Goal: Transaction & Acquisition: Purchase product/service

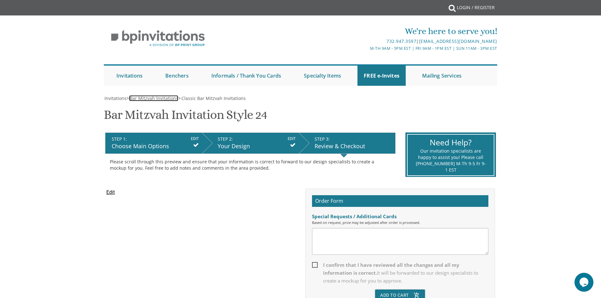
click at [153, 98] on span "Bar Mitzvah Invitations" at bounding box center [154, 98] width 49 height 6
click at [114, 194] on input "Edit" at bounding box center [110, 193] width 9 height 8
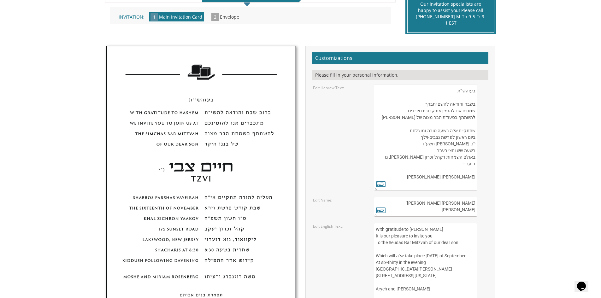
scroll to position [158, 0]
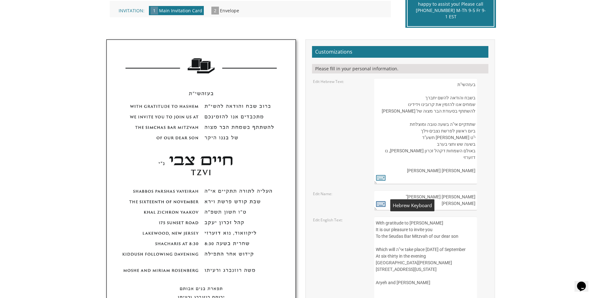
click at [383, 207] on icon at bounding box center [380, 203] width 9 height 9
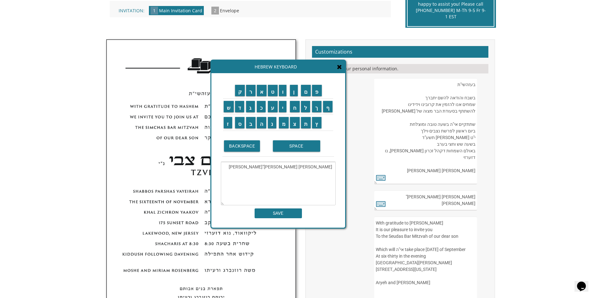
drag, startPoint x: 317, startPoint y: 168, endPoint x: 332, endPoint y: 168, distance: 15.2
click at [332, 168] on textarea "חיים צבי נ"י Tzvi" at bounding box center [278, 184] width 115 height 44
click at [319, 168] on textarea "חיים צבי נ"י Tzvi" at bounding box center [278, 184] width 115 height 44
click at [318, 167] on textarea "חיים צבי נ"י Tzvi" at bounding box center [278, 184] width 115 height 44
drag, startPoint x: 319, startPoint y: 167, endPoint x: 332, endPoint y: 168, distance: 13.0
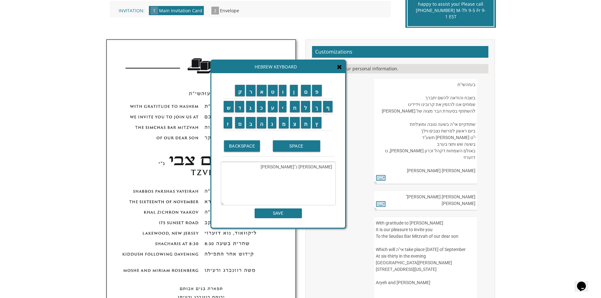
click at [332, 168] on textarea "חיים צי נ"י Tzvi" at bounding box center [278, 184] width 115 height 44
click at [262, 96] on input "א" at bounding box center [262, 90] width 10 height 11
click at [250, 123] on input "ב" at bounding box center [250, 122] width 9 height 11
click at [249, 97] on td "ר" at bounding box center [250, 91] width 11 height 16
click at [252, 97] on td "ר" at bounding box center [250, 91] width 11 height 16
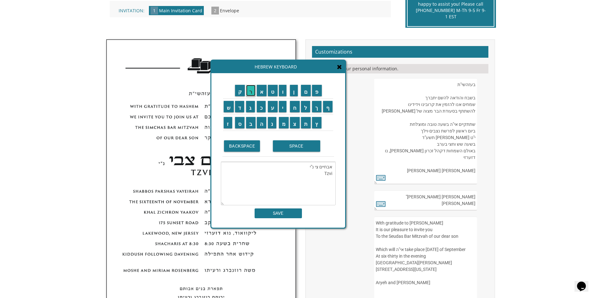
click at [252, 94] on input "ר" at bounding box center [250, 90] width 9 height 11
click at [259, 125] on input "ה" at bounding box center [262, 122] width 10 height 11
click at [305, 90] on input "ם" at bounding box center [306, 90] width 10 height 11
click at [306, 166] on textarea "אברהםחיים צי נ"י Tzvi" at bounding box center [278, 184] width 115 height 44
click at [286, 123] on input "מ" at bounding box center [284, 122] width 10 height 11
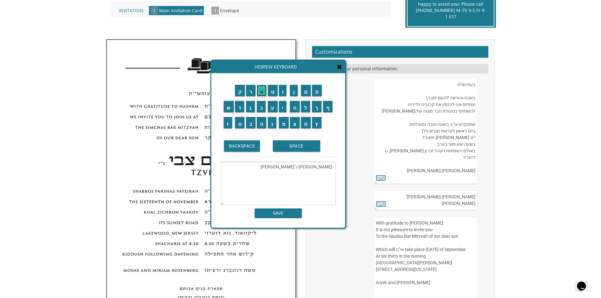
click at [264, 94] on input "א" at bounding box center [262, 90] width 10 height 11
click at [252, 95] on input "ר" at bounding box center [250, 90] width 9 height 11
click at [332, 173] on textarea "אברהם מאיר נ"י Tzvi" at bounding box center [278, 184] width 115 height 44
click at [285, 109] on input "י" at bounding box center [283, 106] width 8 height 11
click at [285, 111] on input "י" at bounding box center [283, 106] width 8 height 11
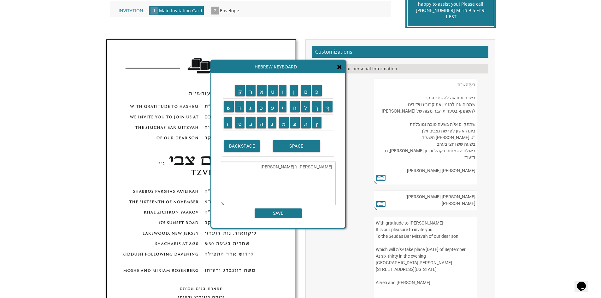
type textarea "אברהם מאיר נ"י Avrohom Meir"
click at [280, 213] on input "SAVE" at bounding box center [277, 213] width 47 height 10
type textarea "אברהם מאיר נ"י Avrohom Meir"
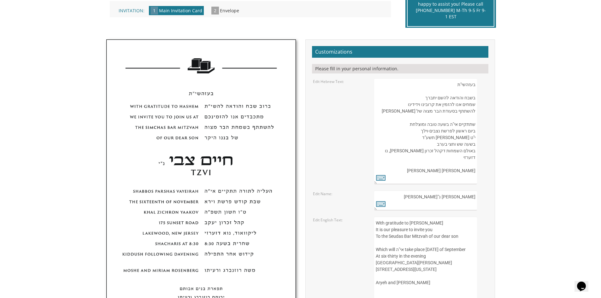
click at [397, 169] on textarea "בעזהשי"ת בשבח והודאה להשם יתברך שמחים אנו להזמין את קרובינו וידידינו להשתתף בסע…" at bounding box center [425, 131] width 102 height 106
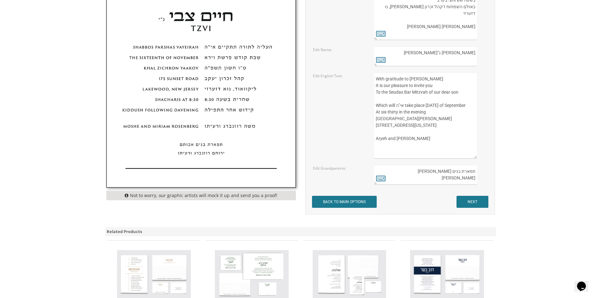
scroll to position [315, 0]
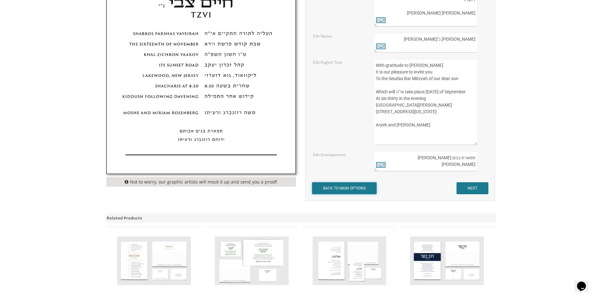
click at [355, 193] on input "BACK TO MAIN OPTIONS" at bounding box center [344, 188] width 65 height 12
click at [356, 191] on input "BACK TO MAIN OPTIONS" at bounding box center [344, 188] width 65 height 12
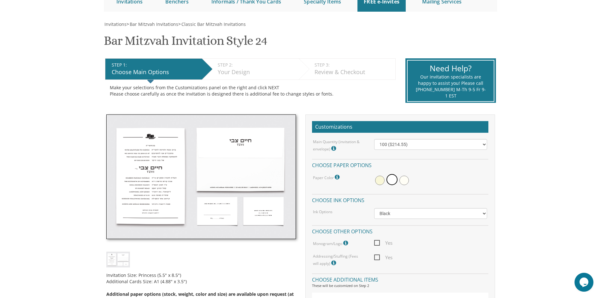
scroll to position [63, 0]
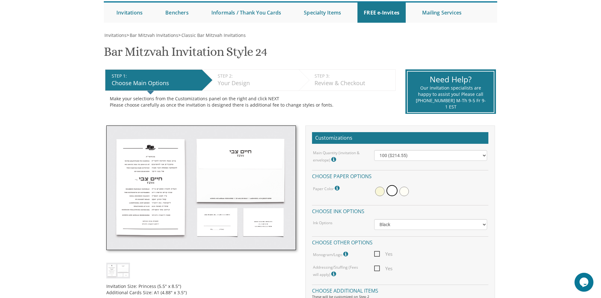
click at [155, 198] on img at bounding box center [201, 188] width 190 height 125
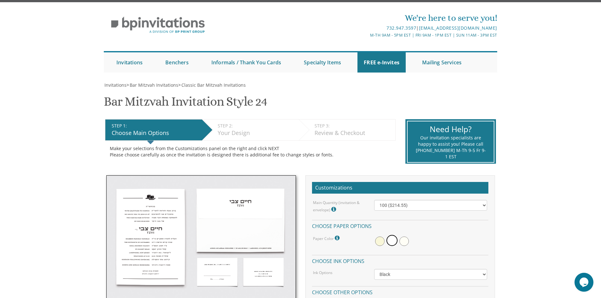
scroll to position [0, 0]
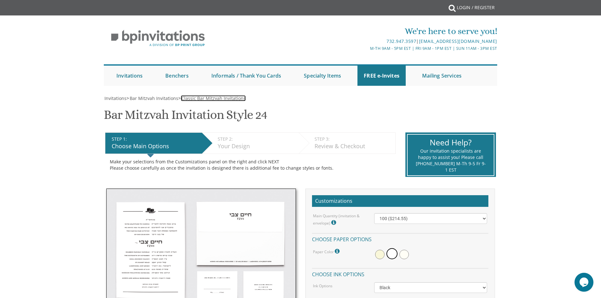
click at [215, 97] on span "Classic Bar Mitzvah Invitations" at bounding box center [213, 98] width 64 height 6
click at [173, 98] on span "Bar Mitzvah Invitations" at bounding box center [154, 98] width 49 height 6
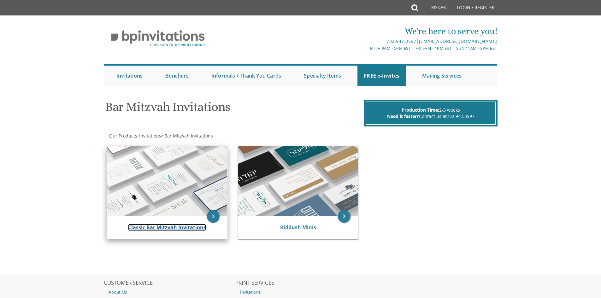
click at [181, 225] on link "Classic Bar Mitzvah Invitations" at bounding box center [167, 227] width 78 height 7
click at [213, 216] on icon "keyboard_arrow_right" at bounding box center [213, 216] width 13 height 13
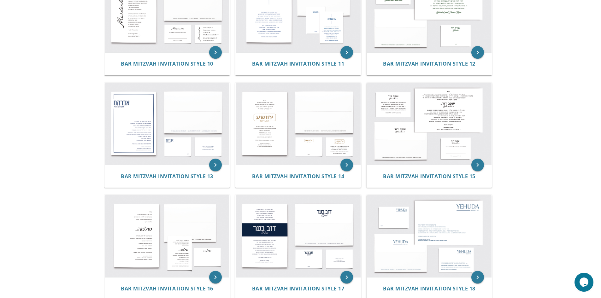
scroll to position [505, 0]
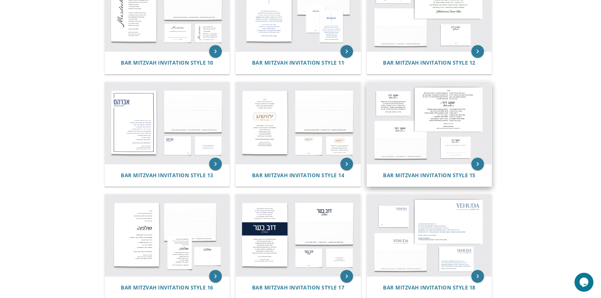
click at [425, 100] on img at bounding box center [429, 123] width 125 height 82
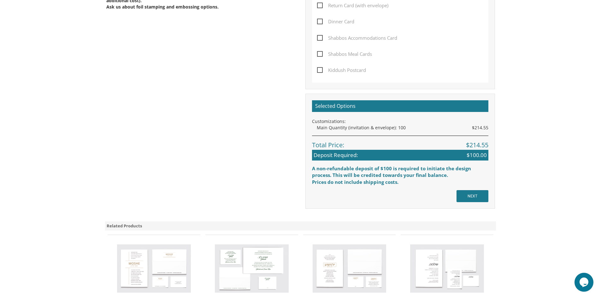
scroll to position [378, 0]
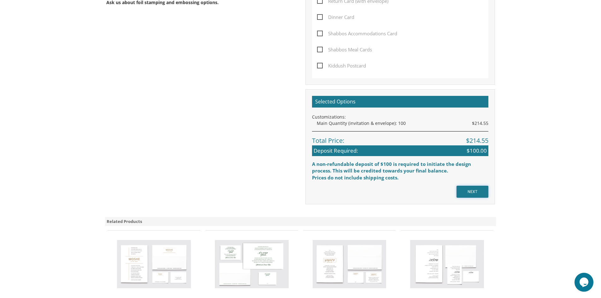
click at [465, 192] on input "NEXT" at bounding box center [472, 192] width 32 height 12
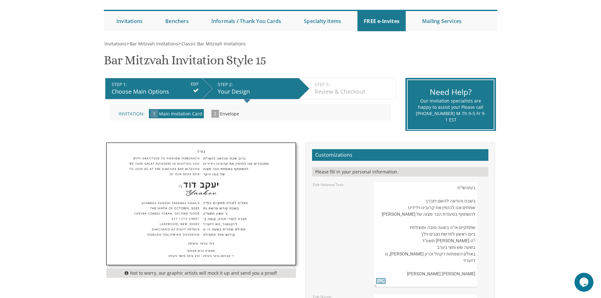
scroll to position [95, 0]
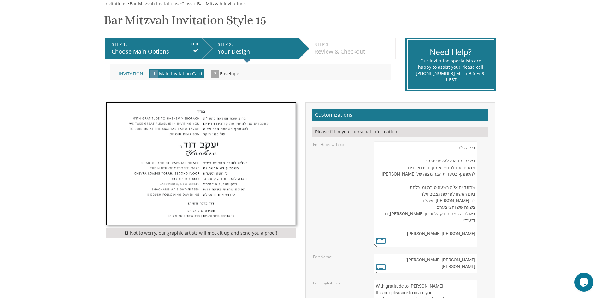
drag, startPoint x: 447, startPoint y: 145, endPoint x: 445, endPoint y: 154, distance: 9.1
click at [445, 154] on textarea "בעזהשי"ת בשבח והודאה להשם יתברך שמחים אנו להזמין את קרובינו וידידינו להשתתף בסע…" at bounding box center [425, 194] width 102 height 106
click at [448, 146] on textarea "בעזהשי"ת בשבח והודאה להשם יתברך שמחים אנו להזמין את קרובינו וידידינו להשתתף בסע…" at bounding box center [425, 194] width 102 height 106
click at [444, 155] on textarea "בעזהשי"ת בשבח והודאה להשם יתברך שמחים אנו להזמין את קרובינו וידידינו להשתתף בסע…" at bounding box center [425, 194] width 102 height 106
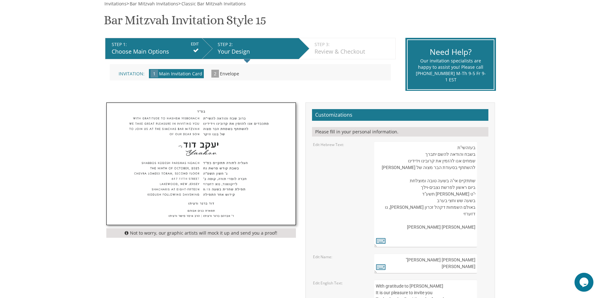
click at [451, 148] on textarea "בעזהשי"ת בשבח והודאה להשם יתברך שמחים אנו להזמין את קרובינו וידידינו להשתתף בסע…" at bounding box center [425, 194] width 102 height 106
drag, startPoint x: 455, startPoint y: 147, endPoint x: 474, endPoint y: 151, distance: 19.4
click at [474, 151] on textarea "בעזהשי"ת בשבח והודאה להשם יתברך שמחים אנו להזמין את קרובינו וידידינו להשתתף בסע…" at bounding box center [425, 194] width 102 height 106
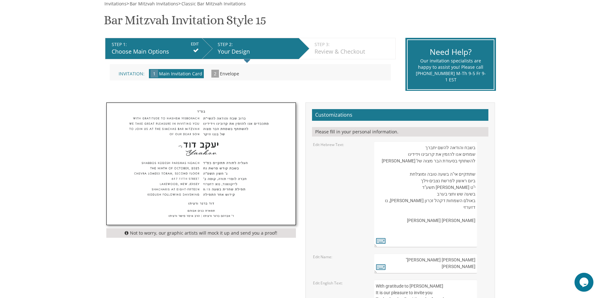
click at [418, 153] on textarea "בעזהשי"ת בשבח והודאה להשם יתברך שמחים אנו להזמין את קרובינו וידידינו להשתתף בסע…" at bounding box center [425, 194] width 102 height 106
click at [476, 152] on textarea "בעזהשי"ת בשבח והודאה להשם יתברך שמחים אנו להזמין את קרובינו וידידינו להשתתף בסע…" at bounding box center [425, 194] width 102 height 106
type textarea "בשבח והודאה להשם יתברך שמחים אנו להזמין את קרובינו וידידינו להשתתף בסעודת הבר מ…"
click at [381, 241] on icon at bounding box center [380, 240] width 9 height 9
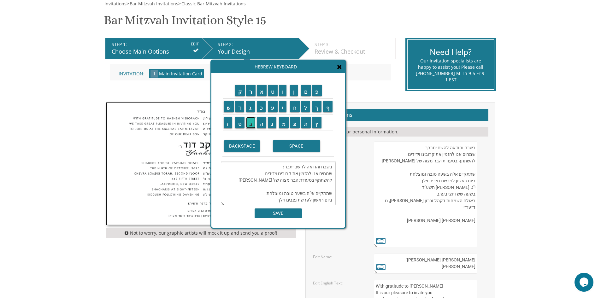
click at [251, 122] on input "ב" at bounding box center [250, 122] width 9 height 11
click at [253, 122] on input "ב" at bounding box center [250, 122] width 9 height 11
click at [252, 92] on input "ר" at bounding box center [250, 90] width 9 height 11
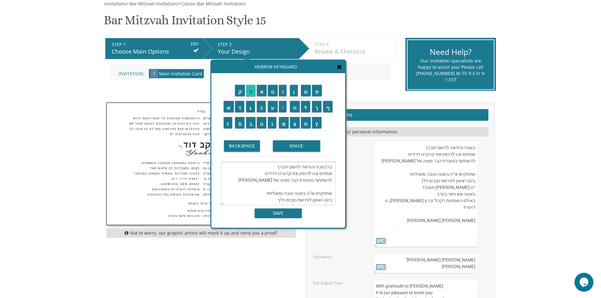
scroll to position [53, 0]
click at [284, 91] on input "ו" at bounding box center [283, 90] width 8 height 11
click at [253, 121] on input "ב" at bounding box center [250, 122] width 9 height 11
click at [299, 146] on input "SPACE" at bounding box center [296, 145] width 47 height 11
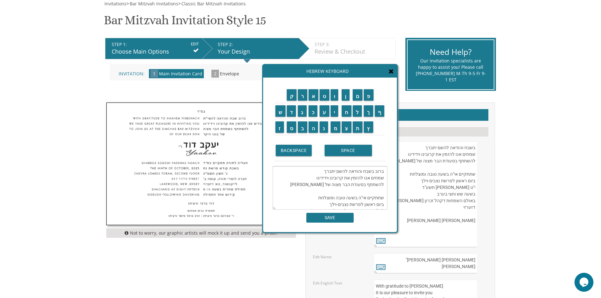
drag, startPoint x: 306, startPoint y: 71, endPoint x: 361, endPoint y: 79, distance: 56.1
click at [360, 71] on div "Hebrew Keyboard" at bounding box center [330, 71] width 134 height 13
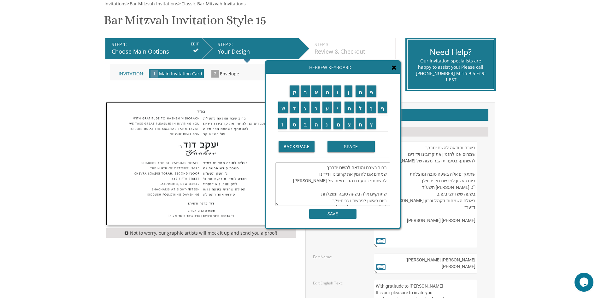
click at [374, 172] on textarea "ברוב בשבח והודאה להשם יתברך שמחים אנו להזמין את קרובינו וידידינו להשתתף בסעודת …" at bounding box center [332, 184] width 115 height 44
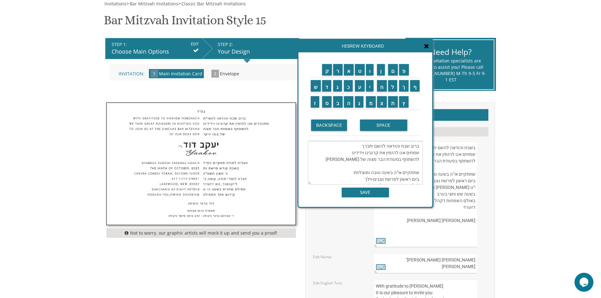
drag, startPoint x: 342, startPoint y: 73, endPoint x: 375, endPoint y: 58, distance: 36.3
click at [374, 51] on div "Hebrew Keyboard" at bounding box center [365, 46] width 134 height 13
click at [408, 173] on textarea "ברוב שבח והודאה להשם יתברך שמחים אנו להזמין את קרובינו וידידינו להשתתף בסעודת ה…" at bounding box center [365, 163] width 115 height 44
click at [365, 167] on textarea "ברוב שבח והודאה להשם יתברך שמחים אנו להזמין את קרובינו וידידינו להשתתף בסעודת ה…" at bounding box center [365, 163] width 115 height 44
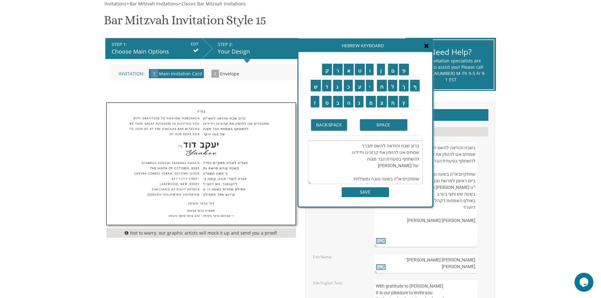
click at [410, 181] on textarea "ברוב שבח והודאה להשם יתברך שמחים אנו להזמין את קרובינו וידידינו להשתתף בסעודת ה…" at bounding box center [365, 163] width 115 height 44
drag, startPoint x: 410, startPoint y: 181, endPoint x: 417, endPoint y: 172, distance: 10.5
click at [417, 172] on textarea "ברוב שבח והודאה להשם יתברך שמחים אנו להזמין את קרובינו וידידינו להשתתף בסעודת ה…" at bounding box center [365, 163] width 115 height 44
click at [403, 182] on textarea "ברוב שבח והודאה להשם יתברך שמחים אנו להזמין את קרובינו וידידינו להשתתף בסעודת ה…" at bounding box center [365, 163] width 115 height 44
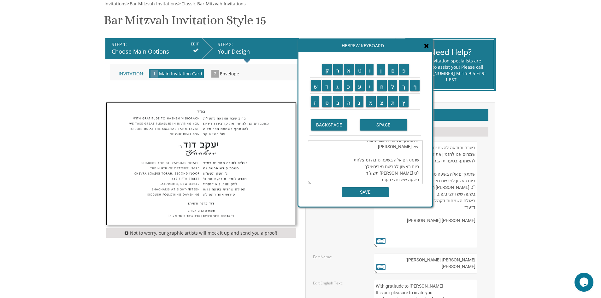
drag, startPoint x: 409, startPoint y: 162, endPoint x: 418, endPoint y: 163, distance: 8.9
click at [418, 163] on textarea "ברוב שבח והודאה להשם יתברך שמחים אנו להזמין את קרובינו וידידינו להשתתף בסעודת ה…" at bounding box center [365, 163] width 115 height 44
click at [399, 155] on textarea "ברוב שבח והודאה להשם יתברך שמחים אנו להזמין את קרובינו וידידינו להשתתף בסעודת ה…" at bounding box center [365, 163] width 115 height 44
paste textarea "היקר"
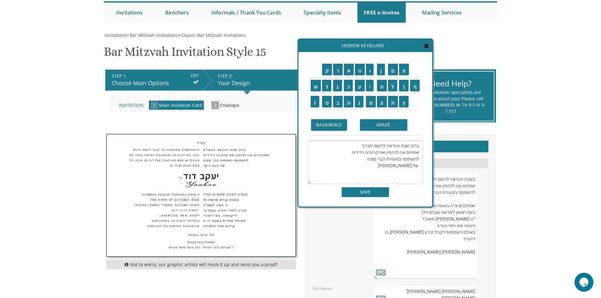
scroll to position [32, 0]
drag, startPoint x: 417, startPoint y: 167, endPoint x: 396, endPoint y: 169, distance: 21.2
click at [396, 169] on textarea "ברוב שבח והודאה להשם יתברך שמחים אנו להזמין את קרובינו וידידינו להשתתף בסעודת ה…" at bounding box center [365, 163] width 115 height 44
click at [319, 87] on input "ש" at bounding box center [316, 85] width 10 height 11
type textarea "ברוב שבח והודאה להשם יתברך שמחים אנו להזמין את קרובינו וידידינו להשתתף בסעודת ה…"
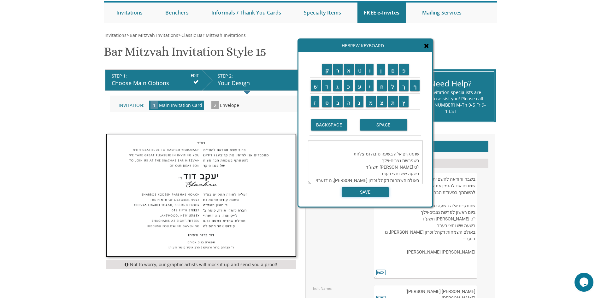
click at [366, 190] on input "SAVE" at bounding box center [365, 192] width 47 height 10
type textarea "ברוב שבח והודאה להשם יתברך שמחים אנו להזמין את קרובינו וידידינו להשתתף בסעודת ה…"
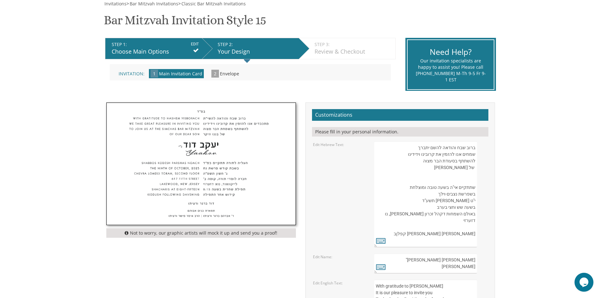
scroll to position [126, 0]
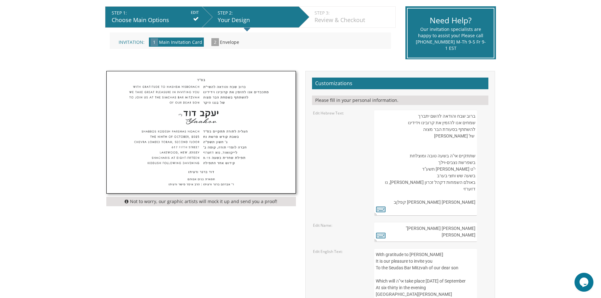
drag, startPoint x: 459, startPoint y: 228, endPoint x: 478, endPoint y: 231, distance: 18.8
click at [478, 231] on div "יעקב דוד נ"י Yaakov" at bounding box center [430, 232] width 113 height 20
click at [382, 237] on icon at bounding box center [380, 235] width 9 height 9
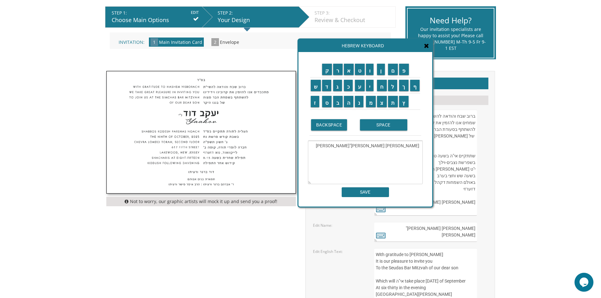
drag, startPoint x: 404, startPoint y: 147, endPoint x: 421, endPoint y: 148, distance: 16.7
click at [421, 148] on textarea "יעקב דוד נ"י Yaakov" at bounding box center [365, 163] width 115 height 44
click at [344, 73] on input "א" at bounding box center [349, 69] width 10 height 11
click at [339, 100] on input "ב" at bounding box center [337, 101] width 9 height 11
click at [338, 74] on input "ר" at bounding box center [337, 69] width 9 height 11
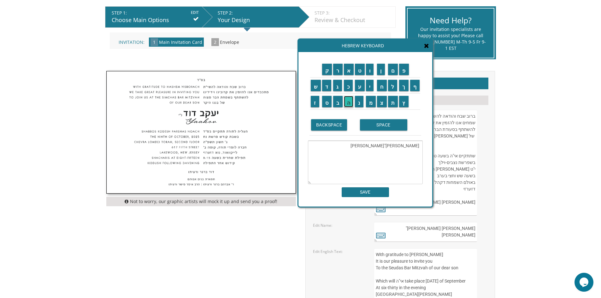
click at [348, 103] on input "ה" at bounding box center [349, 101] width 10 height 11
click at [392, 76] on td "ם" at bounding box center [392, 69] width 11 height 16
click at [394, 74] on input "ם" at bounding box center [393, 69] width 10 height 11
click at [383, 125] on input "SPACE" at bounding box center [383, 124] width 47 height 11
click at [370, 103] on input "מ" at bounding box center [371, 101] width 10 height 11
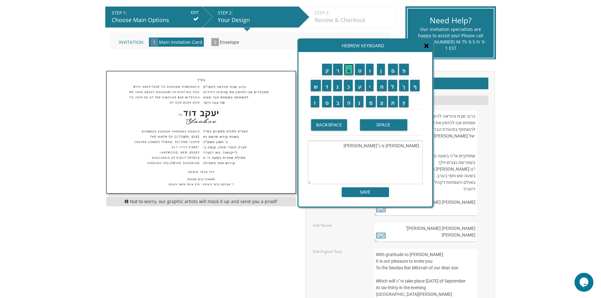
click at [350, 74] on input "א" at bounding box center [349, 69] width 10 height 11
click at [369, 88] on input "י" at bounding box center [370, 85] width 8 height 11
click at [339, 72] on input "ר" at bounding box center [337, 69] width 9 height 11
type textarea "אברהם מאיר נ"י Avrohom Meir"
click at [375, 194] on input "SAVE" at bounding box center [365, 192] width 47 height 10
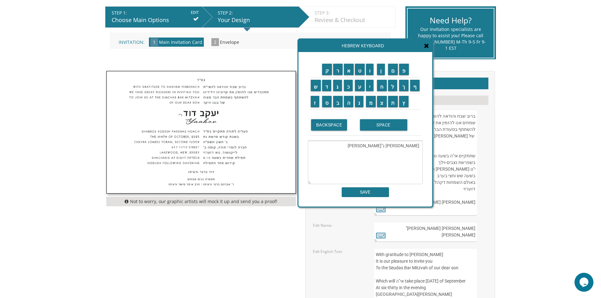
type textarea "אברהם מאיר נ"י Avrohom Meir"
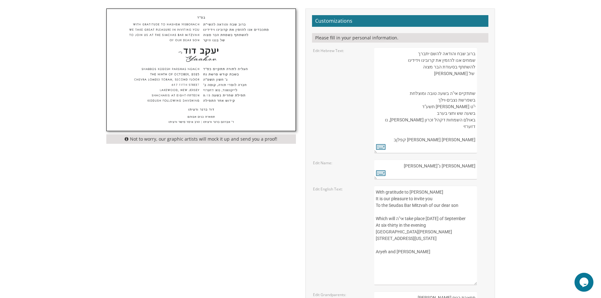
scroll to position [189, 0]
drag, startPoint x: 390, startPoint y: 199, endPoint x: 375, endPoint y: 201, distance: 15.3
click at [375, 201] on textarea "With gratitude to Hashem Yisborach It is our pleasure to invite you To the Seud…" at bounding box center [425, 234] width 102 height 99
click at [427, 199] on textarea "With gratitude to Hashem Yisborach It is our pleasure to invite you To the Seud…" at bounding box center [425, 234] width 102 height 99
click at [438, 200] on textarea "With gratitude to Hashem Yisborach It is our pleasure to invite you To the Seud…" at bounding box center [425, 234] width 102 height 99
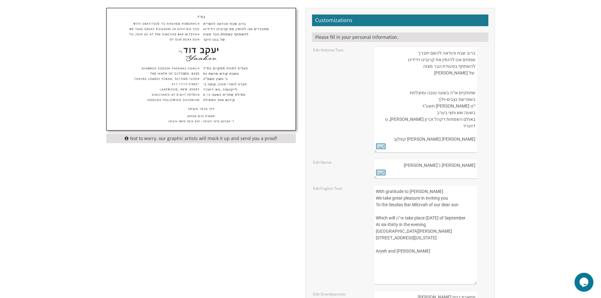
click at [382, 206] on textarea "With gratitude to Hashem Yisborach It is our pleasure to invite you To the Seud…" at bounding box center [425, 234] width 102 height 99
click at [449, 207] on textarea "With gratitude to Hashem Yisborach It is our pleasure to invite you To the Seud…" at bounding box center [425, 234] width 102 height 99
click at [447, 205] on textarea "With gratitude to Hashem Yisborach It is our pleasure to invite you To the Seud…" at bounding box center [425, 234] width 102 height 99
drag, startPoint x: 445, startPoint y: 232, endPoint x: 392, endPoint y: 229, distance: 53.7
click at [392, 229] on textarea "With gratitude to Hashem Yisborach It is our pleasure to invite you To the Seud…" at bounding box center [425, 234] width 102 height 99
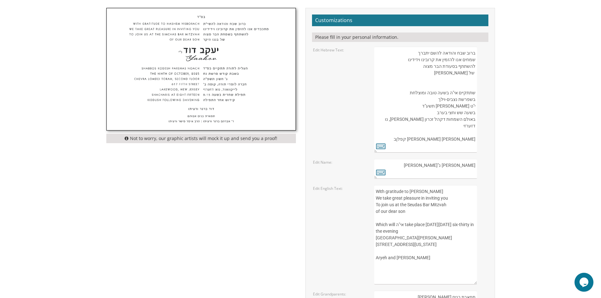
drag, startPoint x: 428, startPoint y: 238, endPoint x: 367, endPoint y: 238, distance: 61.2
click at [367, 238] on div "Edit English Text: With gratitude to Hashem Yisborach It is our pleasure to inv…" at bounding box center [400, 234] width 184 height 99
drag, startPoint x: 428, startPoint y: 244, endPoint x: 405, endPoint y: 247, distance: 22.9
click at [396, 249] on textarea "With gratitude to Hashem Yisborach It is our pleasure to invite you To the Seud…" at bounding box center [425, 234] width 102 height 99
drag, startPoint x: 403, startPoint y: 247, endPoint x: 376, endPoint y: 244, distance: 27.6
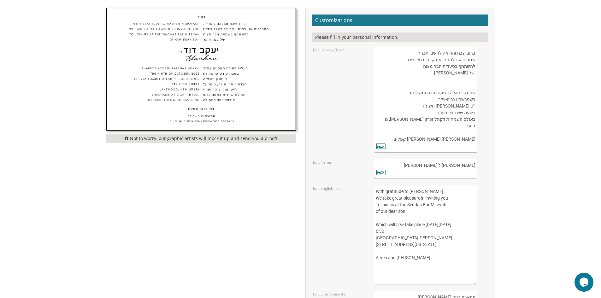
click at [376, 244] on textarea "With gratitude to Hashem Yisborach It is our pleasure to invite you To the Seud…" at bounding box center [425, 234] width 102 height 99
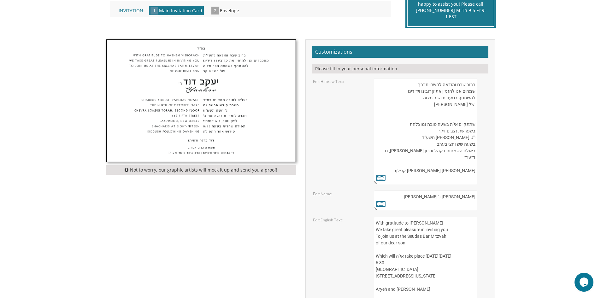
scroll to position [7, 0]
click at [382, 277] on textarea "With gratitude to Hashem Yisborach It is our pleasure to invite you To the Seud…" at bounding box center [425, 266] width 102 height 99
drag, startPoint x: 384, startPoint y: 275, endPoint x: 430, endPoint y: 278, distance: 46.7
click at [430, 278] on textarea "With gratitude to Hashem Yisborach It is our pleasure to invite you To the Seud…" at bounding box center [425, 266] width 102 height 99
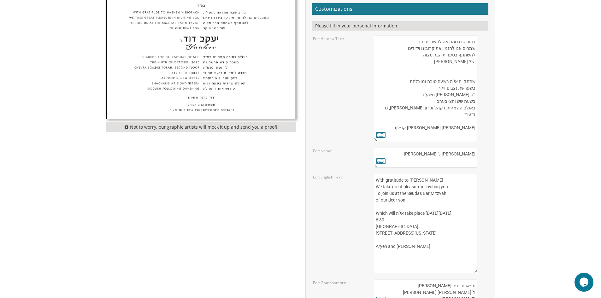
scroll to position [221, 0]
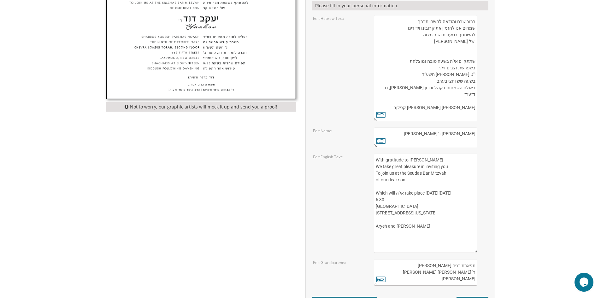
drag, startPoint x: 376, startPoint y: 233, endPoint x: 386, endPoint y: 233, distance: 9.5
click at [386, 233] on textarea "With gratitude to Hashem Yisborach It is our pleasure to invite you To the Seud…" at bounding box center [425, 203] width 102 height 99
click at [393, 232] on textarea "With gratitude to Hashem Yisborach It is our pleasure to invite you To the Seud…" at bounding box center [425, 203] width 102 height 99
drag, startPoint x: 409, startPoint y: 233, endPoint x: 402, endPoint y: 228, distance: 8.6
click at [400, 231] on textarea "With gratitude to Hashem Yisborach It is our pleasure to invite you To the Seud…" at bounding box center [425, 203] width 102 height 99
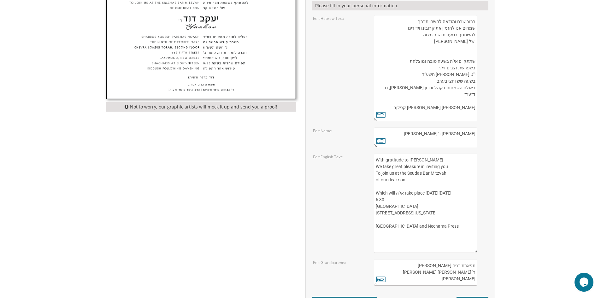
scroll to position [0, 0]
click at [415, 201] on textarea "With gratitude to Hashem Yisborach It is our pleasure to invite you To the Seud…" at bounding box center [425, 203] width 102 height 99
click at [377, 208] on textarea "With gratitude to Hashem Yisborach It is our pleasure to invite you To the Seud…" at bounding box center [425, 203] width 102 height 99
click at [380, 220] on textarea "With gratitude to Hashem Yisborach It is our pleasure to invite you To the Seud…" at bounding box center [425, 203] width 102 height 99
click at [389, 206] on textarea "With gratitude to Hashem Yisborach It is our pleasure to invite you To the Seud…" at bounding box center [425, 203] width 102 height 99
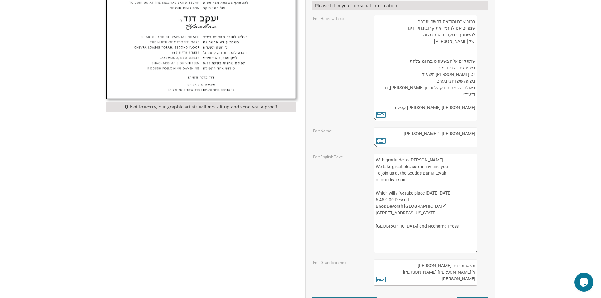
click at [376, 206] on textarea "With gratitude to Hashem Yisborach It is our pleasure to invite you To the Seud…" at bounding box center [425, 203] width 102 height 99
click at [389, 207] on textarea "With gratitude to Hashem Yisborach It is our pleasure to invite you To the Seud…" at bounding box center [425, 203] width 102 height 99
click at [398, 207] on textarea "With gratitude to Hashem Yisborach It is our pleasure to invite you To the Seud…" at bounding box center [425, 203] width 102 height 99
click at [388, 208] on textarea "With gratitude to Hashem Yisborach It is our pleasure to invite you To the Seud…" at bounding box center [425, 203] width 102 height 99
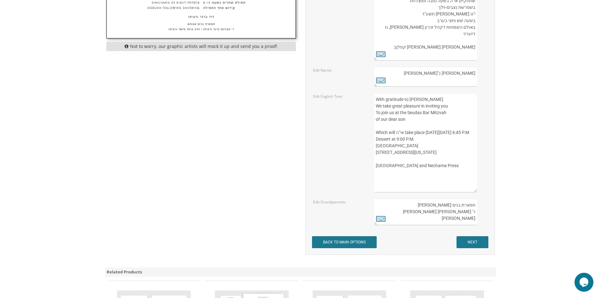
scroll to position [284, 0]
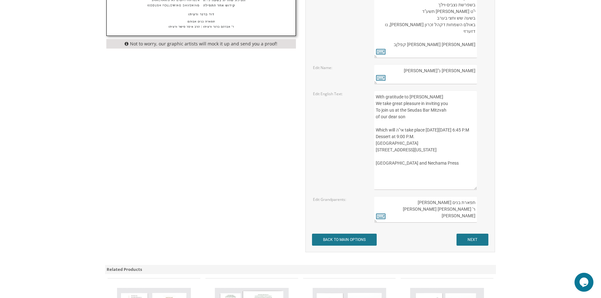
type textarea "With gratitude to Hashem Yisborach We take great pleasure in inviting you To jo…"
drag, startPoint x: 427, startPoint y: 214, endPoint x: 476, endPoint y: 202, distance: 49.9
click at [476, 202] on textarea "תפארת בנים אבותם ר' אברהם ברגר ורעיתו הרב איסר פישר ורעיתו" at bounding box center [425, 209] width 102 height 26
click at [427, 211] on textarea "תפארת בנים אבותם ר' אברהם ברגר ורעיתו הרב איסר פישר ורעיתו" at bounding box center [425, 209] width 102 height 26
click at [430, 211] on textarea "תפארת בנים אבותם ר' אברהם ברגר ורעיתו הרב איסר פישר ורעיתו" at bounding box center [425, 209] width 102 height 26
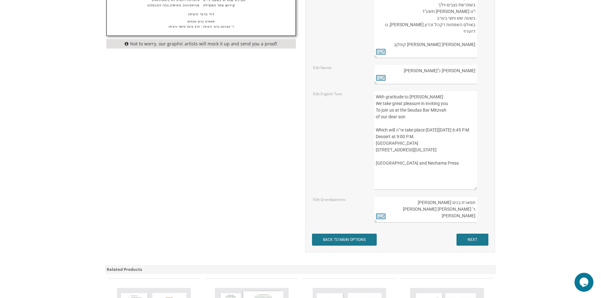
drag, startPoint x: 430, startPoint y: 211, endPoint x: 434, endPoint y: 212, distance: 4.2
click at [434, 212] on textarea "תפארת בנים אבותם ר' אברהם ברגר ורעיתו הרב איסר פישר ורעיתו" at bounding box center [425, 209] width 102 height 26
click at [430, 213] on textarea "תפארת בנים אבותם ר' אברהם ברגר ורעיתו הרב איסר פישר ורעיתו" at bounding box center [425, 209] width 102 height 26
drag, startPoint x: 430, startPoint y: 214, endPoint x: 471, endPoint y: 211, distance: 40.5
click at [471, 211] on textarea "תפארת בנים אבותם ר' אברהם ברגר ורעיתו הרב איסר פישר ורעיתו" at bounding box center [425, 209] width 102 height 26
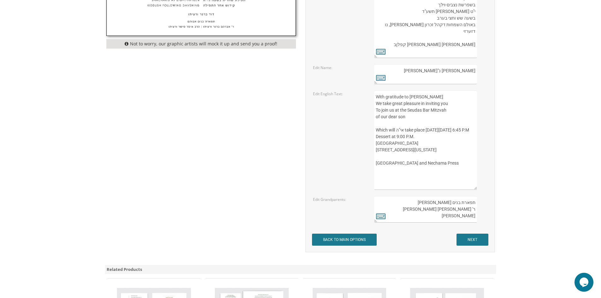
click at [471, 211] on textarea "תפארת בנים אבותם ר' אברהם ברגר ורעיתו הרב איסר פישר ורעיתו" at bounding box center [425, 209] width 102 height 26
drag, startPoint x: 471, startPoint y: 210, endPoint x: 446, endPoint y: 211, distance: 24.9
click at [446, 211] on textarea "תפארת בנים אבותם ר' אברהם ברגר ורעיתו הרב איסר פישר ורעיתו" at bounding box center [425, 209] width 102 height 26
type textarea "תפארת בנים אבותם ר' ורעיתו הרב איסר פישר ורעיתו"
click at [380, 218] on icon at bounding box center [380, 216] width 9 height 9
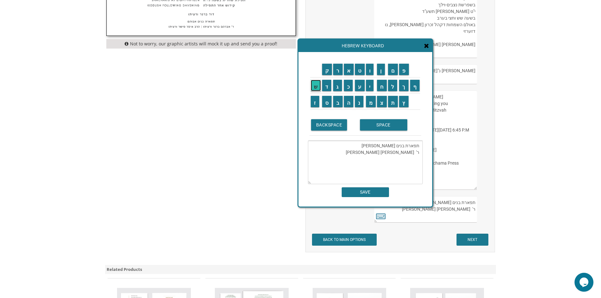
click at [315, 83] on input "ש" at bounding box center [316, 85] width 10 height 11
click at [414, 152] on textarea "תפארת בנים אבותם ר' ורעיתו הרב איסר פישר ורעיתוש" at bounding box center [365, 163] width 115 height 44
click at [319, 92] on td "ש" at bounding box center [315, 86] width 11 height 16
click at [318, 92] on td "ש" at bounding box center [315, 86] width 11 height 16
click at [415, 151] on textarea "תפארת בנים אבותם ר' ורעיתו הרב איסר פישר ורעיתוש" at bounding box center [365, 163] width 115 height 44
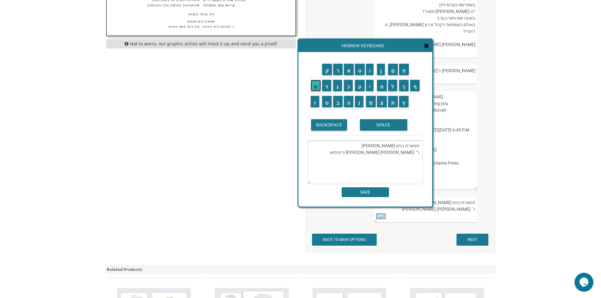
click at [318, 91] on input "ש" at bounding box center [316, 85] width 10 height 11
click at [393, 89] on input "ל" at bounding box center [392, 85] width 9 height 11
click at [370, 103] on input "מ" at bounding box center [371, 101] width 10 height 11
click at [348, 106] on input "ה" at bounding box center [349, 101] width 10 height 11
click at [368, 123] on input "SPACE" at bounding box center [383, 124] width 47 height 11
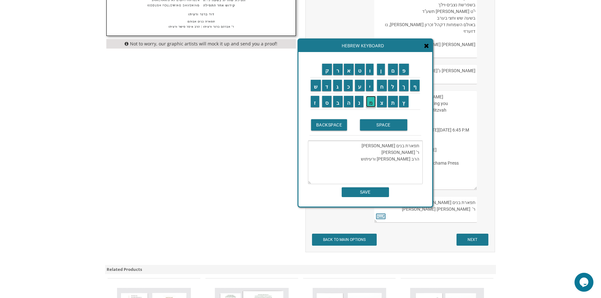
click at [369, 103] on input "מ" at bounding box center [371, 101] width 10 height 11
click at [318, 89] on input "ש" at bounding box center [316, 85] width 10 height 11
click at [350, 101] on input "ה" at bounding box center [349, 101] width 10 height 11
click at [376, 125] on input "SPACE" at bounding box center [383, 124] width 47 height 11
click at [350, 107] on td "ה" at bounding box center [348, 102] width 11 height 16
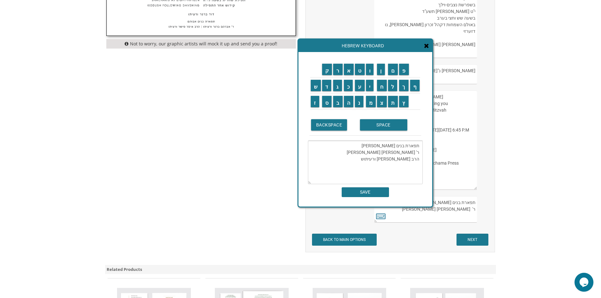
click at [349, 107] on td "ה" at bounding box center [348, 102] width 11 height 16
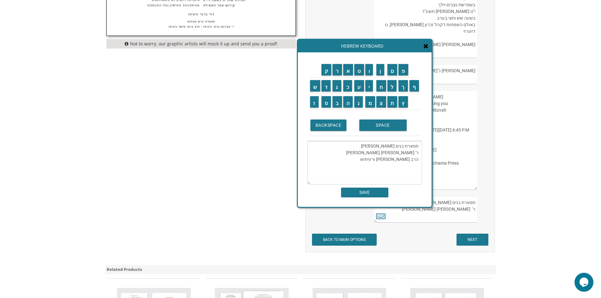
click at [348, 108] on td "ה" at bounding box center [347, 102] width 11 height 16
click at [347, 103] on input "ה" at bounding box center [348, 101] width 10 height 11
click at [347, 88] on input "כ" at bounding box center [347, 85] width 9 height 11
click at [351, 101] on input "ה" at bounding box center [348, 101] width 10 height 11
click at [384, 76] on td "ן" at bounding box center [381, 70] width 11 height 16
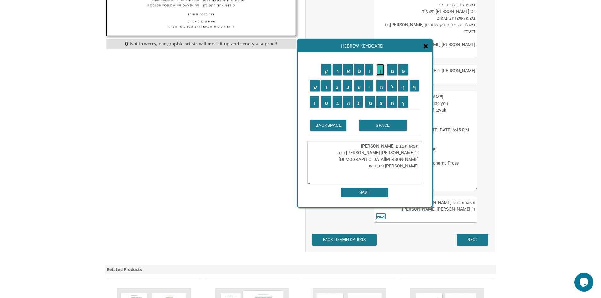
click at [381, 75] on input "ן" at bounding box center [380, 69] width 8 height 11
click at [386, 121] on input "SPACE" at bounding box center [382, 125] width 47 height 11
click at [370, 105] on input "מ" at bounding box center [370, 101] width 10 height 11
click at [371, 90] on input "י" at bounding box center [369, 85] width 8 height 11
click at [361, 103] on input "נ" at bounding box center [358, 101] width 9 height 11
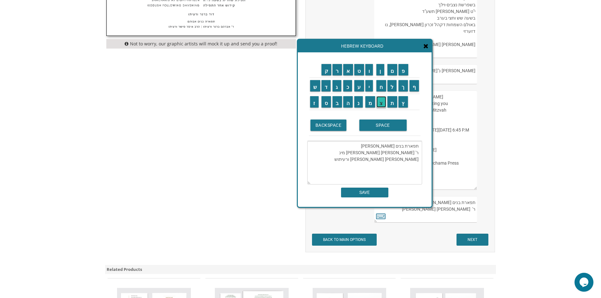
click at [380, 101] on input "צ" at bounding box center [381, 101] width 10 height 11
click at [360, 85] on input "ע" at bounding box center [359, 85] width 10 height 11
click at [338, 69] on input "ר" at bounding box center [336, 69] width 9 height 11
click at [419, 156] on textarea "תפארת בנים אבותם ר' שלמה משה הכהן מינצער ורעיתו הרב איסר פישר ורעיתוש" at bounding box center [364, 163] width 115 height 44
click at [373, 105] on input "מ" at bounding box center [370, 101] width 10 height 11
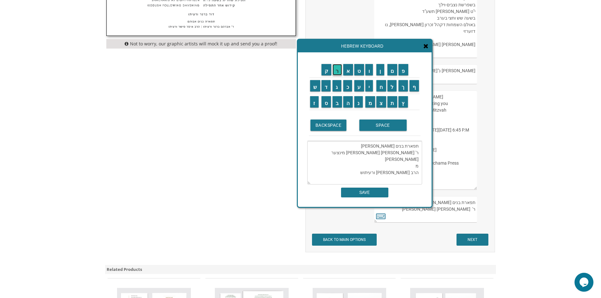
click at [336, 72] on input "ר" at bounding box center [336, 69] width 9 height 11
click at [395, 100] on input "ת" at bounding box center [392, 101] width 10 height 11
click at [381, 124] on input "SPACE" at bounding box center [382, 125] width 47 height 11
click at [316, 90] on input "ש" at bounding box center [315, 85] width 10 height 11
click at [383, 127] on input "SPACE" at bounding box center [382, 125] width 47 height 11
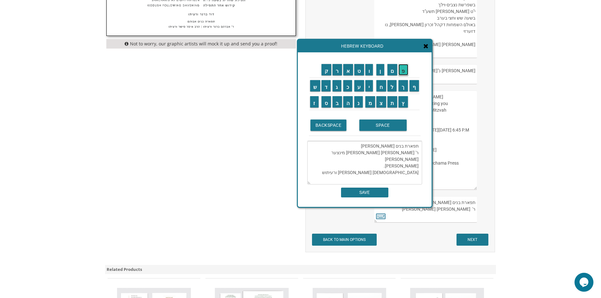
click at [402, 73] on input "פ" at bounding box center [403, 69] width 10 height 11
click at [337, 75] on input "ר" at bounding box center [336, 69] width 9 height 11
click at [361, 86] on input "ע" at bounding box center [359, 85] width 10 height 11
click at [326, 106] on input "ס" at bounding box center [326, 101] width 10 height 11
click at [410, 167] on textarea "תפארת בנים אבותם ר' שלמה משה הכהן מינצער ורעיתו מרת ש. פרעס הרב איסר פישר ורעית…" at bounding box center [364, 163] width 115 height 44
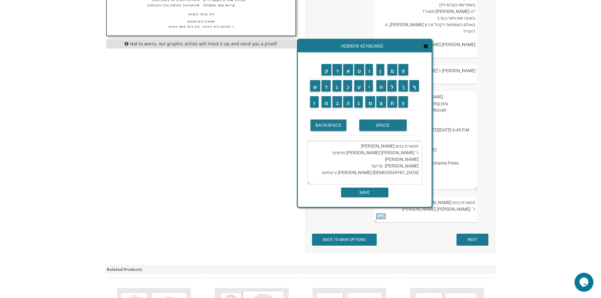
click at [409, 166] on textarea "תפארת בנים אבותם ר' שלמה משה הכהן מינצער ורעיתו מרת ש. פרעס הרב איסר פישר ורעית…" at bounding box center [364, 163] width 115 height 44
click at [402, 168] on textarea "תפארת בנים אבותם ר' שלמה משה הכהן מינצער ורעיתו מרת ש. פרעס הרב איסר פישר ורעית…" at bounding box center [364, 163] width 115 height 44
click at [401, 167] on textarea "תפארת בנים אבותם ר' שלמה משה הכהן מינצער ורעיתו מרת ש. פרעס הרב איסר פישר ורעית…" at bounding box center [364, 163] width 115 height 44
click at [400, 167] on textarea "תפארת בנים אבותם ר' שלמה משה הכהן מינצער ורעיתו מרת ש. פרעס הרב איסר פישר ורעית…" at bounding box center [364, 163] width 115 height 44
click at [374, 102] on input "מ" at bounding box center [370, 101] width 10 height 11
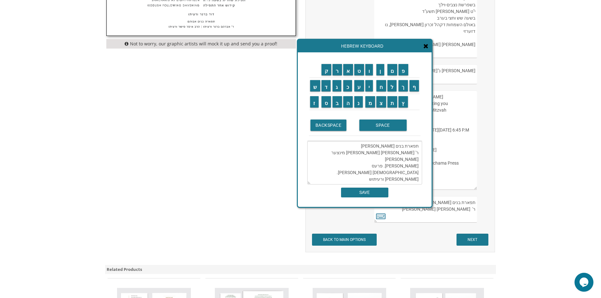
drag, startPoint x: 403, startPoint y: 167, endPoint x: 394, endPoint y: 167, distance: 9.2
click at [394, 167] on textarea "תפארת בנים אבותם ר' שלמה משה הכהן מינצער ורעיתו מרת ש. פרעס הרב מ. פישר ורעיתוש" at bounding box center [364, 163] width 115 height 44
click at [359, 69] on input "ט" at bounding box center [359, 69] width 10 height 11
click at [370, 86] on input "י" at bounding box center [369, 85] width 8 height 11
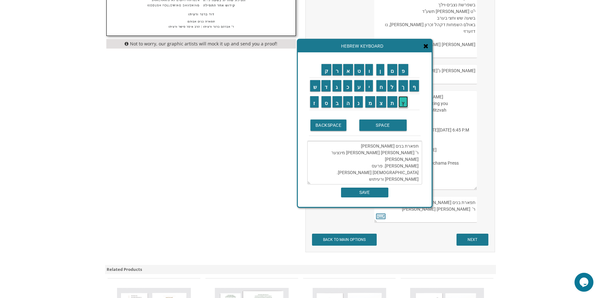
click at [403, 103] on input "ץ" at bounding box center [402, 101] width 9 height 11
drag, startPoint x: 396, startPoint y: 164, endPoint x: 387, endPoint y: 164, distance: 9.5
click at [387, 164] on textarea "תפארת בנים אבותם ר' שלמה משה הכהן מינצער ורעיתו מרת ש. פרעס הרב מ. טייץפישר ורע…" at bounding box center [364, 163] width 115 height 44
click at [383, 166] on textarea "תפארת בנים אבותם ר' שלמה משה הכהן מינצער ורעיתו מרת ש. פרעס הרב מ. טייץ ורעיתוש" at bounding box center [364, 163] width 115 height 44
type textarea "תפארת בנים אבותם ר' שלמה משה הכהן מינצער ורעיתו מרת ש. פרעס הרב מ. טייץ ורעיתו"
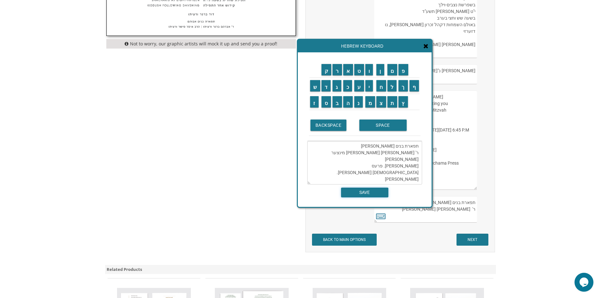
click at [376, 196] on input "SAVE" at bounding box center [364, 193] width 47 height 10
type textarea "תפארת בנים אבותם ר' שלמה משה הכהן מינצער ורעיתו מרת ש. פרעס הרב מ. טייץ ורעיתו"
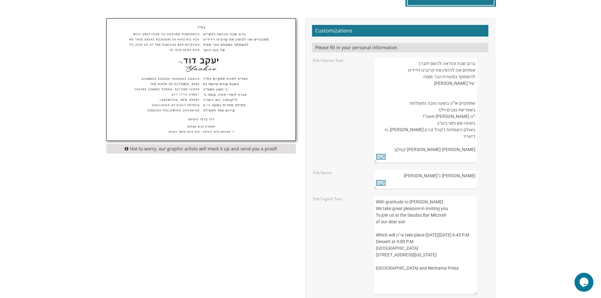
scroll to position [158, 0]
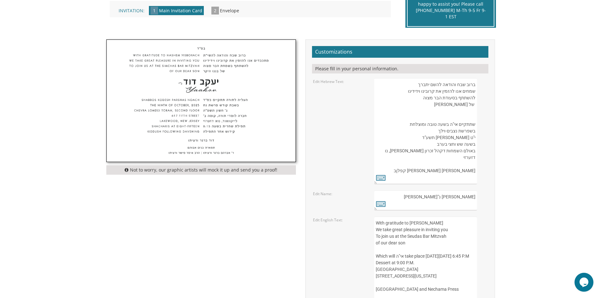
click at [470, 138] on textarea "בעזהשי"ת בשבח והודאה להשם יתברך שמחים אנו להזמין את קרובינו וידידינו להשתתף בסע…" at bounding box center [425, 131] width 102 height 106
click at [383, 180] on icon at bounding box center [380, 177] width 9 height 9
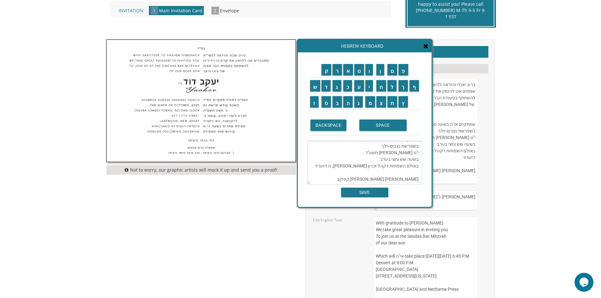
scroll to position [28, 0]
click at [413, 173] on textarea "ברוב שבח והודאה להשם יתברך שמחים אנו להזמין את קרובינו וידידינו להשתתף בסעודת ה…" at bounding box center [364, 163] width 115 height 44
click at [339, 108] on td "ב" at bounding box center [337, 102] width 11 height 16
click at [412, 173] on textarea "ברוב שבח והודאה להשם יתברך שמחים אנו להזמין את קרובינו וידידינו להשתתף בסעודת ה…" at bounding box center [364, 163] width 115 height 44
click at [340, 102] on input "ב" at bounding box center [336, 101] width 9 height 11
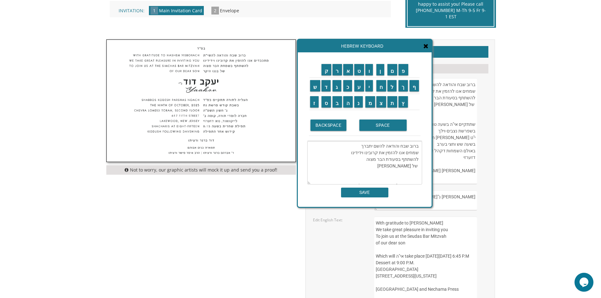
scroll to position [32, 0]
click at [393, 102] on input "ת" at bounding box center [392, 101] width 10 height 11
click at [384, 126] on input "SPACE" at bounding box center [382, 125] width 47 height 11
click at [328, 77] on td "ק" at bounding box center [326, 70] width 11 height 16
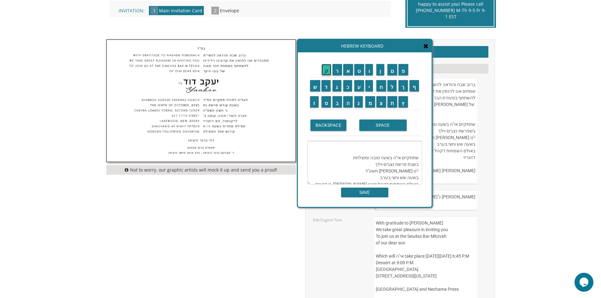
click at [327, 75] on input "ק" at bounding box center [326, 69] width 10 height 11
click at [370, 71] on input "ו" at bounding box center [369, 69] width 8 height 11
click at [327, 91] on td "ד" at bounding box center [326, 86] width 11 height 16
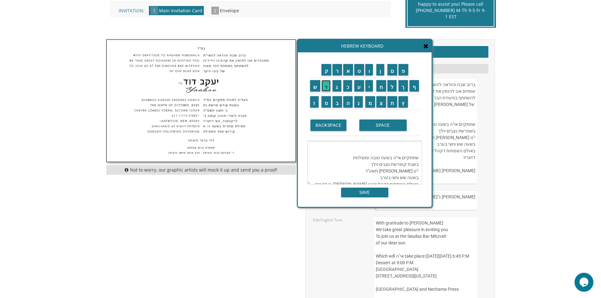
click at [326, 91] on input "ד" at bounding box center [325, 85] width 9 height 11
click at [317, 89] on input "ש" at bounding box center [315, 85] width 10 height 11
click at [372, 133] on td "SPACE" at bounding box center [389, 125] width 63 height 21
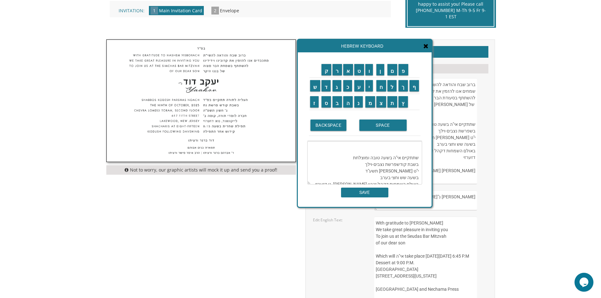
click at [373, 132] on td "SPACE" at bounding box center [389, 125] width 63 height 21
click at [376, 131] on input "SPACE" at bounding box center [382, 125] width 47 height 11
click at [382, 172] on textarea "ברוב שבח והודאה להשם יתברך שמחים אנו להזמין את קרובינו וידידינו להשתתף בסעודת ה…" at bounding box center [364, 163] width 115 height 44
click at [367, 172] on textarea "ברוב שבח והודאה להשם יתברך שמחים אנו להזמין את קרובינו וידידינו להשתתף בסעודת ה…" at bounding box center [364, 163] width 115 height 44
click at [391, 91] on input "ל" at bounding box center [391, 85] width 9 height 11
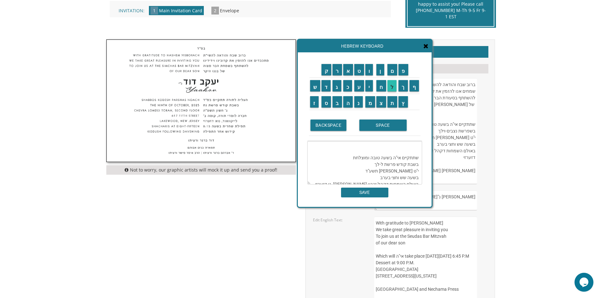
scroll to position [60, 0]
click at [402, 87] on input "ך" at bounding box center [402, 85] width 9 height 11
click at [413, 178] on textarea "ברוב שבח והודאה להשם יתברך שמחים אנו להזמין את קרובינו וידידינו להשתתף בסעודת ה…" at bounding box center [364, 163] width 115 height 44
click at [395, 179] on textarea "ברוב שבח והודאה להשם יתברך שמחים אנו להזמין את קרובינו וידידינו להשתתף בסעודת ה…" at bounding box center [364, 163] width 115 height 44
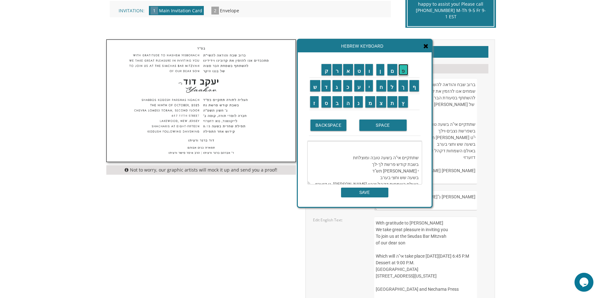
click at [402, 72] on input "פ" at bounding box center [403, 69] width 10 height 11
click at [392, 148] on textarea "ברוב שבח והודאה להשם יתברך שמחים אנו להזמין את קרובינו וידידינו להשתתף בסעודת ה…" at bounding box center [364, 163] width 115 height 44
click at [368, 71] on input "ו" at bounding box center [369, 69] width 8 height 11
click at [407, 149] on textarea "ברוב שבח והודאה להשם יתברך שמחים אנו להזמין את קרובינו וידידינו להשתתף בסעודת ה…" at bounding box center [364, 163] width 115 height 44
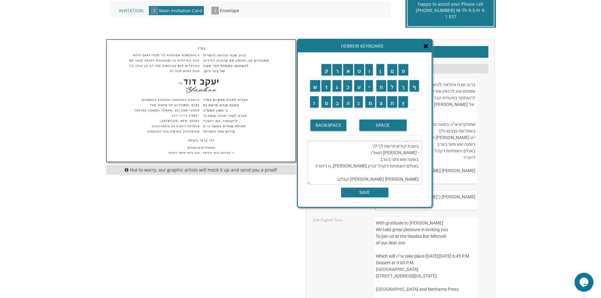
click at [407, 148] on textarea "ברוב שבח והודאה להשם יתברך שמחים אנו להזמין את קרובינו וידידינו להשתתף בסעודת ה…" at bounding box center [364, 163] width 115 height 44
click at [374, 102] on input "מ" at bounding box center [370, 101] width 10 height 11
click at [340, 74] on input "ר" at bounding box center [336, 69] width 9 height 11
click at [381, 89] on input "ח" at bounding box center [381, 85] width 10 height 11
click at [318, 90] on input "ש" at bounding box center [315, 85] width 10 height 11
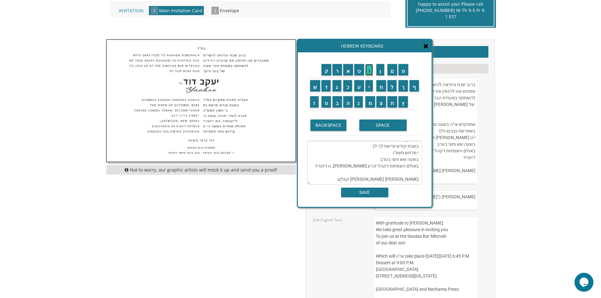
click at [371, 72] on input "ו" at bounding box center [369, 69] width 8 height 11
click at [380, 74] on input "ן" at bounding box center [380, 69] width 8 height 11
click at [418, 143] on textarea "ברוב שבח והודאה להשם יתברך שמחים אנו להזמין את קרובינו וידידינו להשתתף בסעודת ה…" at bounding box center [364, 163] width 115 height 44
click at [414, 151] on textarea "ברוב שבח והודאה להשם יתברך שמחים אנו להזמין את קרובינו וידידינו להשתתף בסעודת ה…" at bounding box center [364, 163] width 115 height 44
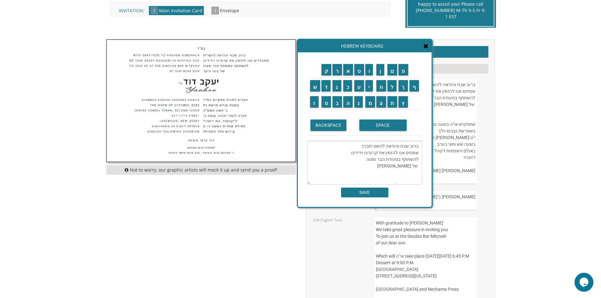
click at [398, 165] on textarea "ברוב שבח והודאה להשם יתברך שמחים אנו להזמין את קרובינו וידידינו להשתתף בסעודת ה…" at bounding box center [364, 163] width 115 height 44
click at [315, 92] on td "ש" at bounding box center [314, 86] width 11 height 16
click at [315, 89] on input "ש" at bounding box center [315, 85] width 10 height 11
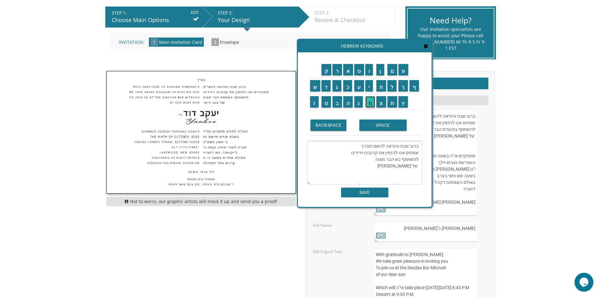
click at [370, 104] on input "מ" at bounding box center [370, 101] width 10 height 11
click at [380, 91] on input "ח" at bounding box center [381, 85] width 10 height 11
click at [389, 100] on input "ת" at bounding box center [392, 101] width 10 height 11
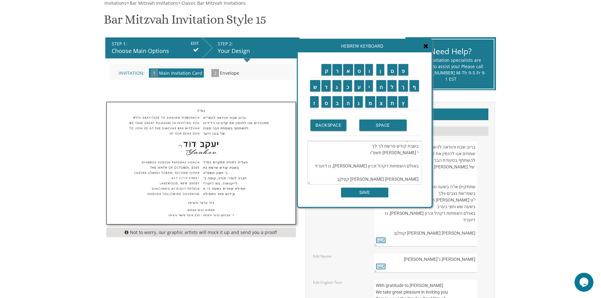
scroll to position [95, 0]
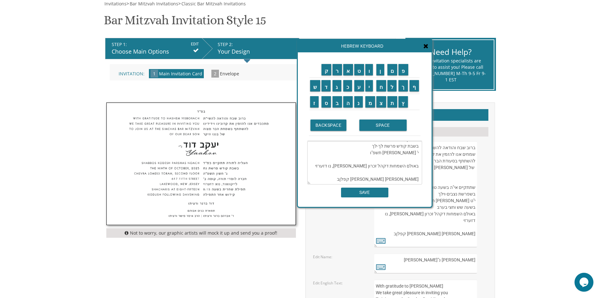
click at [392, 162] on textarea "ברוב שבח והודאה להשם יתברך שמחים אנו להזמין את קרובינו וידידינו להשתתף בשמחת הב…" at bounding box center [364, 163] width 115 height 44
click at [416, 162] on textarea "ברוב שבח והודאה להשם יתברך שמחים אנו להזמין את קרובינו וידידינו להשתתף בשמחת הב…" at bounding box center [364, 163] width 115 height 44
drag, startPoint x: 416, startPoint y: 160, endPoint x: 356, endPoint y: 157, distance: 60.0
click at [356, 157] on textarea "ברוב שבח והודאה להשם יתברך שמחים אנו להזמין את קרובינו וידידינו להשתתף בשמחת הב…" at bounding box center [364, 163] width 115 height 44
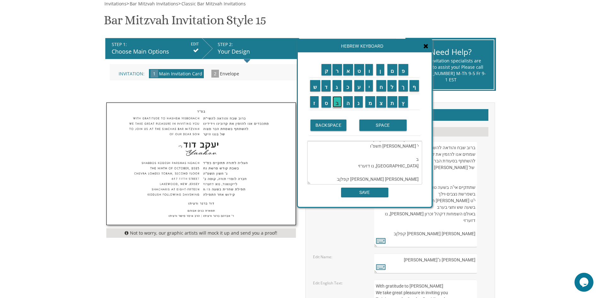
click at [338, 103] on input "ב" at bounding box center [336, 101] width 9 height 11
click at [368, 88] on input "י" at bounding box center [369, 85] width 8 height 11
click at [393, 103] on input "ת" at bounding box center [392, 101] width 10 height 11
click at [388, 125] on input "SPACE" at bounding box center [382, 125] width 47 height 11
click at [371, 103] on input "מ" at bounding box center [370, 101] width 10 height 11
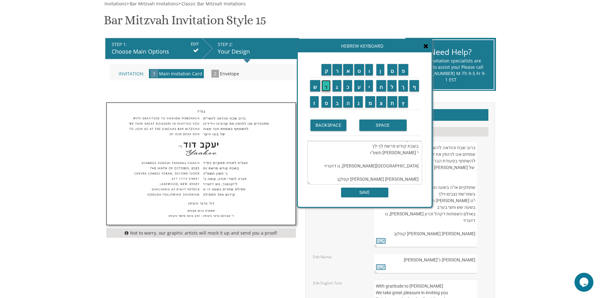
click at [324, 87] on input "ד" at bounding box center [325, 85] width 9 height 11
click at [336, 74] on input "ר" at bounding box center [336, 69] width 9 height 11
click at [316, 86] on input "ש" at bounding box center [315, 85] width 10 height 11
click at [385, 124] on input "SPACE" at bounding box center [382, 125] width 47 height 11
click at [328, 88] on input "ד" at bounding box center [325, 85] width 9 height 11
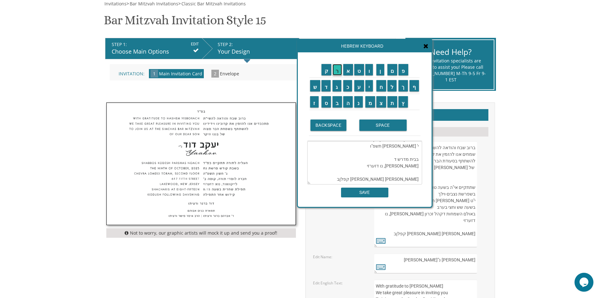
click at [336, 74] on input "ר" at bounding box center [336, 69] width 9 height 11
click at [339, 103] on input "ב" at bounding box center [336, 101] width 9 height 11
click at [391, 125] on input "SPACE" at bounding box center [382, 125] width 47 height 11
click at [391, 88] on input "ל" at bounding box center [391, 85] width 9 height 11
click at [349, 73] on input "א" at bounding box center [348, 69] width 10 height 11
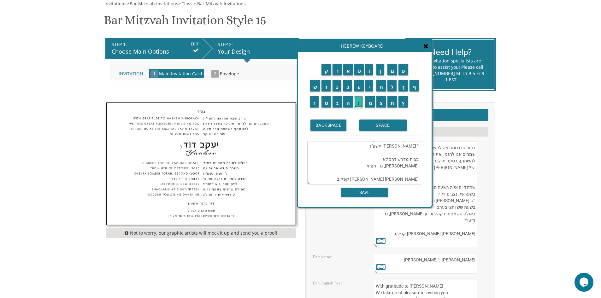
click at [360, 102] on input "נ" at bounding box center [358, 101] width 9 height 11
click at [326, 104] on input "ס" at bounding box center [326, 101] width 10 height 11
click at [325, 73] on input "ק" at bounding box center [326, 69] width 10 height 11
click at [371, 88] on input "י" at bounding box center [369, 85] width 8 height 11
click at [388, 163] on textarea "ברוב שבח והודאה להשם יתברך שמחים אנו להזמין את קרובינו וידידינו להשתתף בשמחת הב…" at bounding box center [364, 163] width 115 height 44
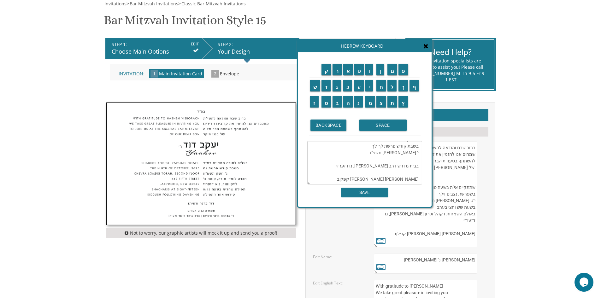
click at [384, 162] on textarea "ברוב שבח והודאה להשם יתברך שמחים אנו להזמין את קרובינו וידידינו להשתתף בשמחת הב…" at bounding box center [364, 163] width 115 height 44
click at [418, 165] on textarea "ברוב שבח והודאה להשם יתברך שמחים אנו להזמין את קרובינו וידידינו להשתתף בשמחת הב…" at bounding box center [364, 163] width 115 height 44
click at [417, 167] on textarea "ברוב שבח והודאה להשם יתברך שמחים אנו להזמין את קרובינו וידידינו להשתתף בשמחת הב…" at bounding box center [364, 163] width 115 height 44
click at [415, 167] on textarea "ברוב שבח והודאה להשם יתברך שמחים אנו להזמין את קרובינו וידידינו להשתתף בשמחת הב…" at bounding box center [364, 163] width 115 height 44
click at [414, 167] on textarea "ברוב שבח והודאה להשם יתברך שמחים אנו להזמין את קרובינו וידידינו להשתתף בשמחת הב…" at bounding box center [364, 163] width 115 height 44
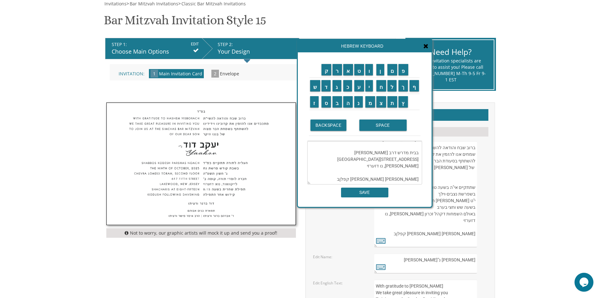
click at [413, 167] on textarea "ברוב שבח והודאה להשם יתברך שמחים אנו להזמין את קרובינו וידידינו להשתתף בשמחת הב…" at bounding box center [364, 163] width 115 height 44
click at [418, 165] on textarea "ברוב שבח והודאה להשם יתברך שמחים אנו להזמין את קרובינו וידידינו להשתתף בשמחת הב…" at bounding box center [364, 163] width 115 height 44
click at [413, 166] on textarea "ברוב שבח והודאה להשם יתברך שמחים אנו להזמין את קרובינו וידידינו להשתתף בשמחת הב…" at bounding box center [364, 163] width 115 height 44
click at [388, 166] on textarea "ברוב שבח והודאה להשם יתברך שמחים אנו להזמין את קרובינו וידידינו להשתתף בשמחת הב…" at bounding box center [364, 163] width 115 height 44
click at [412, 168] on textarea "ברוב שבח והודאה להשם יתברך שמחים אנו להזמין את קרובינו וידידינו להשתתף בשמחת הב…" at bounding box center [364, 163] width 115 height 44
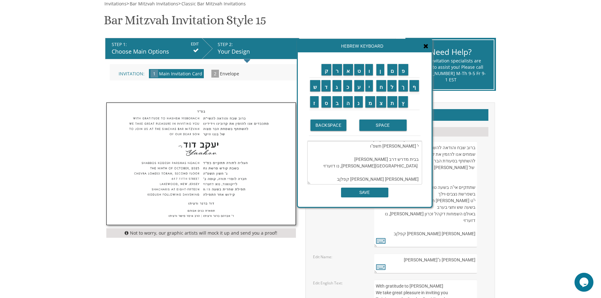
click at [418, 167] on textarea "ברוב שבח והודאה להשם יתברך שמחים אנו להזמין את קרובינו וידידינו להשתתף בשמחת הב…" at bounding box center [364, 163] width 115 height 44
click at [391, 163] on textarea "ברוב שבח והודאה להשם יתברך שמחים אנו להזמין את קרובינו וידידינו להשתתף בשמחת הב…" at bounding box center [364, 163] width 115 height 44
drag, startPoint x: 412, startPoint y: 165, endPoint x: 417, endPoint y: 169, distance: 5.6
click at [417, 169] on textarea "ברוב שבח והודאה להשם יתברך שמחים אנו להזמין את קרובינו וידידינו להשתתף בשמחת הב…" at bounding box center [364, 163] width 115 height 44
drag, startPoint x: 400, startPoint y: 167, endPoint x: 368, endPoint y: 172, distance: 32.5
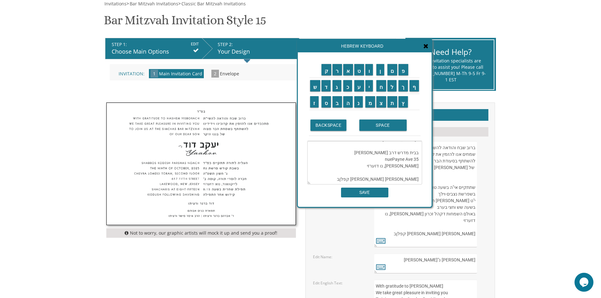
click at [368, 172] on textarea "ברוב שבח והודאה להשם יתברך שמחים אנו להזמין את קרובינו וידידינו להשתתף בשמחת הב…" at bounding box center [364, 163] width 115 height 44
click at [393, 167] on textarea "ברוב שבח והודאה להשם יתברך שמחים אנו להזמין את קרובינו וידידינו להשתתף בשמחת הב…" at bounding box center [364, 163] width 115 height 44
click at [382, 166] on textarea "ברוב שבח והודאה להשם יתברך שמחים אנו להזמין את קרובינו וידידינו להשתתף בשמחת הב…" at bounding box center [364, 163] width 115 height 44
click at [419, 166] on textarea "ברוב שבח והודאה להשם יתברך שמחים אנו להזמין את קרובינו וידידינו להשתתף בשמחת הב…" at bounding box center [364, 163] width 115 height 44
drag, startPoint x: 378, startPoint y: 168, endPoint x: 350, endPoint y: 167, distance: 28.1
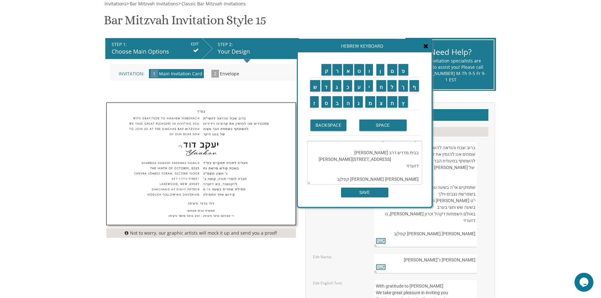
click at [350, 167] on textarea "ברוב שבח והודאה להשם יתברך שמחים אנו להזמין את קרובינו וידידינו להשתתף בשמחת הב…" at bounding box center [364, 163] width 115 height 44
click at [391, 164] on textarea "ברוב שבח והודאה להשם יתברך שמחים אנו להזמין את קרובינו וידידינו להשתתף בשמחת הב…" at bounding box center [364, 163] width 115 height 44
paste textarea "Payne Avenue"
drag, startPoint x: 351, startPoint y: 166, endPoint x: 364, endPoint y: 174, distance: 15.3
click at [349, 167] on textarea "ברוב שבח והודאה להשם יתברך שמחים אנו להזמין את קרובינו וידידינו להשתתף בשמחת הב…" at bounding box center [364, 163] width 115 height 44
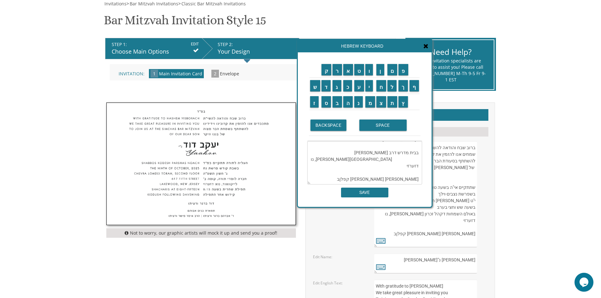
drag, startPoint x: 379, startPoint y: 168, endPoint x: 351, endPoint y: 166, distance: 28.2
click at [351, 166] on textarea "ברוב שבח והודאה להשם יתברך שמחים אנו להזמין את קרובינו וידידינו להשתתף בשמחת הב…" at bounding box center [364, 163] width 115 height 44
click at [401, 164] on textarea "ברוב שבח והודאה להשם יתברך שמחים אנו להזמין את קרובינו וידידינו להשתתף בשמחת הב…" at bounding box center [364, 163] width 115 height 44
paste textarea "Payne Avenue"
click at [394, 168] on textarea "ברוב שבח והודאה להשם יתברך שמחים אנו להזמין את קרובינו וידידינו להשתתף בשמחת הב…" at bounding box center [364, 163] width 115 height 44
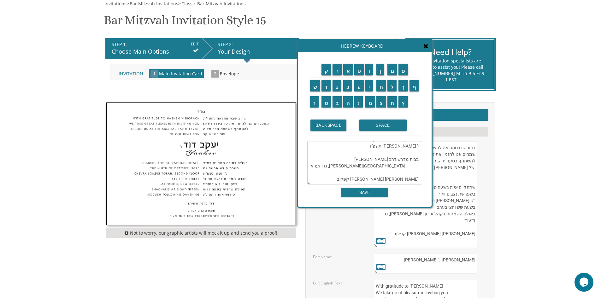
drag, startPoint x: 396, startPoint y: 165, endPoint x: 404, endPoint y: 165, distance: 7.6
click at [404, 165] on textarea "ברוב שבח והודאה להשם יתברך שמחים אנו להזמין את קרובינו וידידינו להשתתף בשמחת הב…" at bounding box center [364, 163] width 115 height 44
click at [396, 167] on textarea "ברוב שבח והודאה להשם יתברך שמחים אנו להזמין את קרובינו וידידינו להשתתף בשמחת הב…" at bounding box center [364, 163] width 115 height 44
click at [395, 167] on textarea "ברוב שבח והודאה להשם יתברך שמחים אנו להזמין את קרובינו וידידינו להשתתף בשמחת הב…" at bounding box center [364, 163] width 115 height 44
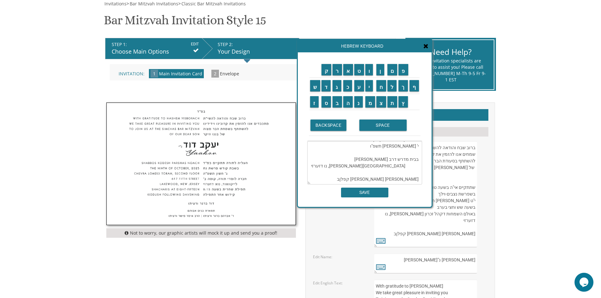
click at [392, 167] on textarea "ברוב שבח והודאה להשם יתברך שמחים אנו להזמין את קרובינו וידידינו להשתתף בשמחת הב…" at bounding box center [364, 163] width 115 height 44
click at [391, 167] on textarea "ברוב שבח והודאה להשם יתברך שמחים אנו להזמין את קרובינו וידידינו להשתתף בשמחת הב…" at bounding box center [364, 163] width 115 height 44
click at [400, 166] on textarea "ברוב שבח והודאה להשם יתברך שמחים אנו להזמין את קרובינו וידידינו להשתתף בשמחת הב…" at bounding box center [364, 163] width 115 height 44
click at [401, 169] on textarea "ברוב שבח והודאה להשם יתברך שמחים אנו להזמין את קרובינו וידידינו להשתתף בשמחת הב…" at bounding box center [364, 163] width 115 height 44
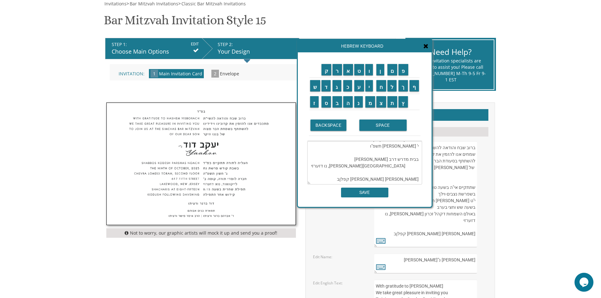
drag, startPoint x: 397, startPoint y: 165, endPoint x: 401, endPoint y: 167, distance: 4.7
click at [401, 167] on textarea "ברוב שבח והודאה להשם יתברך שמחים אנו להזמין את קרובינו וידידינו להשתתף בשמחת הב…" at bounding box center [364, 163] width 115 height 44
click at [371, 167] on textarea "ברוב שבח והודאה להשם יתברך שמחים אנו להזמין את קרובינו וידידינו להשתתף בשמחת הב…" at bounding box center [364, 163] width 115 height 44
click at [374, 166] on textarea "ברוב שבח והודאה להשם יתברך שמחים אנו להזמין את קרובינו וידידינו להשתתף בשמחת הב…" at bounding box center [364, 163] width 115 height 44
paste textarea "35"
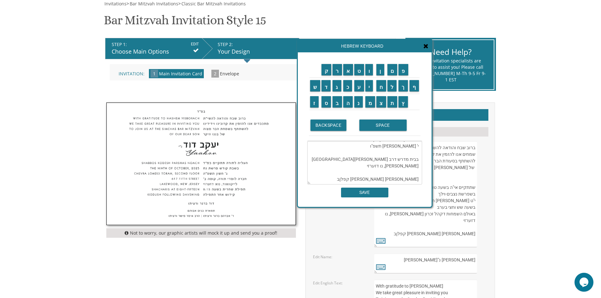
click at [395, 167] on textarea "ברוב שבח והודאה להשם יתברך שמחים אנו להזמין את קרובינו וידידינו להשתתף בשמחת הב…" at bounding box center [364, 163] width 115 height 44
click at [397, 167] on textarea "ברוב שבח והודאה להשם יתברך שמחים אנו להזמין את קרובינו וידידינו להשתתף בשמחת הב…" at bounding box center [364, 163] width 115 height 44
click at [355, 168] on textarea "ברוב שבח והודאה להשם יתברך שמחים אנו להזמין את קרובינו וידידינו להשתתף בשמחת הב…" at bounding box center [364, 163] width 115 height 44
click at [409, 167] on textarea "ברוב שבח והודאה להשם יתברך שמחים אנו להזמין את קרובינו וידידינו להשתתף בשמחת הב…" at bounding box center [364, 163] width 115 height 44
drag, startPoint x: 394, startPoint y: 166, endPoint x: 365, endPoint y: 164, distance: 28.8
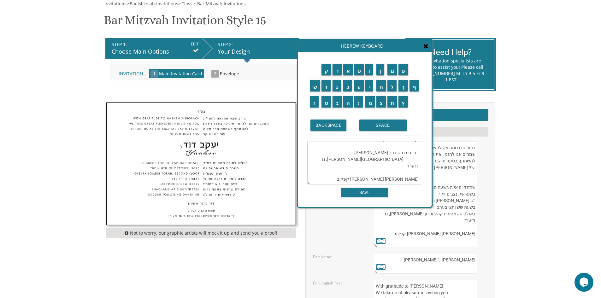
click at [365, 164] on textarea "ברוב שבח והודאה להשם יתברך שמחים אנו להזמין את קרובינו וידידינו להשתתף בשמחת הב…" at bounding box center [364, 163] width 115 height 44
click at [407, 165] on textarea "ברוב שבח והודאה להשם יתברך שמחים אנו להזמין את קרובינו וידידינו להשתתף בשמחת הב…" at bounding box center [364, 163] width 115 height 44
paste textarea "Payne Avenue"
click at [399, 167] on textarea "ברוב שבח והודאה להשם יתברך שמחים אנו להזמין את קרובינו וידידינו להשתתף בשמחת הב…" at bounding box center [364, 163] width 115 height 44
click at [370, 167] on textarea "ברוב שבח והודאה להשם יתברך שמחים אנו להזמין את קרובינו וידידינו להשתתף בשמחת הב…" at bounding box center [364, 163] width 115 height 44
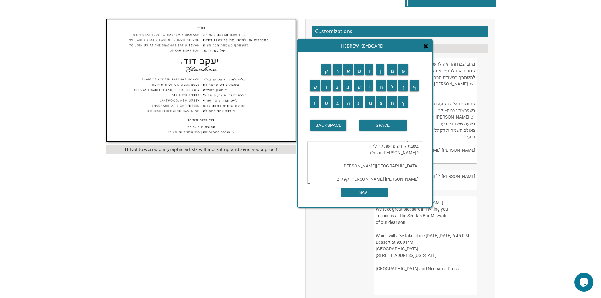
scroll to position [189, 0]
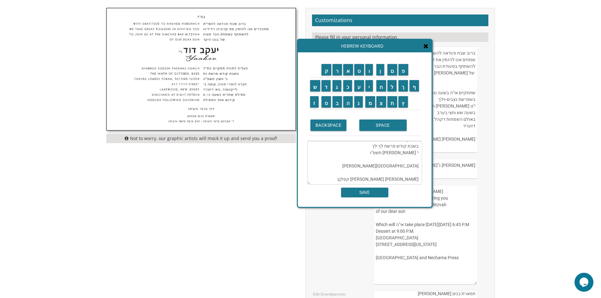
drag, startPoint x: 383, startPoint y: 178, endPoint x: 392, endPoint y: 177, distance: 8.8
click at [384, 178] on textarea "ברוב שבח והודאה להשם יתברך שמחים אנו להזמין את קרובינו וידידינו להשתתף בשמחת הב…" at bounding box center [364, 163] width 115 height 44
drag, startPoint x: 418, startPoint y: 180, endPoint x: 380, endPoint y: 184, distance: 38.1
click at [380, 184] on textarea "ברוב שבח והודאה להשם יתברך שמחים אנו להזמין את קרובינו וידידינו להשתתף בשמחת הב…" at bounding box center [364, 163] width 115 height 44
click at [369, 86] on input "י" at bounding box center [369, 85] width 8 height 11
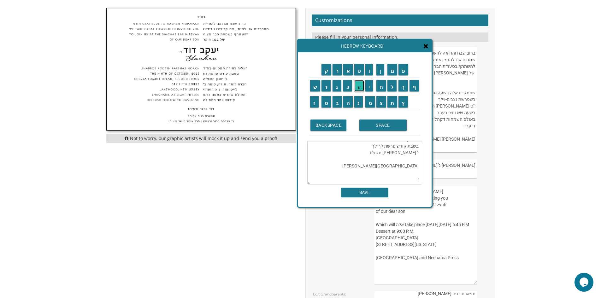
click at [359, 82] on input "ע" at bounding box center [359, 85] width 10 height 11
click at [323, 72] on input "ק" at bounding box center [326, 69] width 10 height 11
click at [338, 102] on input "ב" at bounding box center [336, 101] width 9 height 11
click at [386, 126] on input "SPACE" at bounding box center [382, 125] width 47 height 11
click at [370, 91] on input "י" at bounding box center [369, 85] width 8 height 11
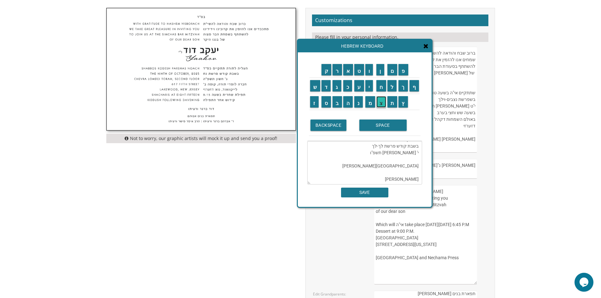
click at [385, 101] on input "צ" at bounding box center [381, 101] width 10 height 11
click at [383, 85] on input "ח" at bounding box center [381, 85] width 10 height 11
click at [324, 71] on input "ק" at bounding box center [326, 69] width 10 height 11
click at [381, 123] on input "SPACE" at bounding box center [382, 125] width 47 height 11
click at [370, 72] on input "ו" at bounding box center [369, 69] width 8 height 11
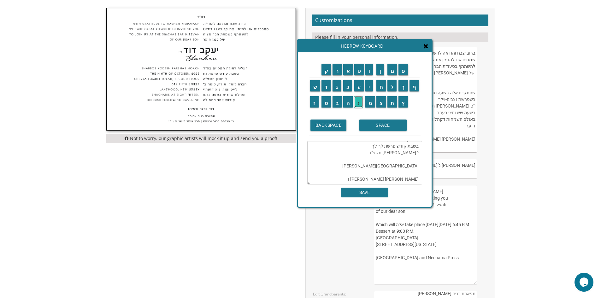
click at [360, 107] on input "נ" at bounding box center [358, 101] width 9 height 11
click at [379, 85] on input "ח" at bounding box center [381, 85] width 10 height 11
click at [372, 102] on input "מ" at bounding box center [370, 101] width 10 height 11
click at [349, 102] on input "ה" at bounding box center [348, 101] width 10 height 11
click at [370, 122] on input "SPACE" at bounding box center [382, 125] width 47 height 11
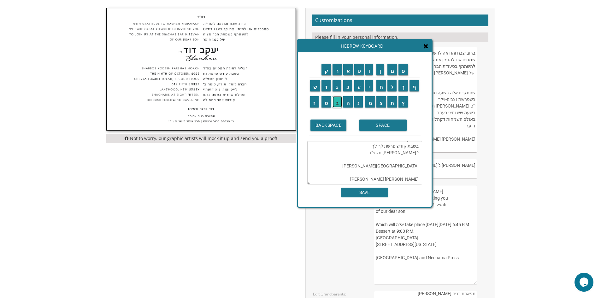
click at [338, 104] on input "ב" at bounding box center [336, 101] width 9 height 11
click at [337, 74] on input "ר" at bounding box center [336, 69] width 9 height 11
click at [349, 94] on td "ה" at bounding box center [347, 102] width 11 height 16
click at [351, 102] on input "ה" at bounding box center [348, 101] width 10 height 11
click at [342, 123] on input "BACKSPACE" at bounding box center [328, 125] width 36 height 11
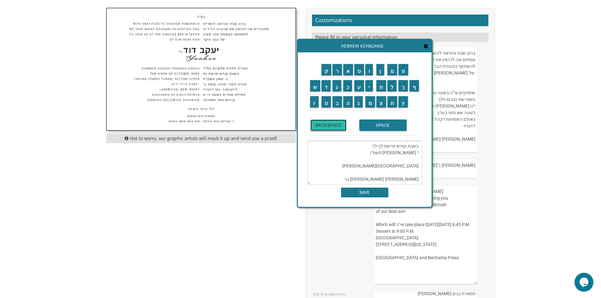
click at [340, 123] on input "BACKSPACE" at bounding box center [328, 125] width 36 height 11
click at [401, 72] on input "פ" at bounding box center [403, 69] width 10 height 11
click at [339, 74] on input "ר" at bounding box center [336, 69] width 9 height 11
click at [360, 87] on input "ע" at bounding box center [359, 85] width 10 height 11
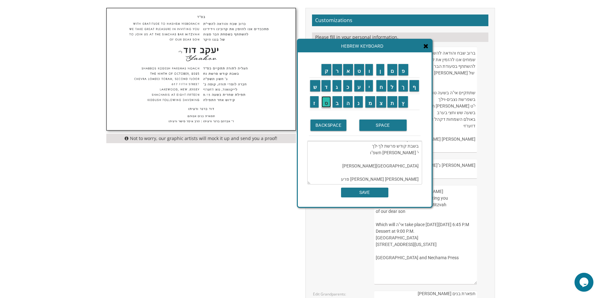
click at [329, 103] on input "ס" at bounding box center [326, 101] width 10 height 11
click at [408, 171] on textarea "ברוב שבח והודאה להשם יתברך שמחים אנו להזמין את קרובינו וידידינו להשתתף בשמחת הב…" at bounding box center [364, 163] width 115 height 44
drag, startPoint x: 316, startPoint y: 85, endPoint x: 327, endPoint y: 91, distance: 12.3
click at [316, 85] on input "ש" at bounding box center [315, 85] width 10 height 11
click at [381, 89] on input "ח" at bounding box center [381, 85] width 10 height 11
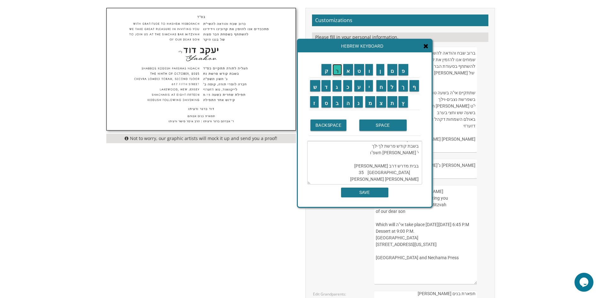
click at [338, 72] on input "ר" at bounding box center [336, 69] width 9 height 11
click at [369, 86] on input "י" at bounding box center [369, 85] width 8 height 11
click at [391, 98] on input "ת" at bounding box center [392, 101] width 10 height 11
click at [383, 126] on input "SPACE" at bounding box center [382, 125] width 47 height 11
click at [418, 173] on textarea "ברוב שבח והודאה להשם יתברך שמחים אנו להזמין את קרובינו וידידינו להשתתף בשמחת הב…" at bounding box center [364, 163] width 115 height 44
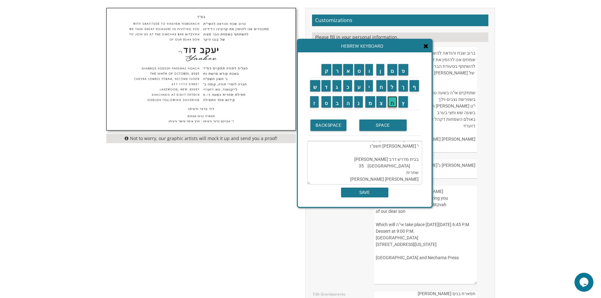
click at [389, 101] on input "ת" at bounding box center [392, 101] width 10 height 11
click at [402, 73] on input "פ" at bounding box center [403, 69] width 10 height 11
click at [371, 85] on input "י" at bounding box center [369, 85] width 8 height 11
click at [391, 86] on input "ל" at bounding box center [391, 85] width 9 height 11
click at [390, 99] on input "ת" at bounding box center [392, 101] width 10 height 11
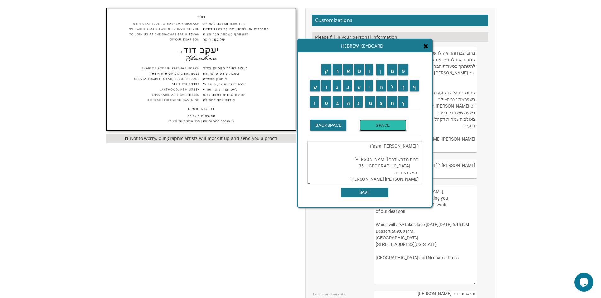
click at [385, 123] on input "SPACE" at bounding box center [382, 125] width 47 height 11
click at [389, 172] on textarea "ברוב שבח והודאה להשם יתברך שמחים אנו להזמין את קרובינו וידידינו להשתתף בשמחת הב…" at bounding box center [364, 163] width 115 height 44
click at [339, 102] on input "ב" at bounding box center [336, 101] width 9 height 11
click at [315, 88] on input "ש" at bounding box center [315, 85] width 10 height 11
click at [359, 85] on input "ע" at bounding box center [359, 85] width 10 height 11
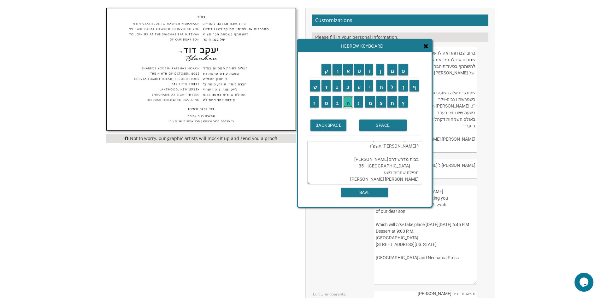
click at [348, 102] on input "ה" at bounding box center [348, 101] width 10 height 11
click at [371, 127] on input "SPACE" at bounding box center [382, 125] width 47 height 11
type textarea "ברוב שבח והודאה להשם יתברך שמחים אנו להזמין את קרובינו וידידינו להשתתף בשמחת הב…"
click at [375, 198] on div "ק ר א ט ו ן ם פ ש ד ג כ ע י ח ל" at bounding box center [365, 129] width 134 height 155
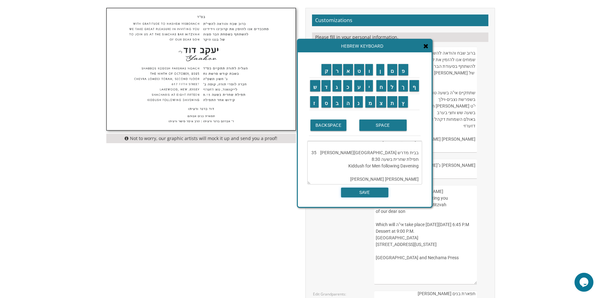
click at [372, 193] on input "SAVE" at bounding box center [364, 193] width 47 height 10
type textarea "ברוב שבח והודאה להשם יתברך שמחים אנו להזמין את קרובינו וידידינו להשתתף בשמחת הב…"
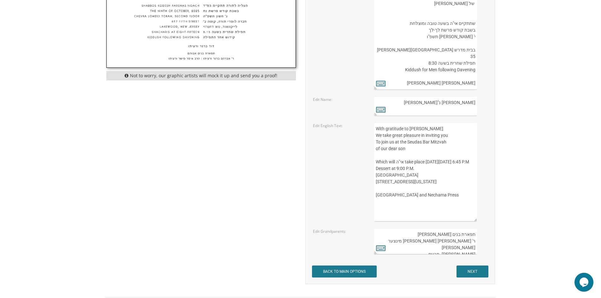
scroll to position [252, 0]
click at [378, 83] on icon at bounding box center [380, 83] width 9 height 9
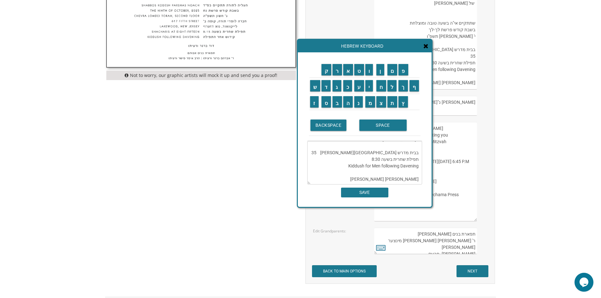
click at [392, 177] on textarea "ברוב שבח והודאה להשם יתברך שמחים אנו להזמין את קרובינו וידידינו להשתתף בשמחת הב…" at bounding box center [364, 163] width 115 height 44
drag, startPoint x: 389, startPoint y: 169, endPoint x: 406, endPoint y: 168, distance: 18.0
click at [406, 168] on textarea "ברוב שבח והודאה להשם יתברך שמחים אנו להזמין את קרובינו וידידינו להשתתף בשמחת הב…" at bounding box center [364, 163] width 115 height 44
click at [397, 170] on textarea "ברוב שבח והודאה להשם יתברך שמחים אנו להזמין את קרובינו וידידינו להשתתף בשמחת הב…" at bounding box center [364, 163] width 115 height 44
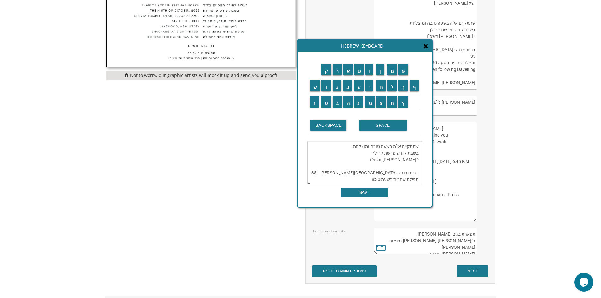
drag, startPoint x: 387, startPoint y: 168, endPoint x: 412, endPoint y: 164, distance: 25.5
click at [419, 166] on textarea "ברוב שבח והודאה להשם יתברך שמחים אנו להזמין את קרובינו וידידינו להשתתף בשמחת הב…" at bounding box center [364, 163] width 115 height 44
click at [394, 180] on textarea "ברוב שבח והודאה להשם יתברך שמחים אנו להזמין את קרובינו וידידינו להשתתף בשמחת הב…" at bounding box center [364, 163] width 115 height 44
paste textarea "י' מרחשון תשפ"ו"
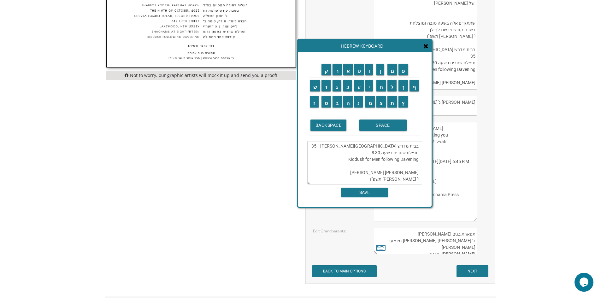
click at [421, 181] on textarea "ברוב שבח והודאה להשם יתברך שמחים אנו להזמין את קרובינו וידידינו להשתתף בשמחת הב…" at bounding box center [364, 163] width 115 height 44
click at [352, 77] on td "א" at bounding box center [347, 70] width 11 height 16
click at [369, 73] on input "ו" at bounding box center [369, 69] width 8 height 11
click at [338, 71] on input "ר" at bounding box center [336, 69] width 9 height 11
click at [418, 179] on textarea "ברוב שבח והודאה להשם יתברך שמחים אנו להזמין את קרובינו וידידינו להשתתף בשמחת הב…" at bounding box center [364, 163] width 115 height 44
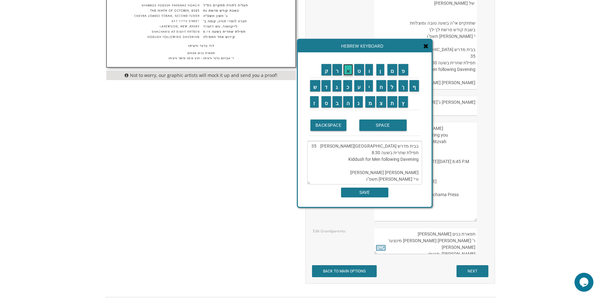
click at [350, 72] on input "א" at bounding box center [348, 69] width 10 height 11
click at [412, 181] on textarea "ברוב שבח והודאה להשם יתברך שמחים אנו להזמין את קרובינו וידידינו להשתתף בשמחת הב…" at bounding box center [364, 163] width 115 height 44
click at [393, 89] on input "ל" at bounding box center [391, 85] width 9 height 11
click at [349, 102] on input "ה" at bounding box center [348, 101] width 10 height 11
drag, startPoint x: 418, startPoint y: 178, endPoint x: 376, endPoint y: 182, distance: 42.7
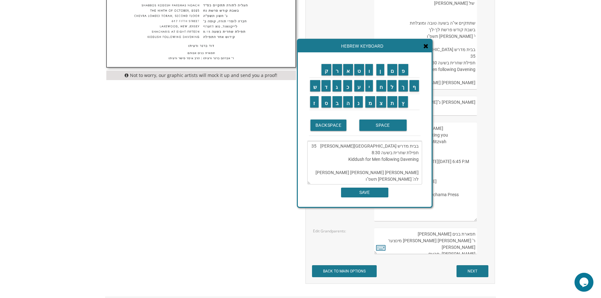
click at [376, 182] on textarea "ברוב שבח והודאה להשם יתברך שמחים אנו להזמין את קרובינו וידידינו להשתתף בשמחת הב…" at bounding box center [364, 163] width 115 height 44
type textarea "ברוב שבח והודאה להשם יתברך שמחים אנו להזמין את קרובינו וידידינו להשתתף בשמחת הב…"
click at [377, 194] on input "SAVE" at bounding box center [364, 193] width 47 height 10
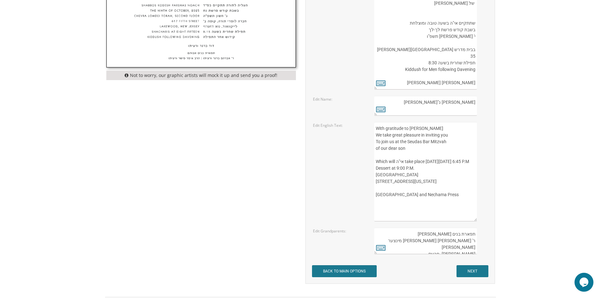
click at [435, 157] on textarea "With gratitude to Hashem Yisborach It is our pleasure to invite you To the Seud…" at bounding box center [425, 171] width 102 height 99
paste textarea "אור לה' מרחשון תשפ"ו"
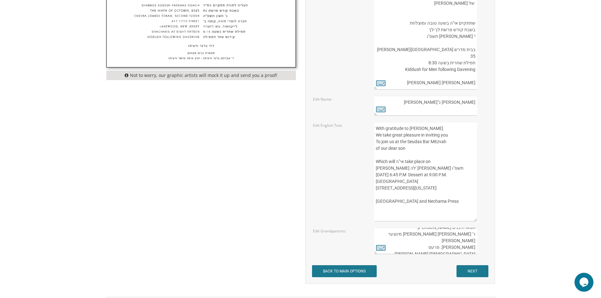
scroll to position [0, 0]
type textarea "With gratitude to Hashem Yisborach We take great pleasure in inviting you To jo…"
click at [467, 241] on textarea "תפארת בנים אבותם ר' אברהם ברגר ורעיתו הרב איסר פישר ורעיתו" at bounding box center [425, 241] width 102 height 26
click at [465, 271] on input "NEXT" at bounding box center [472, 271] width 32 height 12
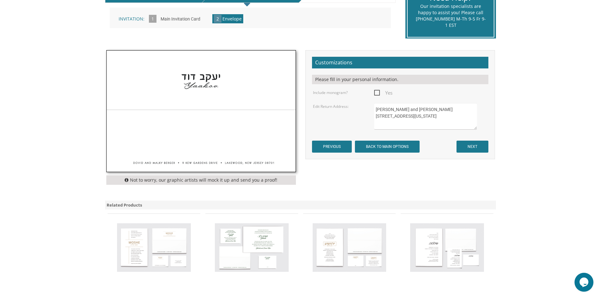
scroll to position [158, 0]
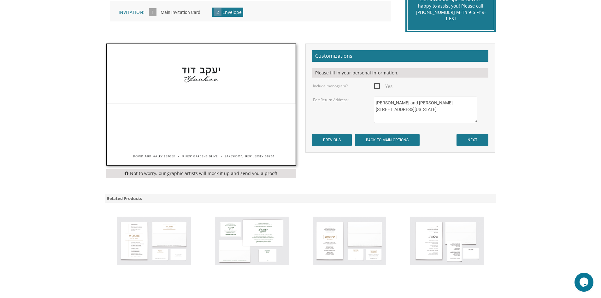
drag, startPoint x: 388, startPoint y: 102, endPoint x: 371, endPoint y: 105, distance: 17.0
click at [371, 105] on div "[PERSON_NAME] and [PERSON_NAME] [STREET_ADDRESS][US_STATE]" at bounding box center [430, 109] width 122 height 26
drag, startPoint x: 411, startPoint y: 103, endPoint x: 401, endPoint y: 99, distance: 10.8
click at [401, 99] on textarea "[PERSON_NAME] and [PERSON_NAME] [STREET_ADDRESS][US_STATE]" at bounding box center [425, 109] width 102 height 26
drag, startPoint x: 433, startPoint y: 100, endPoint x: 418, endPoint y: 96, distance: 15.2
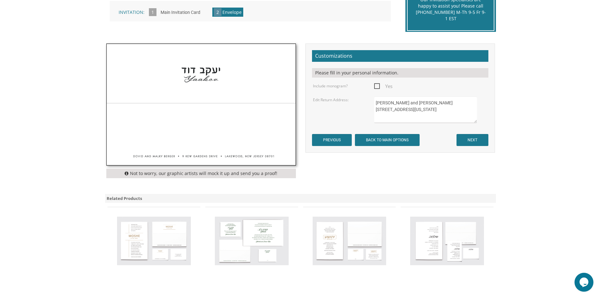
click at [418, 96] on form "Customizations Please fill in your personal information. Include monogram? Yes …" at bounding box center [400, 98] width 176 height 96
drag, startPoint x: 417, startPoint y: 109, endPoint x: 376, endPoint y: 110, distance: 40.7
click at [376, 110] on textarea "[PERSON_NAME] and [PERSON_NAME] [STREET_ADDRESS][US_STATE]" at bounding box center [425, 109] width 102 height 26
type textarea "[PERSON_NAME] and [PERSON_NAME] Press [STREET_ADDRESS][PERSON_NAME][US_STATE]"
click at [470, 139] on input "NEXT" at bounding box center [472, 140] width 32 height 12
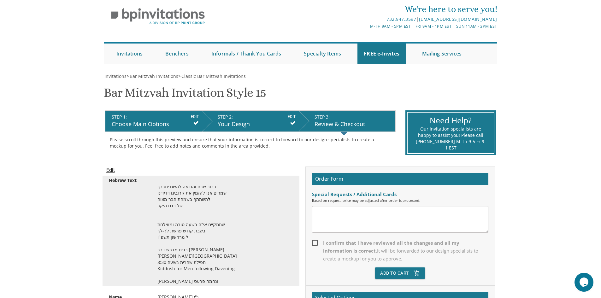
scroll to position [32, 0]
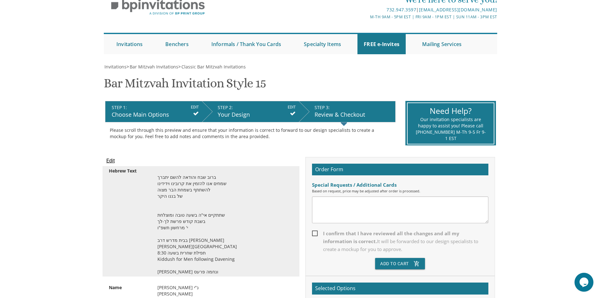
click at [190, 245] on div "ברוב שבח והודאה להשם יתברך שמחים אנו להזמין את קרובינו וידידינו להשתתף בשמחת הב…" at bounding box center [225, 221] width 145 height 107
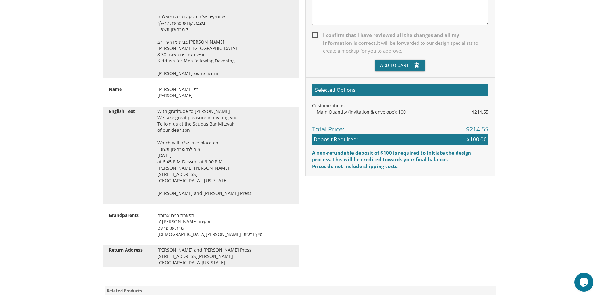
scroll to position [158, 0]
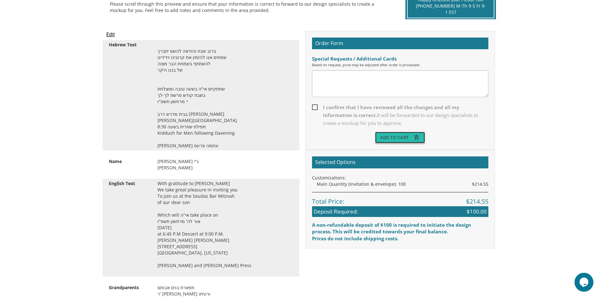
click at [387, 136] on button "Add To Cart add_shopping_cart" at bounding box center [400, 137] width 50 height 11
click at [316, 108] on span "I confirm that I have reviewed all the changes and all my information is correc…" at bounding box center [400, 115] width 176 height 24
click at [316, 108] on input "I confirm that I have reviewed all the changes and all my information is correc…" at bounding box center [314, 107] width 4 height 4
checkbox input "true"
click at [391, 136] on button "Add To Cart add_shopping_cart" at bounding box center [400, 137] width 50 height 11
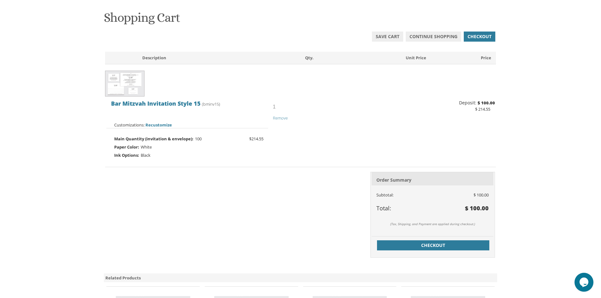
scroll to position [32, 0]
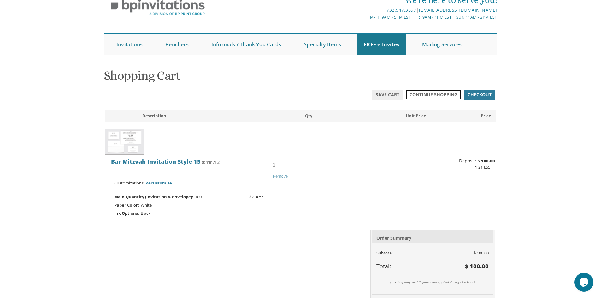
click at [444, 96] on span "Continue Shopping" at bounding box center [433, 94] width 48 height 6
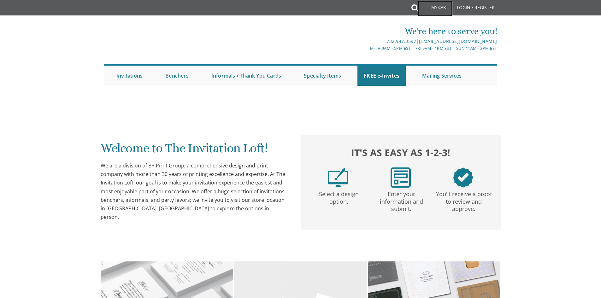
click at [445, 7] on link "My Cart" at bounding box center [435, 9] width 35 height 16
click at [439, 7] on link "My Cart" at bounding box center [435, 9] width 35 height 16
click at [438, 8] on link "My Cart" at bounding box center [435, 9] width 35 height 16
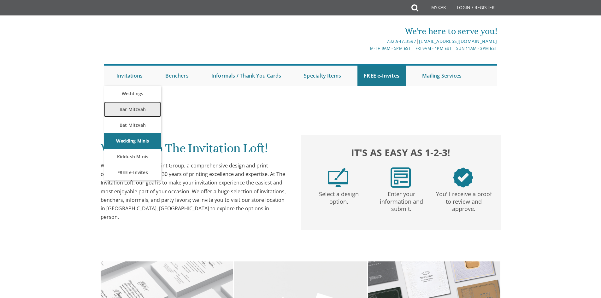
click at [133, 111] on link "Bar Mitzvah" at bounding box center [132, 110] width 57 height 16
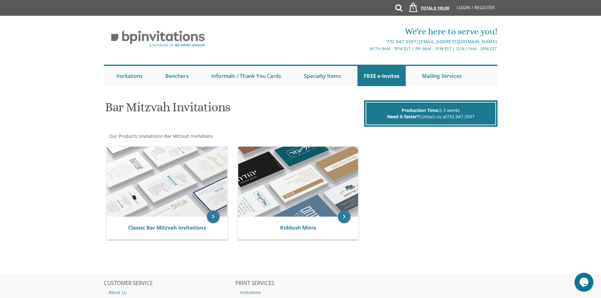
click at [415, 10] on span "1" at bounding box center [413, 8] width 7 height 5
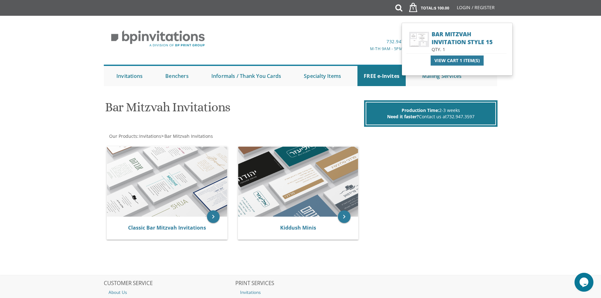
click at [435, 48] on span "Qty. 1" at bounding box center [438, 49] width 14 height 6
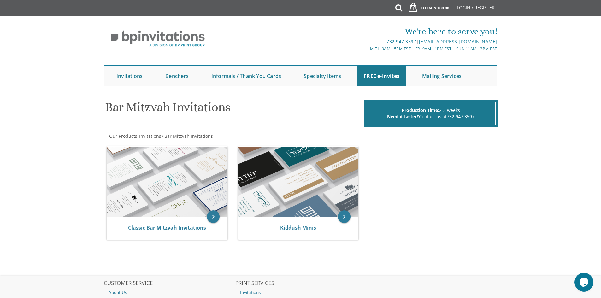
click at [442, 6] on span "$ 100.00" at bounding box center [441, 7] width 15 height 5
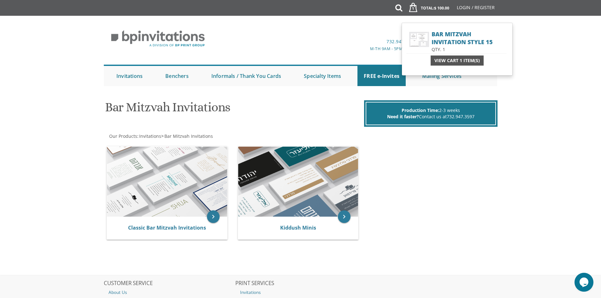
click at [445, 62] on span "View Cart 1 Item(s)" at bounding box center [456, 60] width 45 height 6
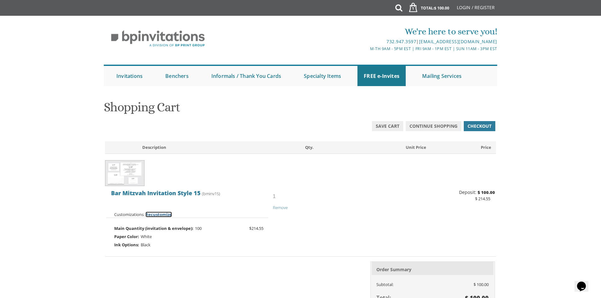
click at [160, 215] on span "Recustomize" at bounding box center [158, 215] width 26 height 6
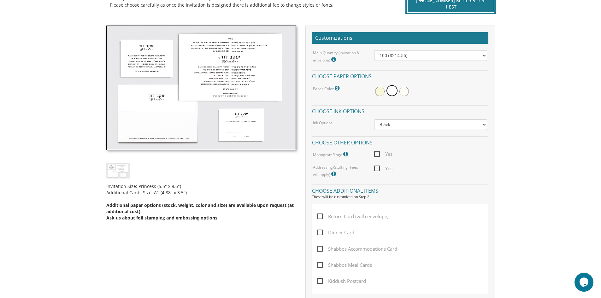
scroll to position [189, 0]
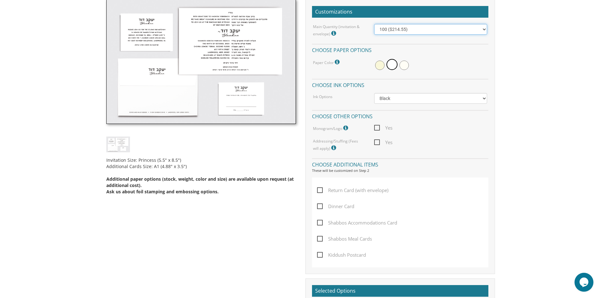
click at [390, 31] on select "100 ($214.55) 200 ($254.60) 300 ($294.25) 400 ($333.55) 500 ($373.90) 600 ($413…" at bounding box center [430, 29] width 113 height 11
select select "200"
click at [374, 24] on select "100 ($214.55) 200 ($254.60) 300 ($294.25) 400 ($333.55) 500 ($373.90) 600 ($413…" at bounding box center [430, 29] width 113 height 11
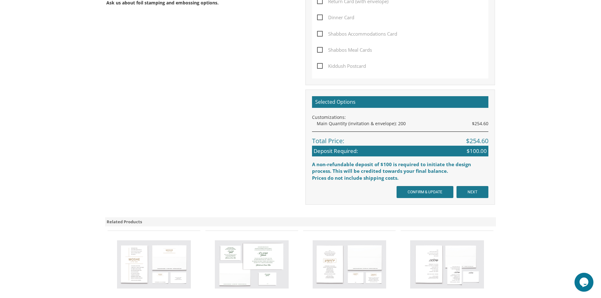
scroll to position [378, 0]
click at [438, 190] on input "CONFIRM & UPDATE" at bounding box center [424, 192] width 57 height 12
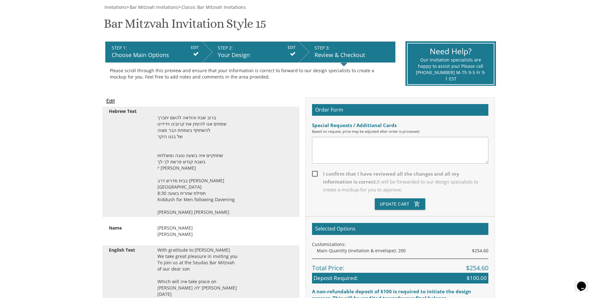
scroll to position [95, 0]
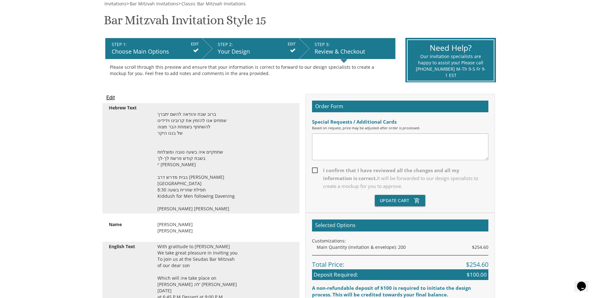
click at [112, 98] on input "Edit" at bounding box center [110, 98] width 9 height 8
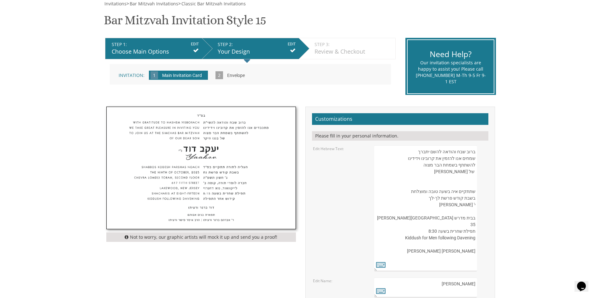
scroll to position [189, 0]
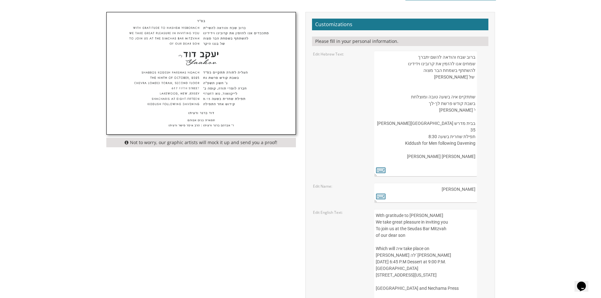
click at [440, 130] on textarea "ברוב שבח והודאה להשם יתברך שמחים אנו להזמין את קרובינו וידידינו להשתתף בשמחת הב…" at bounding box center [425, 114] width 102 height 126
drag, startPoint x: 469, startPoint y: 128, endPoint x: 474, endPoint y: 131, distance: 5.8
click at [474, 131] on textarea "ברוב שבח והודאה להשם יתברך שמחים אנו להזמין את קרובינו וידידינו להשתתף בשמחת הב…" at bounding box center [425, 114] width 102 height 126
click at [440, 131] on textarea "ברוב שבח והודאה להשם יתברך שמחים אנו להזמין את קרובינו וידידינו להשתתף בשמחת הב…" at bounding box center [425, 114] width 102 height 126
click at [438, 132] on textarea "ברוב שבח והודאה להשם יתברך שמחים אנו להזמין את קרובינו וידידינו להשתתף בשמחת הב…" at bounding box center [425, 114] width 102 height 126
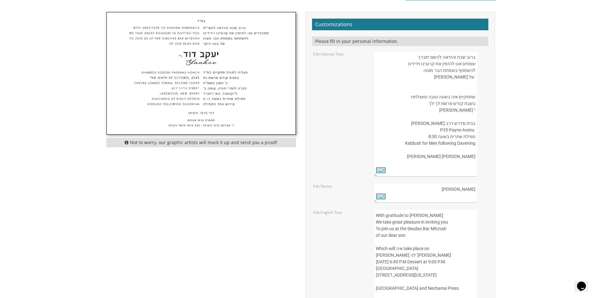
click at [441, 130] on textarea "ברוב שבח והודאה להשם יתברך שמחים אנו להזמין את קרובינו וידידינו להשתתף בשמחת הב…" at bounding box center [425, 114] width 102 height 126
click at [441, 129] on textarea "ברוב שבח והודאה להשם יתברך שמחים אנו להזמין את קרובינו וידידינו להשתתף בשמחת הב…" at bounding box center [425, 114] width 102 height 126
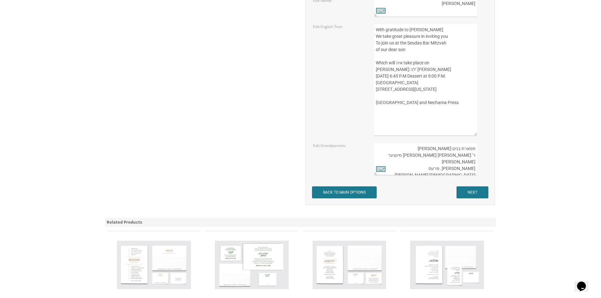
scroll to position [378, 0]
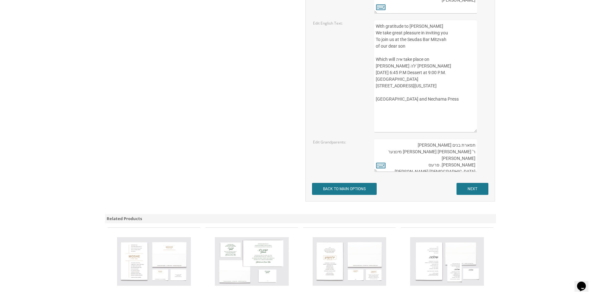
type textarea "ברוב שבח והודאה להשם יתברך שמחים אנו להזמין את קרובינו וידידינו להשתתף בשמחת הב…"
click at [469, 189] on input "NEXT" at bounding box center [472, 189] width 32 height 12
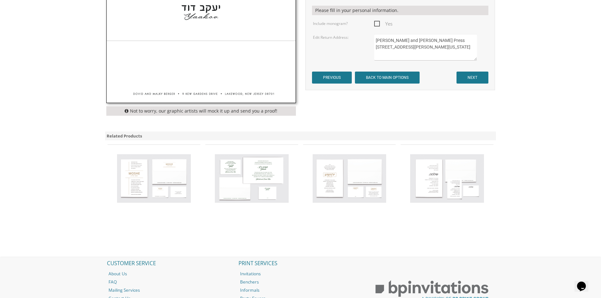
scroll to position [221, 0]
click at [464, 82] on input "NEXT" at bounding box center [472, 77] width 32 height 12
click at [465, 80] on input "NEXT" at bounding box center [472, 77] width 32 height 12
click at [469, 75] on input "NEXT" at bounding box center [472, 77] width 32 height 12
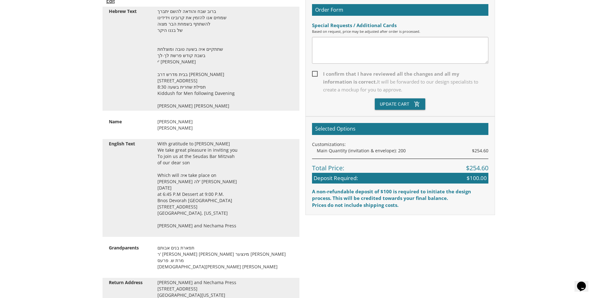
scroll to position [158, 0]
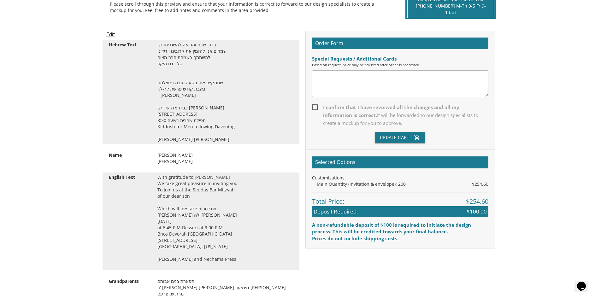
click at [316, 108] on span "I confirm that I have reviewed all the changes and all my information is correc…" at bounding box center [400, 115] width 176 height 24
click at [316, 108] on input "I confirm that I have reviewed all the changes and all my information is correc…" at bounding box center [314, 107] width 4 height 4
checkbox input "true"
click at [390, 140] on button "Update Cart add_shopping_cart" at bounding box center [400, 137] width 51 height 11
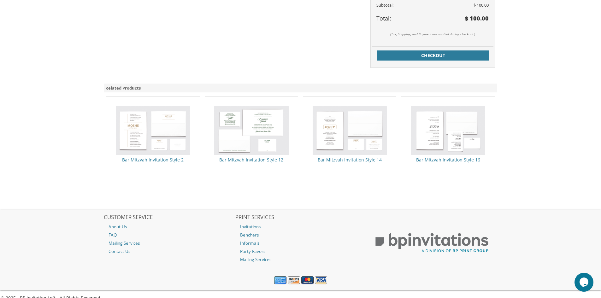
scroll to position [284, 0]
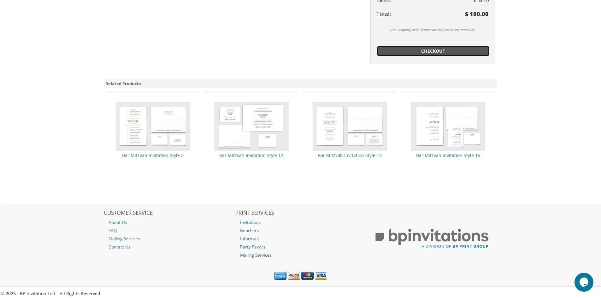
click at [409, 51] on span "Checkout" at bounding box center [433, 51] width 105 height 6
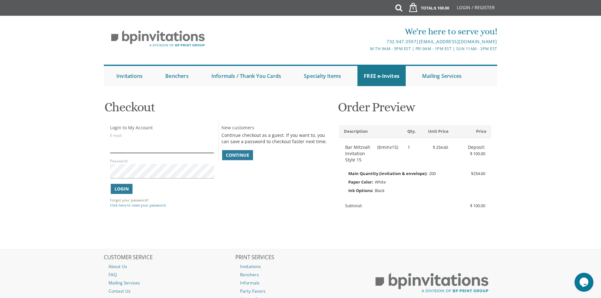
click at [149, 149] on input "E-mail:" at bounding box center [161, 145] width 103 height 15
type input "[EMAIL_ADDRESS][DOMAIN_NAME]"
click at [121, 190] on span "Login" at bounding box center [121, 189] width 14 height 6
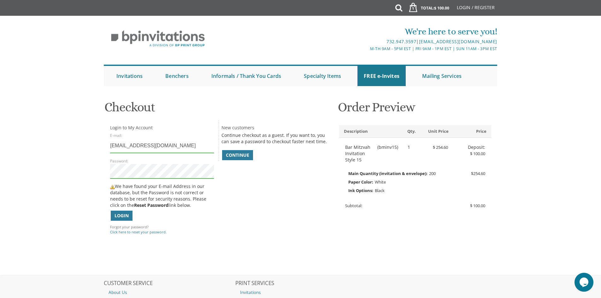
click at [102, 171] on div "You are currently editing Order #. To place a new order you must exit editing m…" at bounding box center [301, 186] width 404 height 180
click at [116, 217] on span "Login" at bounding box center [121, 216] width 14 height 6
click at [108, 174] on div "Login to My Account E-mail: [EMAIL_ADDRESS][DOMAIN_NAME] Password: We have foun…" at bounding box center [161, 178] width 113 height 117
click at [224, 156] on link "Continue" at bounding box center [237, 155] width 31 height 10
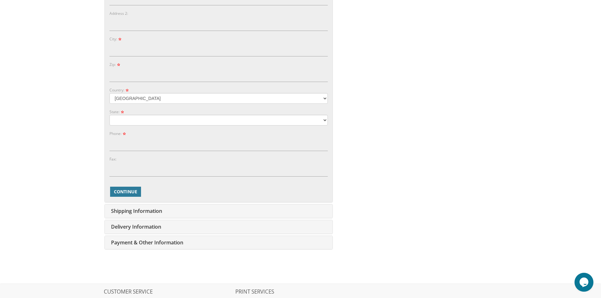
scroll to position [252, 0]
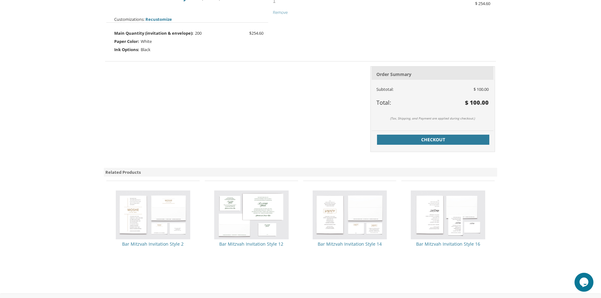
scroll to position [183, 0]
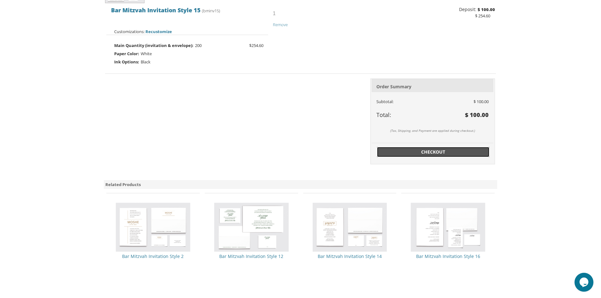
click at [412, 151] on span "Checkout" at bounding box center [433, 152] width 105 height 6
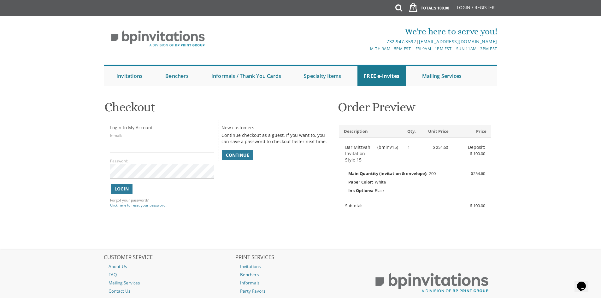
click at [143, 149] on input "E-mail:" at bounding box center [161, 145] width 103 height 15
type input "[EMAIL_ADDRESS][DOMAIN_NAME]"
click at [139, 207] on link "Click here to reset your password." at bounding box center [138, 205] width 56 height 5
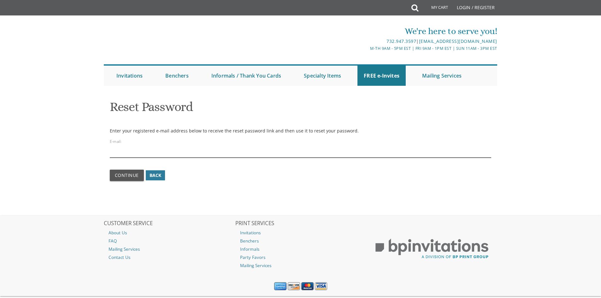
click at [148, 153] on input "email" at bounding box center [301, 150] width 382 height 15
type input "[EMAIL_ADDRESS][DOMAIN_NAME]"
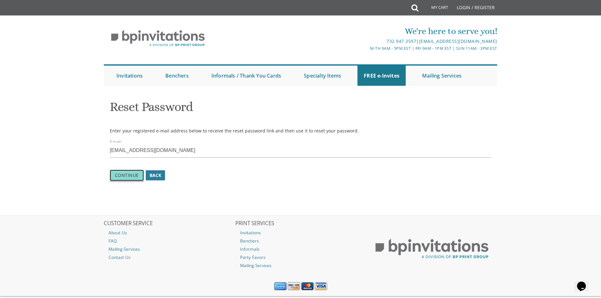
click at [136, 179] on button "Continue" at bounding box center [127, 175] width 34 height 11
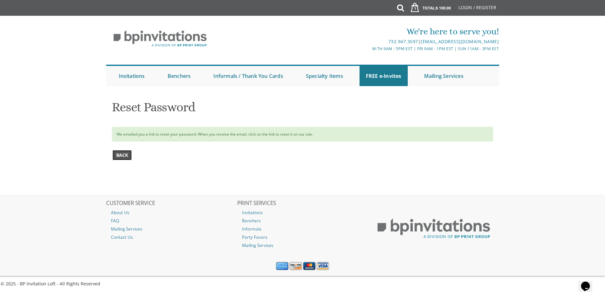
click at [128, 158] on span "Back" at bounding box center [122, 155] width 12 height 6
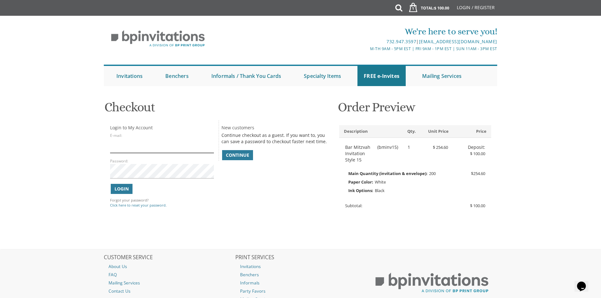
click at [137, 153] on input "E-mail:" at bounding box center [161, 145] width 103 height 15
type input "nechamapress@yahoo.com"
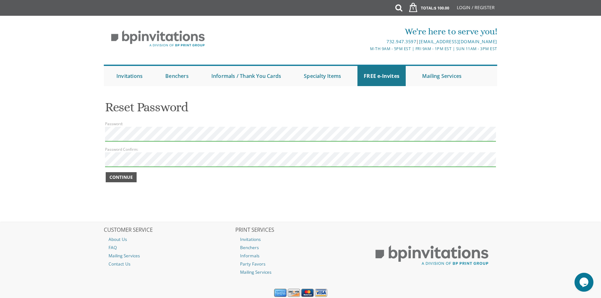
click at [121, 179] on span "Continue" at bounding box center [120, 177] width 23 height 6
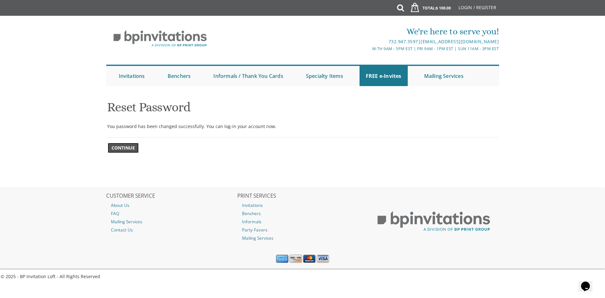
click at [122, 151] on span "Continue" at bounding box center [123, 148] width 23 height 6
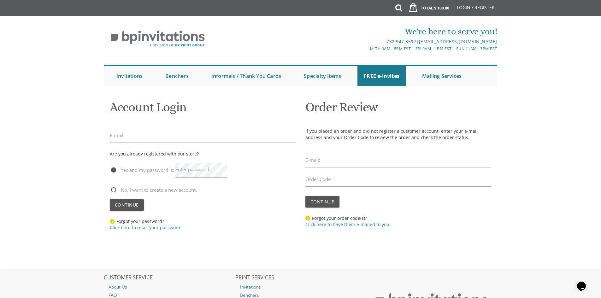
click at [194, 171] on label "Enter password" at bounding box center [192, 169] width 34 height 7
click at [173, 138] on input "email" at bounding box center [203, 135] width 186 height 15
type input "nechamapress@yahoo.com"
click at [132, 206] on span "Continue" at bounding box center [127, 205] width 24 height 6
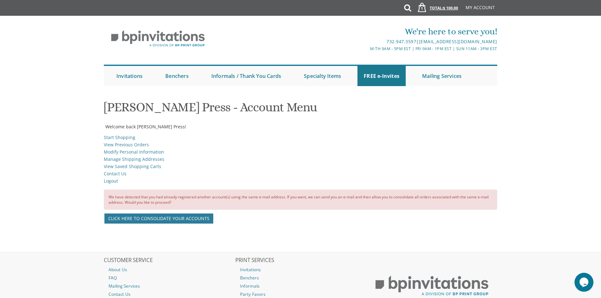
click at [431, 10] on link "1 Total: $ 100.00 $ 100.00" at bounding box center [435, 11] width 51 height 22
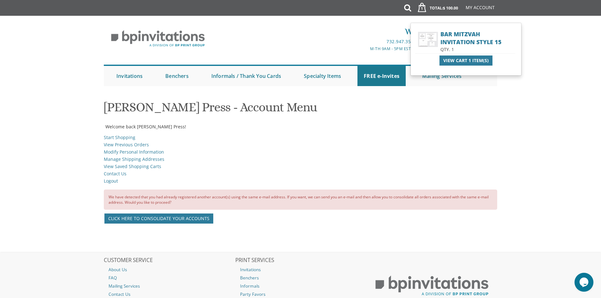
click at [471, 59] on span "View Cart 1 Item(s)" at bounding box center [465, 60] width 45 height 6
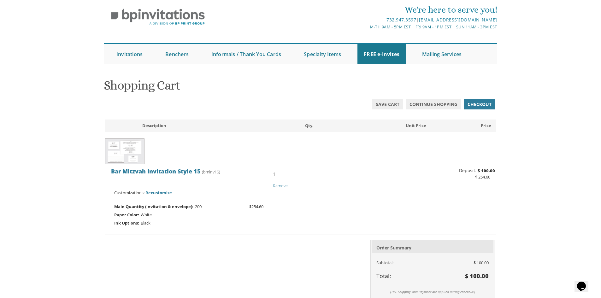
scroll to position [95, 0]
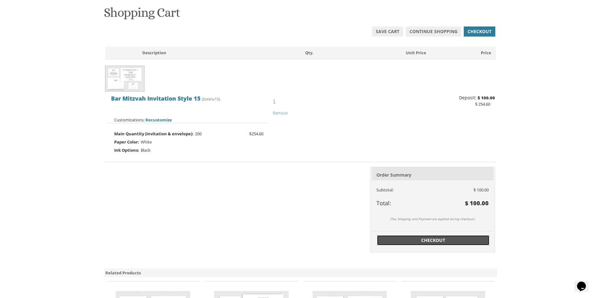
click at [434, 239] on span "Checkout" at bounding box center [433, 240] width 105 height 6
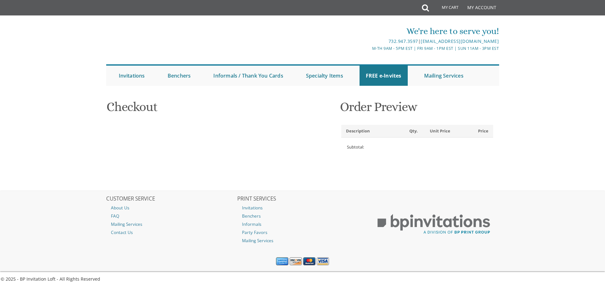
select select
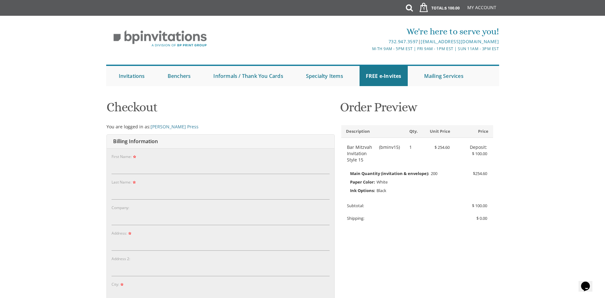
type input "Nechama"
type input "Press"
type input "[STREET_ADDRESS]"
type input "LAKEWOOD"
type input "08701-4327"
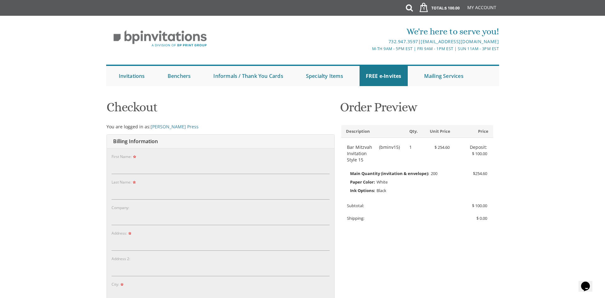
select select "US"
select select "NJ"
type input "7329056727"
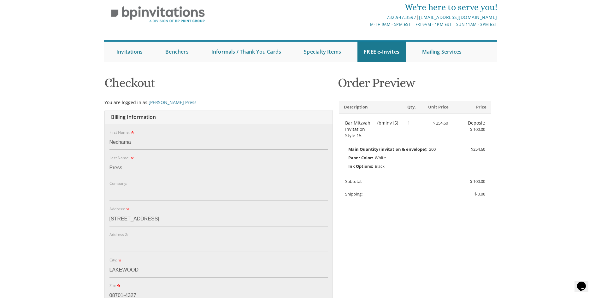
scroll to position [95, 0]
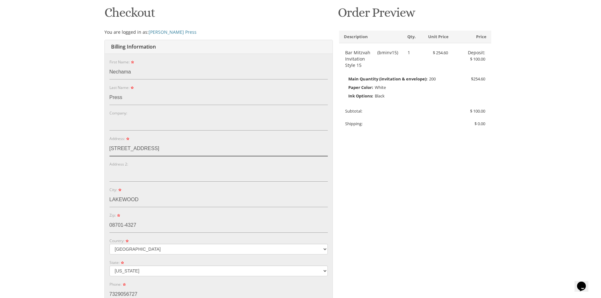
click at [114, 151] on input "[STREET_ADDRESS]" at bounding box center [218, 149] width 218 height 15
drag, startPoint x: 140, startPoint y: 148, endPoint x: 112, endPoint y: 153, distance: 28.0
click at [112, 153] on input "[STREET_ADDRESS]" at bounding box center [218, 149] width 218 height 15
type input "[STREET_ADDRESS][PERSON_NAME]"
type input "Lakewood"
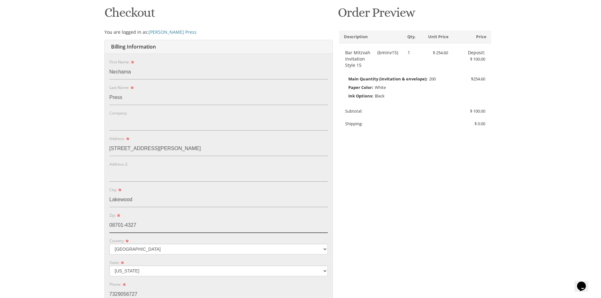
type input "08701"
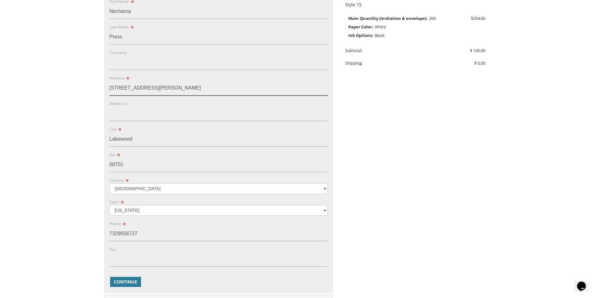
scroll to position [158, 0]
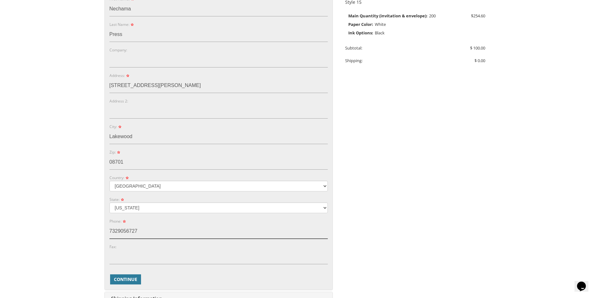
drag, startPoint x: 140, startPoint y: 232, endPoint x: 132, endPoint y: 214, distance: 20.2
click at [102, 239] on div "You are currently editing Order #. To place a new order you must exit editing m…" at bounding box center [301, 155] width 404 height 434
click at [117, 231] on input "9089100303" at bounding box center [218, 231] width 218 height 15
click at [127, 233] on input "908-9100303" at bounding box center [218, 231] width 218 height 15
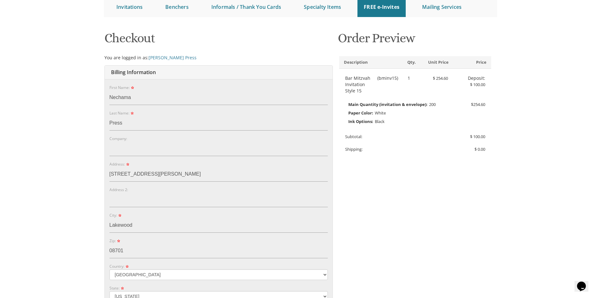
scroll to position [189, 0]
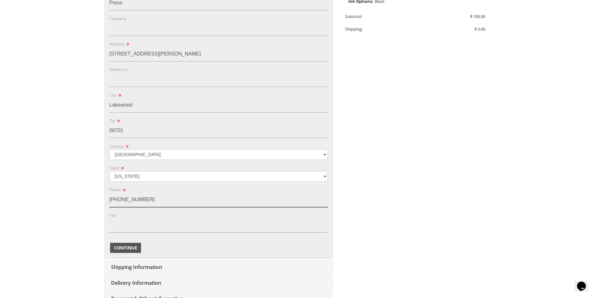
type input "[PHONE_NUMBER]"
click at [131, 248] on span "Continue" at bounding box center [125, 248] width 23 height 6
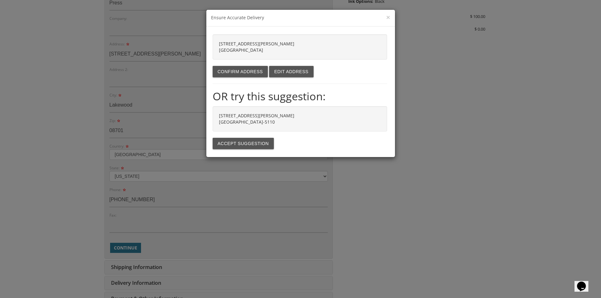
click at [242, 117] on strong "[STREET_ADDRESS][PERSON_NAME]" at bounding box center [256, 119] width 75 height 12
click at [240, 146] on button "Accept suggestion" at bounding box center [243, 143] width 61 height 11
type input "24 PAYNE ST"
type input "LAKEWOOD"
type input "08701-5110"
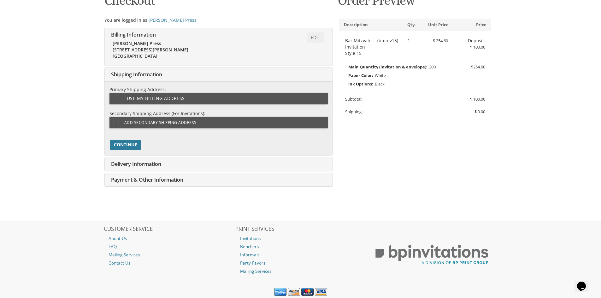
type input "nechamapress@yahoo.com"
type input "21 ASPEN CT"
type input "LAKEWOOD"
type input "08701-4327"
select select "US"
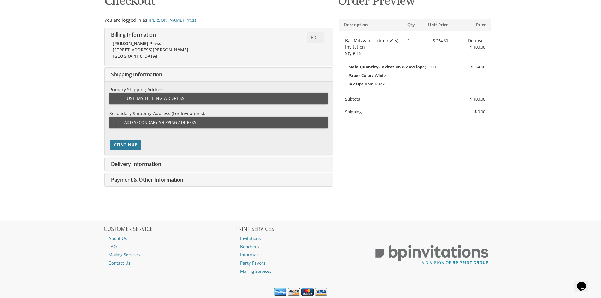
type input "7329056727"
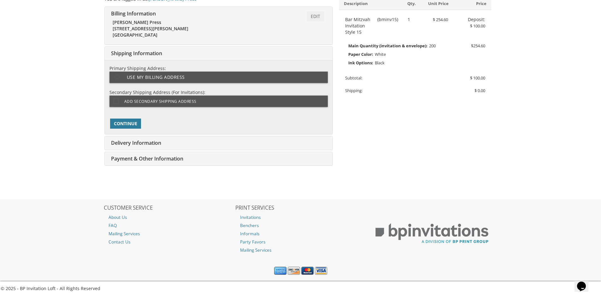
select select "NJ"
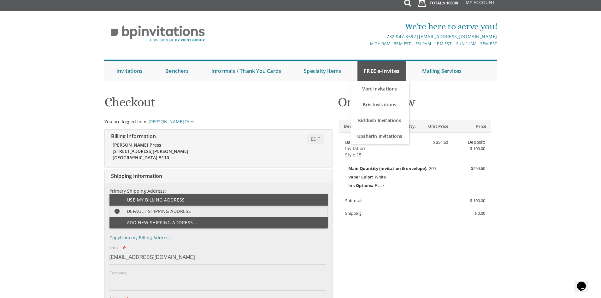
scroll to position [0, 0]
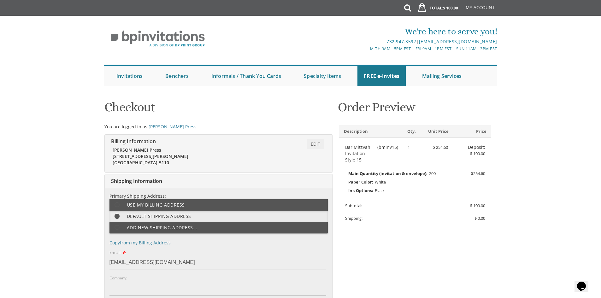
click at [425, 7] on span "1" at bounding box center [419, 7] width 13 height 17
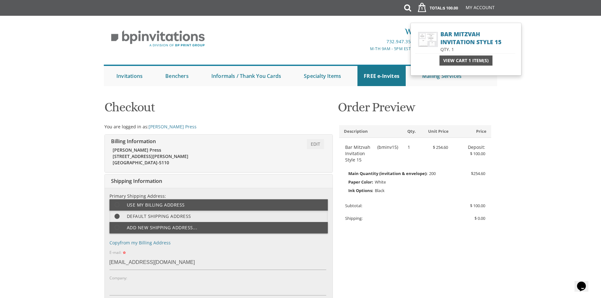
click at [468, 61] on span "View Cart 1 Item(s)" at bounding box center [465, 60] width 45 height 6
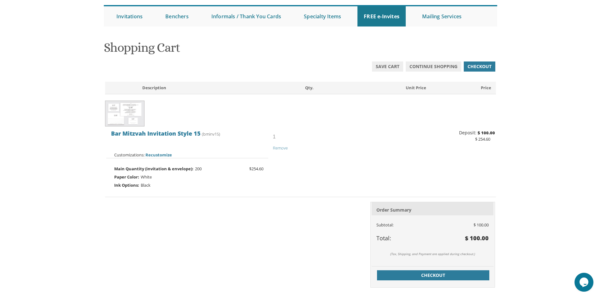
scroll to position [63, 0]
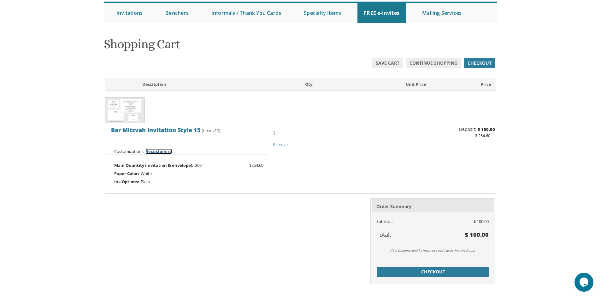
click at [161, 151] on span "Recustomize" at bounding box center [158, 152] width 26 height 6
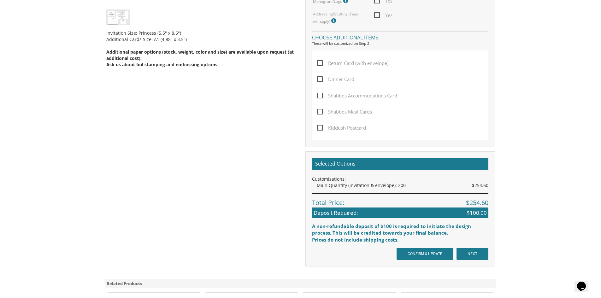
scroll to position [410, 0]
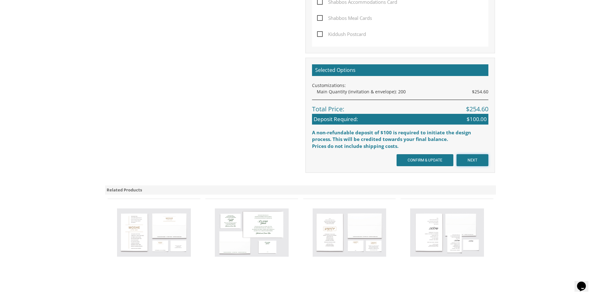
click at [469, 160] on input "NEXT" at bounding box center [472, 160] width 32 height 12
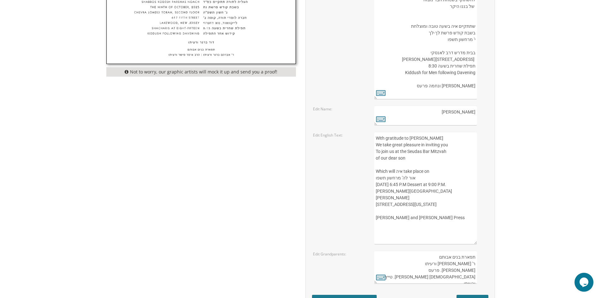
scroll to position [284, 0]
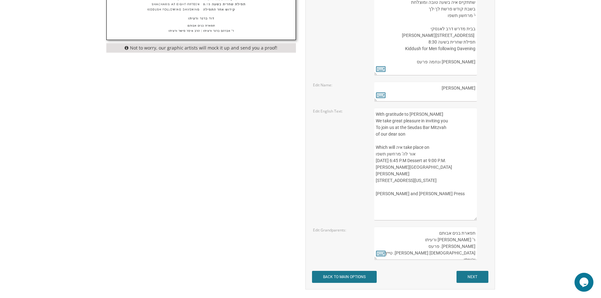
click at [381, 211] on textarea "With gratitude to Hashem Yisborach We take great pleasure in inviting you To jo…" at bounding box center [425, 164] width 102 height 113
type textarea "With gratitude to Hashem Yisborach We take great pleasure in inviting you To jo…"
click at [469, 273] on input "NEXT" at bounding box center [472, 277] width 32 height 12
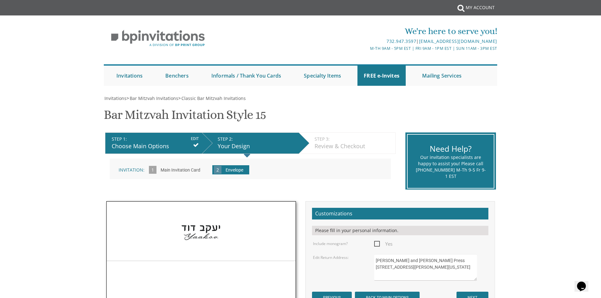
scroll to position [158, 0]
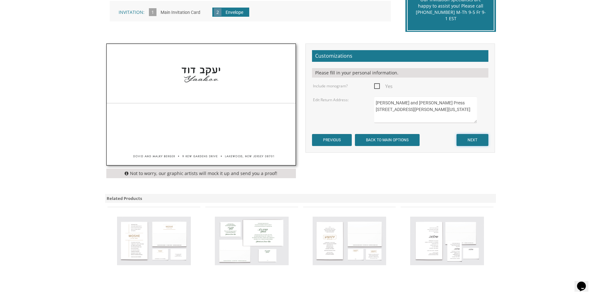
click at [471, 137] on input "NEXT" at bounding box center [472, 140] width 32 height 12
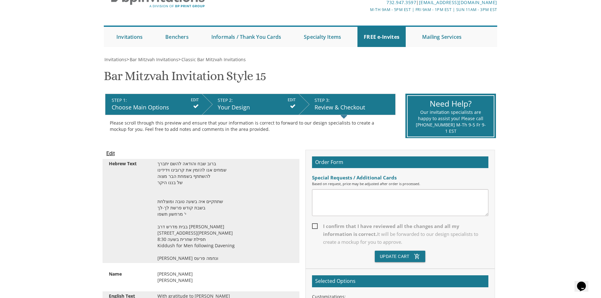
scroll to position [63, 0]
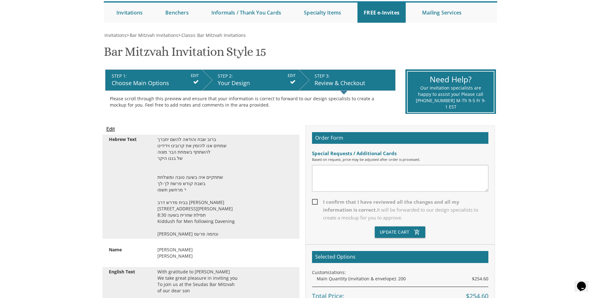
click at [315, 201] on span "I confirm that I have reviewed all the changes and all my information is correc…" at bounding box center [400, 210] width 176 height 24
click at [315, 201] on input "I confirm that I have reviewed all the changes and all my information is correc…" at bounding box center [314, 201] width 4 height 4
checkbox input "true"
click at [401, 231] on button "Update Cart add_shopping_cart" at bounding box center [400, 231] width 51 height 11
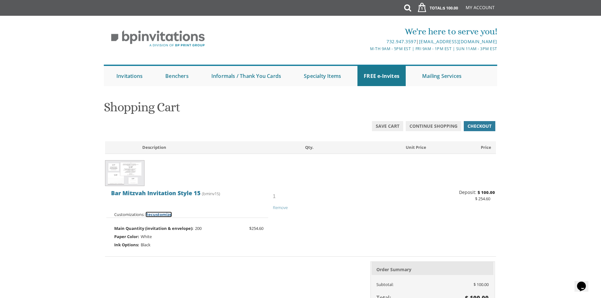
click at [165, 215] on span "Recustomize" at bounding box center [158, 215] width 26 height 6
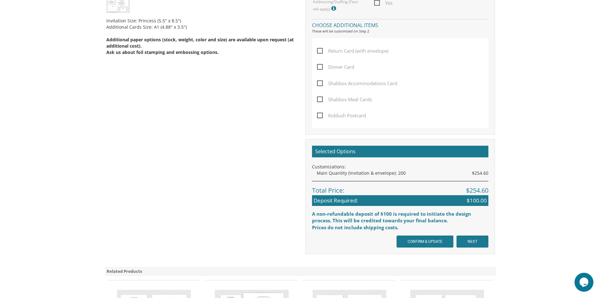
scroll to position [410, 0]
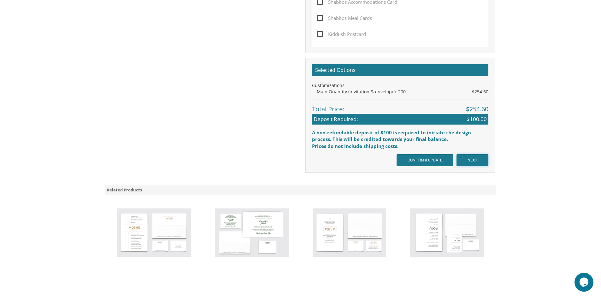
click at [469, 162] on input "NEXT" at bounding box center [472, 160] width 32 height 12
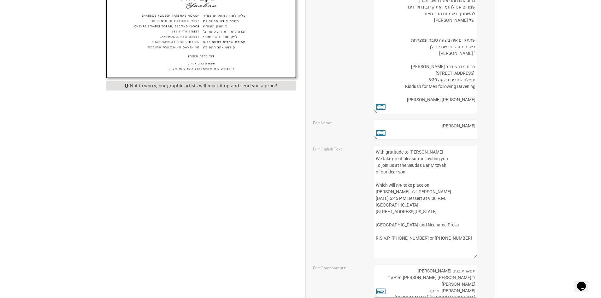
scroll to position [252, 0]
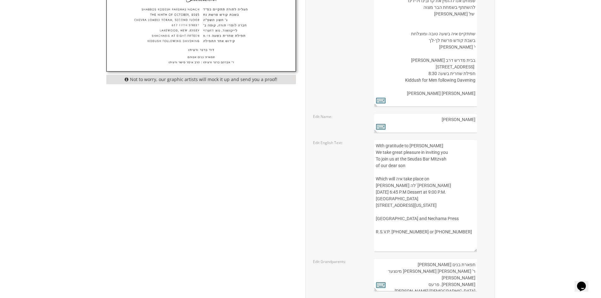
click at [377, 184] on textarea "With gratitude to Hashem Yisborach We take great pleasure in inviting you To jo…" at bounding box center [425, 195] width 102 height 113
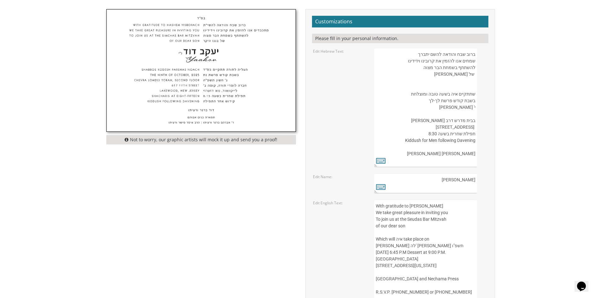
scroll to position [189, 0]
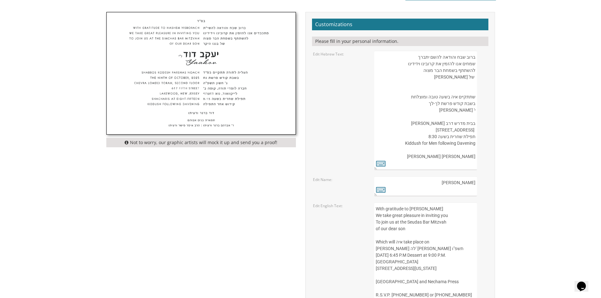
type textarea "With gratitude to Hashem Yisborach We take great pleasure in inviting you To jo…"
click at [447, 111] on textarea "ברוב שבח והודאה להשם יתברך שמחים אנו להזמין את קרובינו וידידינו להשתתף בשמחת הב…" at bounding box center [425, 110] width 102 height 119
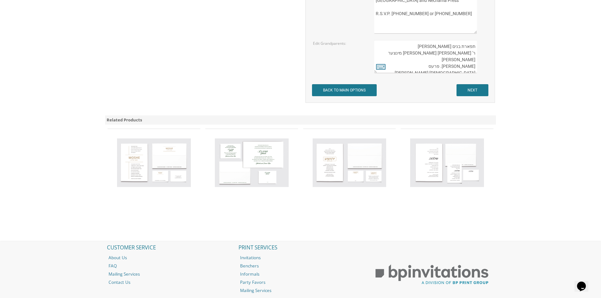
scroll to position [473, 0]
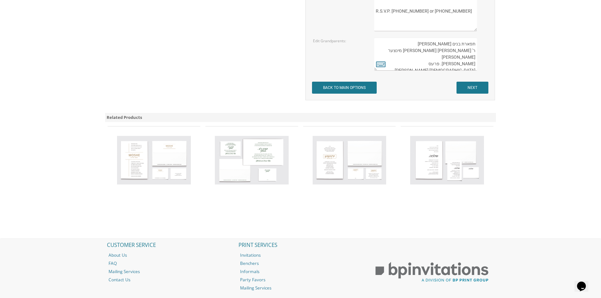
type textarea "ברוב שבח והודאה להשם יתברך שמחים אנו להזמין את קרובינו וידידינו להשתתף בשמחת הב…"
click at [475, 89] on input "NEXT" at bounding box center [472, 88] width 32 height 12
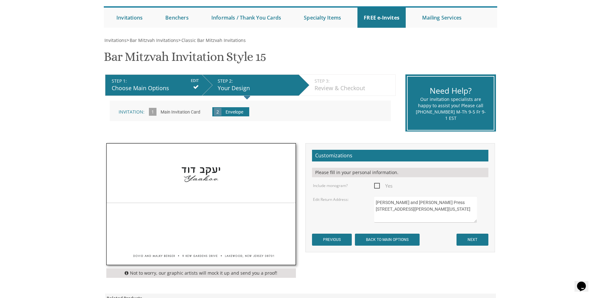
scroll to position [158, 0]
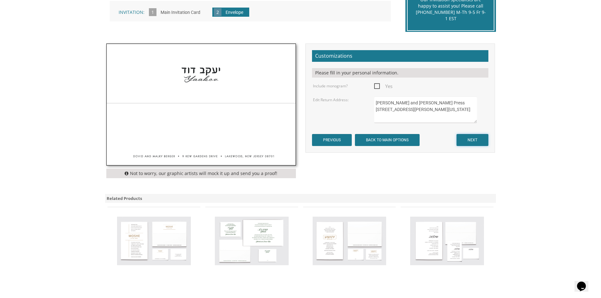
click at [479, 140] on input "NEXT" at bounding box center [472, 140] width 32 height 12
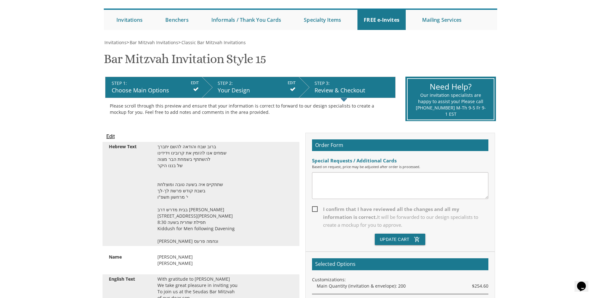
scroll to position [189, 0]
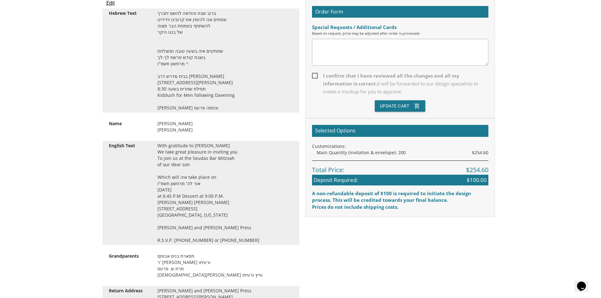
click at [316, 75] on span "I confirm that I have reviewed all the changes and all my information is correc…" at bounding box center [400, 84] width 176 height 24
click at [316, 75] on input "I confirm that I have reviewed all the changes and all my information is correc…" at bounding box center [314, 75] width 4 height 4
checkbox input "true"
click at [390, 107] on button "Update Cart add_shopping_cart" at bounding box center [400, 105] width 51 height 11
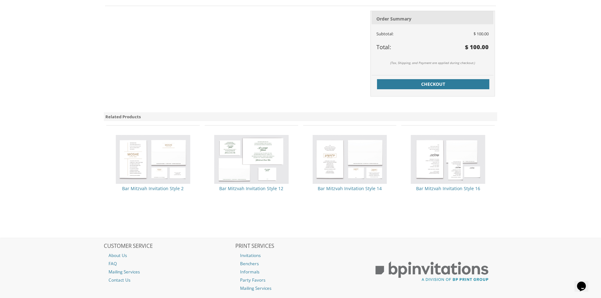
scroll to position [252, 0]
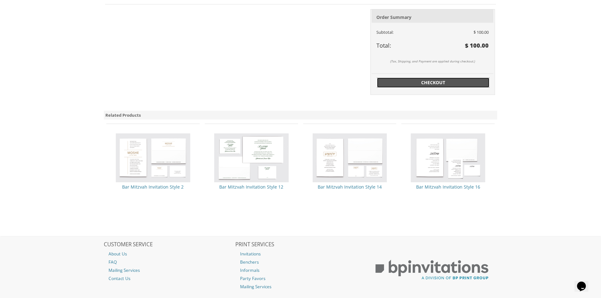
click at [424, 83] on span "Checkout" at bounding box center [433, 82] width 105 height 6
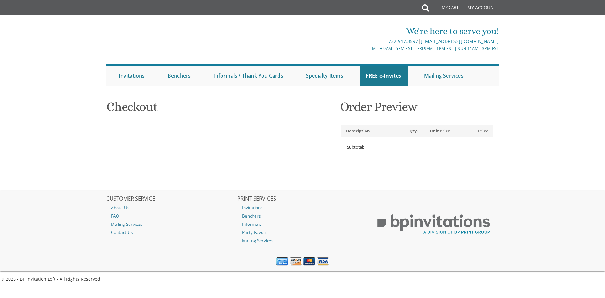
select select
type input "Nechama"
type input "Press"
type input "[STREET_ADDRESS][PERSON_NAME]"
type input "LAKEWOOD"
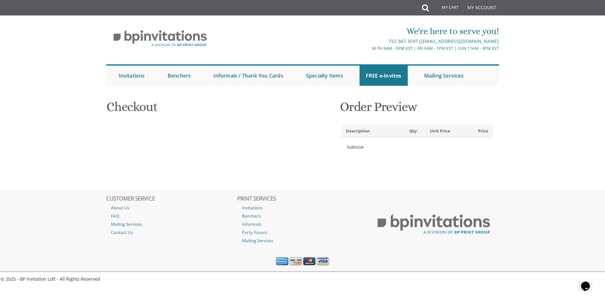
type input "08701-5110"
select select "US"
select select "NJ"
type input "908-910-0303"
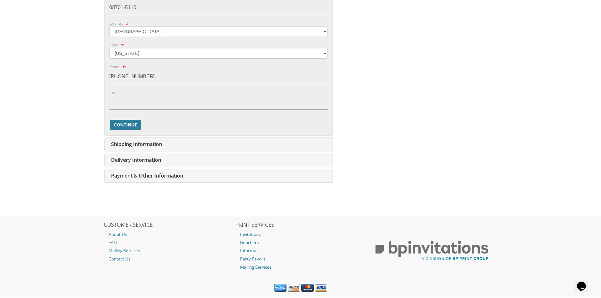
scroll to position [315, 0]
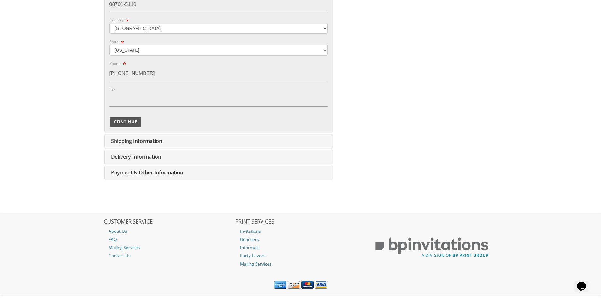
click at [128, 125] on button "Continue" at bounding box center [125, 122] width 31 height 10
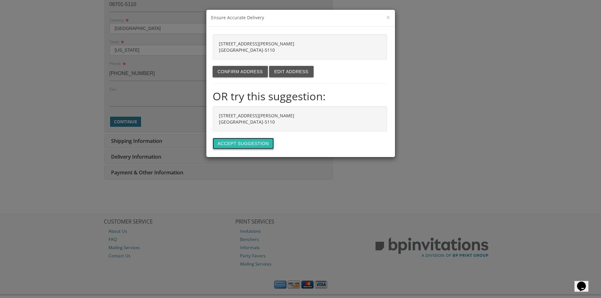
click at [247, 143] on button "Accept suggestion" at bounding box center [243, 143] width 61 height 11
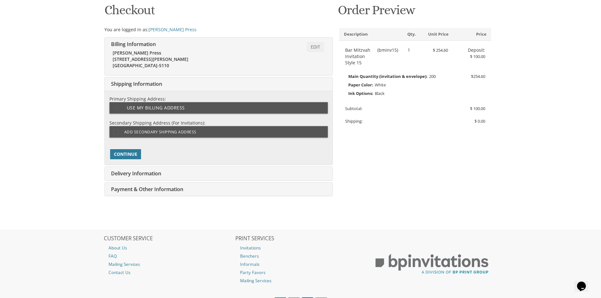
type input "nechamapress@yahoo.com"
type input "21 ASPEN CT"
type input "LAKEWOOD"
type input "08701-4327"
select select "US"
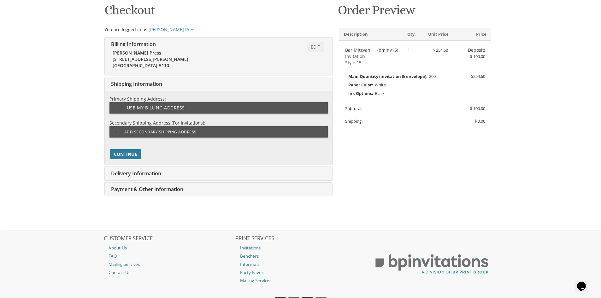
type input "7329056727"
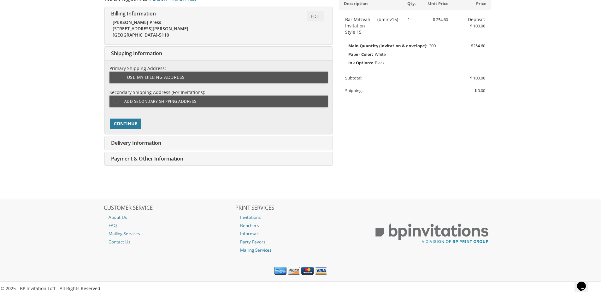
select select "NJ"
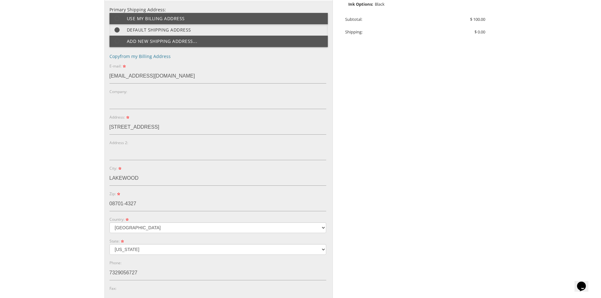
scroll to position [226, 0]
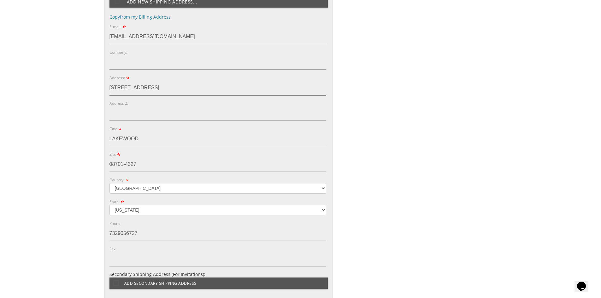
click at [152, 91] on input "21 ASPEN CT" at bounding box center [217, 88] width 217 height 15
drag, startPoint x: 152, startPoint y: 91, endPoint x: 107, endPoint y: 93, distance: 45.5
click at [107, 93] on div "Primary Shipping Address: Use my billing address Default shipping address Add n…" at bounding box center [219, 139] width 228 height 354
type input "24 Payne Street"
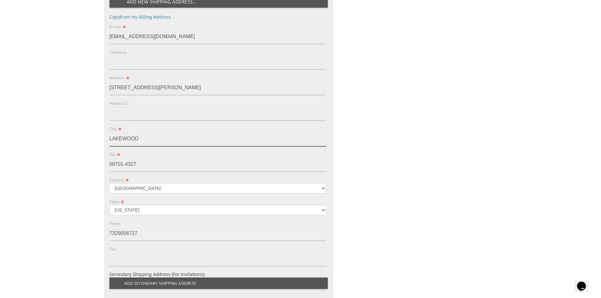
type input "Lakewood"
type input "08701"
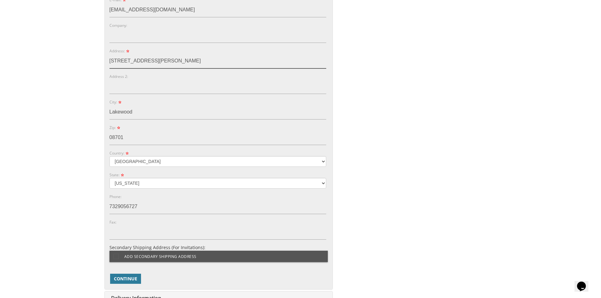
scroll to position [289, 0]
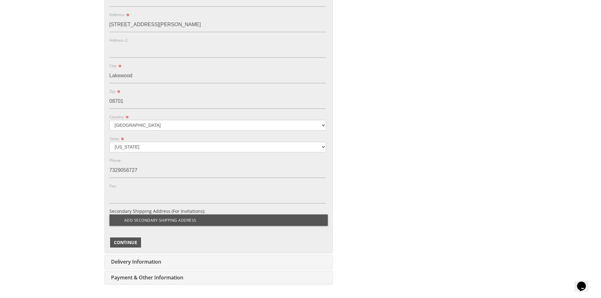
click at [136, 244] on span "Continue" at bounding box center [125, 242] width 23 height 6
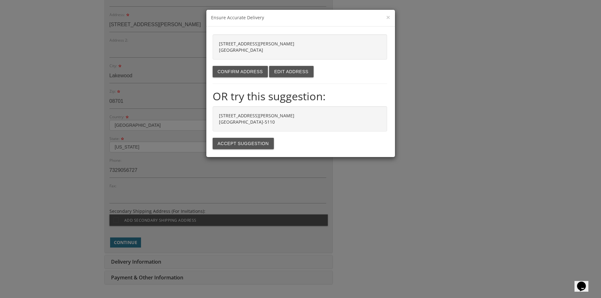
click at [225, 120] on strong "24 PAYNE ST LAKEWOOD NJ 08701-5110" at bounding box center [256, 119] width 75 height 12
click at [240, 142] on button "Accept suggestion" at bounding box center [243, 143] width 61 height 11
type input "24 PAYNE ST"
type input "LAKEWOOD"
type input "08701-5110"
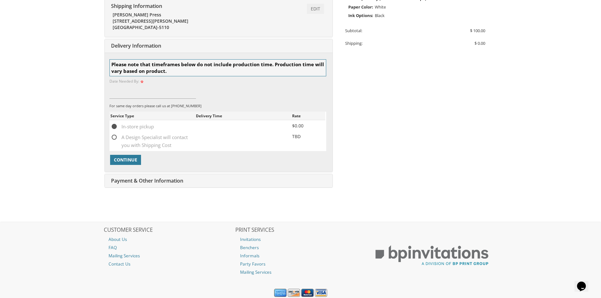
scroll to position [197, 0]
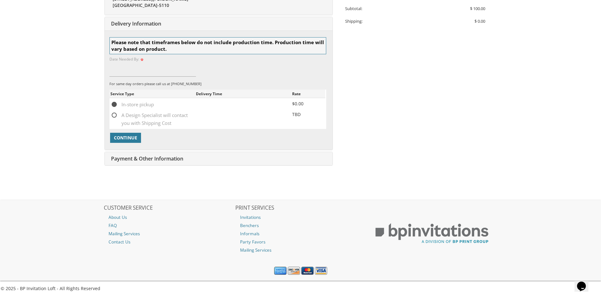
click at [148, 159] on span "Payment & Other Information" at bounding box center [146, 158] width 74 height 7
click at [133, 141] on button "Continue" at bounding box center [125, 138] width 31 height 10
type input "September 22, 2025"
click at [132, 135] on span "Continue" at bounding box center [125, 138] width 23 height 6
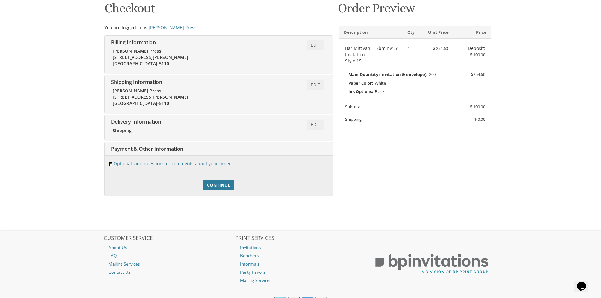
scroll to position [129, 0]
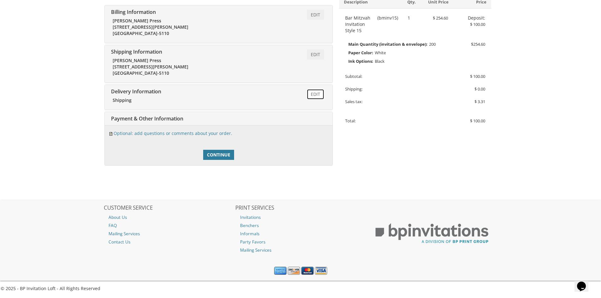
click at [314, 95] on link "Edit" at bounding box center [315, 94] width 17 height 10
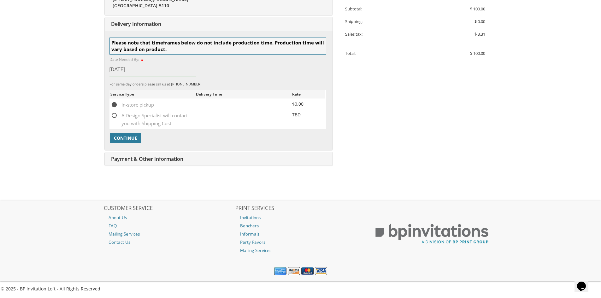
scroll to position [197, 0]
click at [130, 140] on span "Continue" at bounding box center [125, 138] width 23 height 6
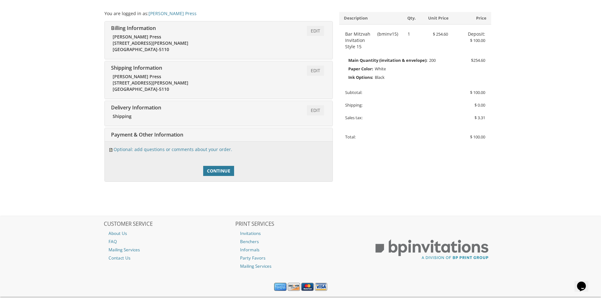
scroll to position [129, 0]
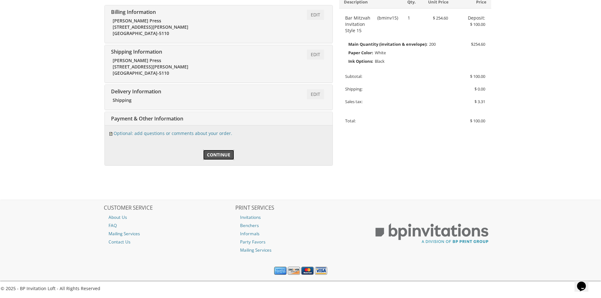
click at [216, 154] on span "Continue" at bounding box center [218, 155] width 23 height 6
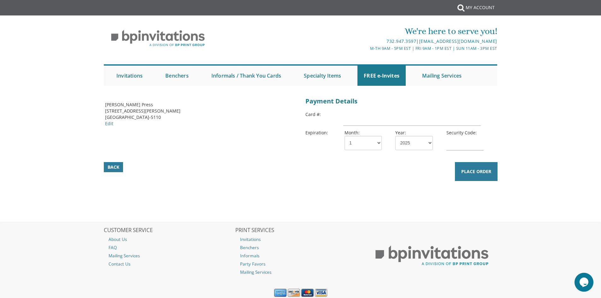
scroll to position [22, 0]
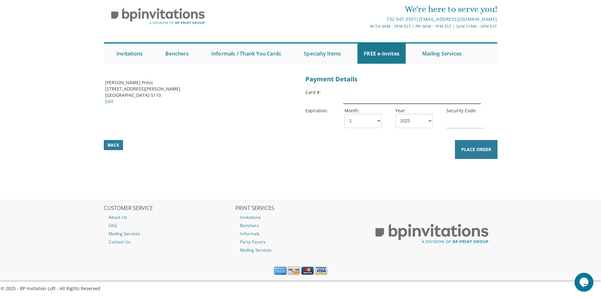
click at [372, 99] on input "text" at bounding box center [411, 96] width 137 height 15
type input "[CREDIT_CARD_NUMBER]"
click at [361, 122] on select "1 2 3 4 5 6 7 8 9 10 11 12" at bounding box center [362, 121] width 37 height 14
select select "05"
click at [344, 114] on select "1 2 3 4 5 6 7 8 9 10 11 12" at bounding box center [362, 121] width 37 height 14
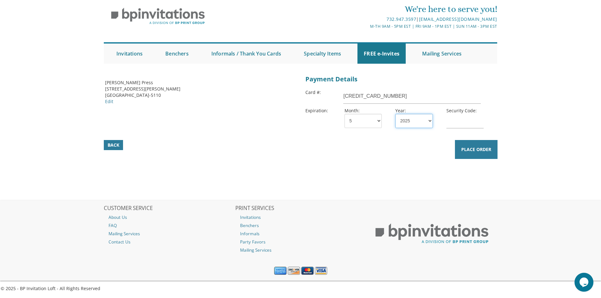
click at [412, 120] on select "2025 2026 2027 2028 2029 2030 2031 2032 2033 2034 2035" at bounding box center [413, 121] width 37 height 14
select select "29"
click at [395, 114] on select "2025 2026 2027 2028 2029 2030 2031 2032 2033 2034 2035" at bounding box center [413, 121] width 37 height 14
click at [456, 125] on input "text" at bounding box center [464, 121] width 37 height 15
type input "140"
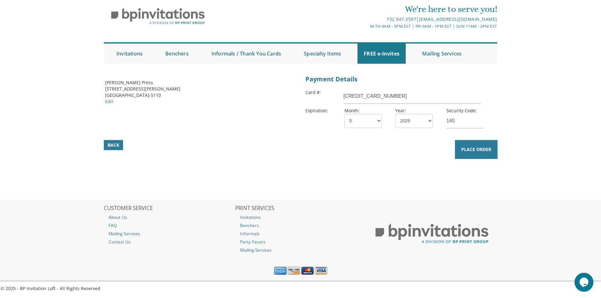
drag, startPoint x: 432, startPoint y: 155, endPoint x: 442, endPoint y: 153, distance: 9.9
click at [432, 155] on div "Back Place Order" at bounding box center [300, 149] width 407 height 22
click at [473, 155] on button "Place Order" at bounding box center [476, 149] width 43 height 19
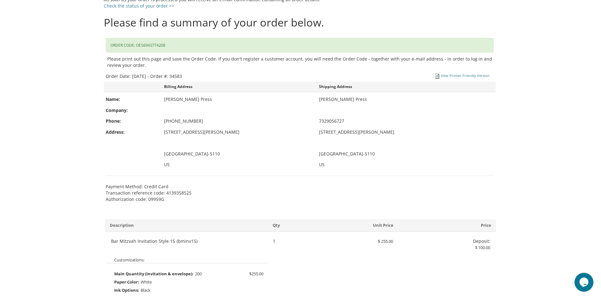
scroll to position [95, 0]
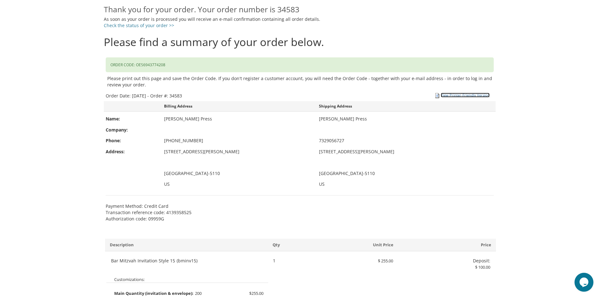
click at [447, 93] on link "View Printer-Friendly Version" at bounding box center [465, 95] width 49 height 5
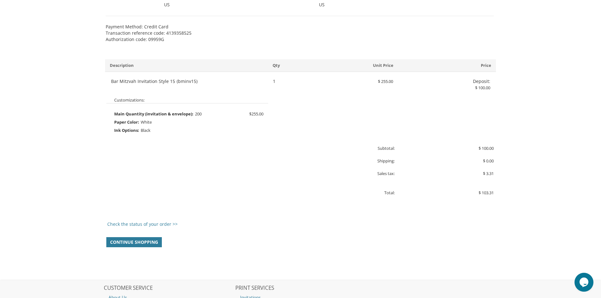
scroll to position [347, 0]
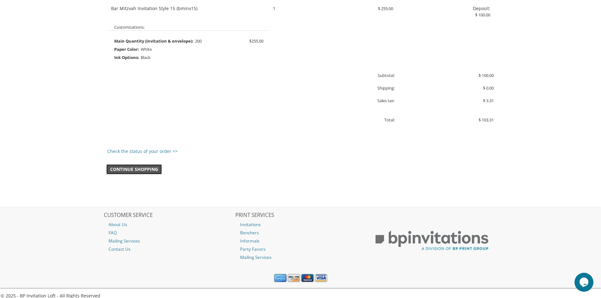
click at [147, 170] on span "Continue Shopping" at bounding box center [134, 169] width 48 height 6
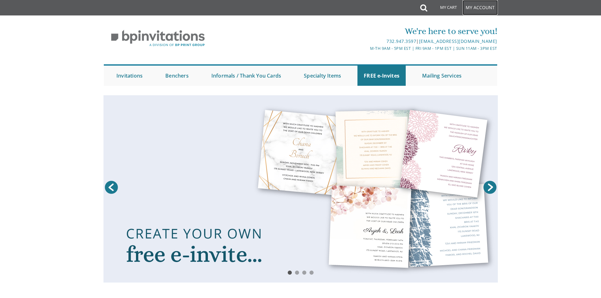
click at [472, 11] on link "My Account" at bounding box center [479, 7] width 35 height 15
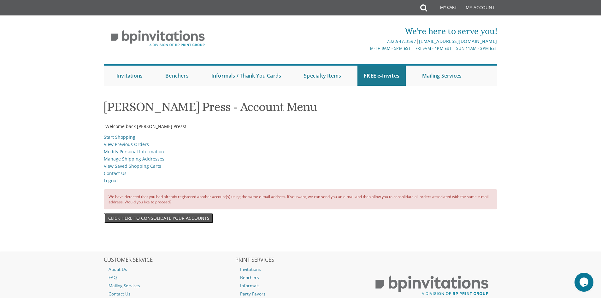
click at [194, 217] on link "Click here to consolidate your accounts" at bounding box center [158, 218] width 109 height 10
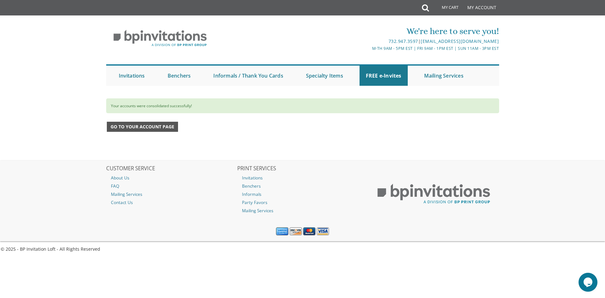
click at [155, 126] on span "Go to your account page" at bounding box center [143, 127] width 64 height 6
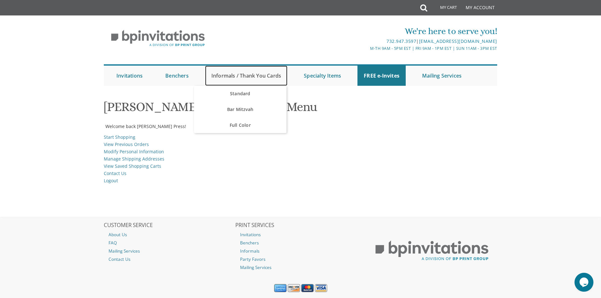
click at [259, 78] on link "Informals / Thank You Cards" at bounding box center [246, 76] width 82 height 20
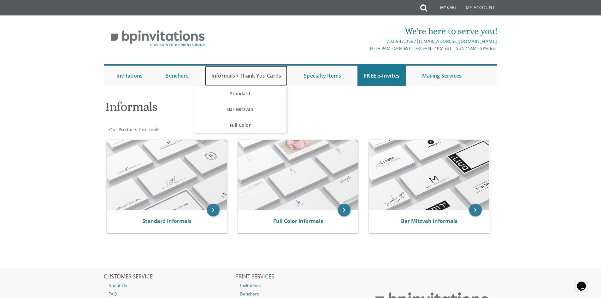
click at [242, 76] on link "Informals / Thank You Cards" at bounding box center [246, 76] width 82 height 20
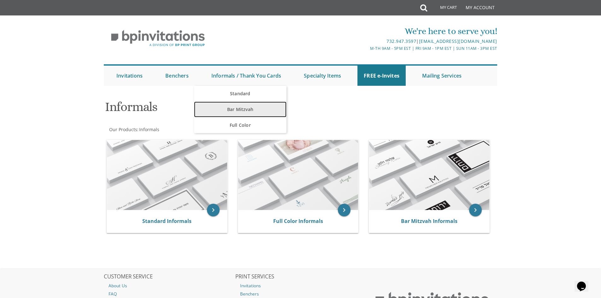
click at [243, 107] on link "Bar Mitzvah" at bounding box center [240, 110] width 92 height 16
click at [235, 111] on link "Bar Mitzvah" at bounding box center [240, 110] width 92 height 16
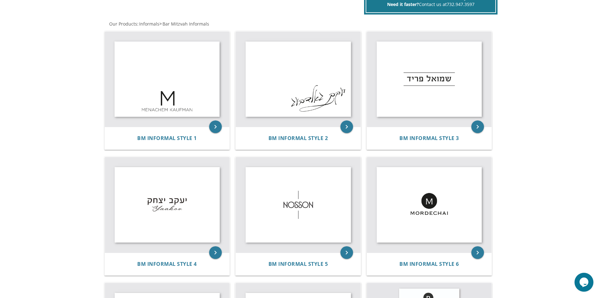
scroll to position [95, 0]
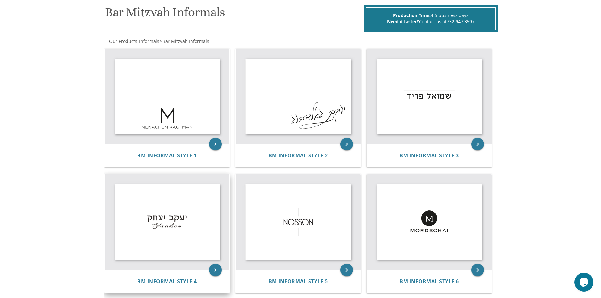
click at [192, 217] on img at bounding box center [167, 222] width 125 height 96
click at [213, 267] on icon "keyboard_arrow_right" at bounding box center [215, 270] width 13 height 13
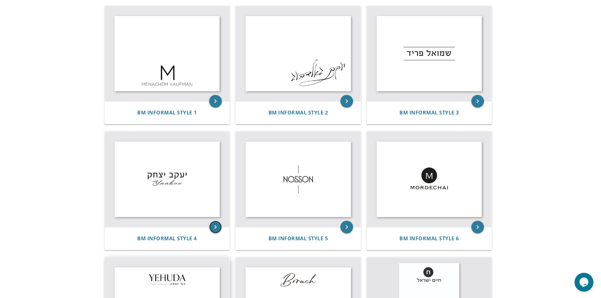
scroll to position [221, 0]
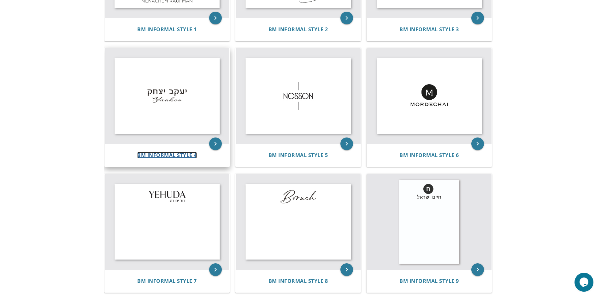
click at [179, 157] on span "BM Informal Style 4" at bounding box center [167, 155] width 60 height 7
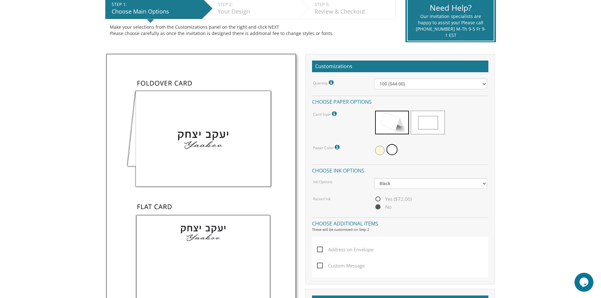
scroll to position [126, 0]
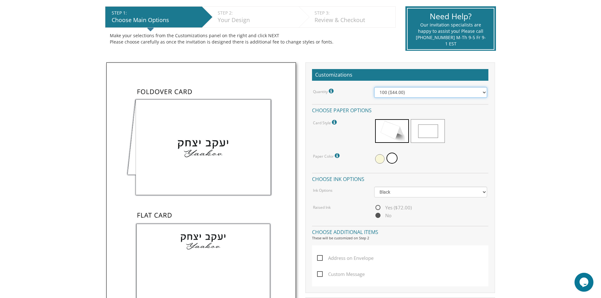
click at [391, 93] on select "100 ($44.00) 200 ($63.00) 300 ($82.00) 400 ($101.00) 500 ($120.00) 600 ($139.00…" at bounding box center [430, 92] width 113 height 11
click at [374, 87] on select "100 ($44.00) 200 ($63.00) 300 ($82.00) 400 ($101.00) 500 ($120.00) 600 ($139.00…" at bounding box center [430, 92] width 113 height 11
click at [398, 93] on select "100 ($44.00) 200 ($63.00) 300 ($82.00) 400 ($101.00) 500 ($120.00) 600 ($139.00…" at bounding box center [430, 92] width 113 height 11
select select "100"
click at [374, 87] on select "100 ($44.00) 200 ($63.00) 300 ($82.00) 400 ($101.00) 500 ($120.00) 600 ($139.00…" at bounding box center [430, 92] width 113 height 11
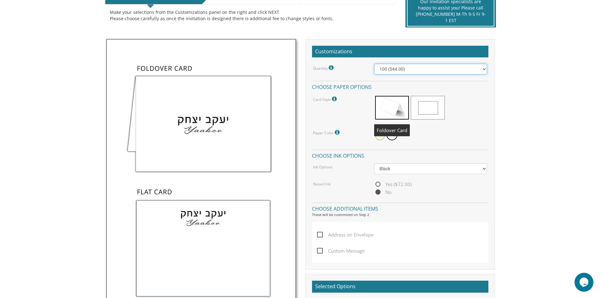
scroll to position [221, 0]
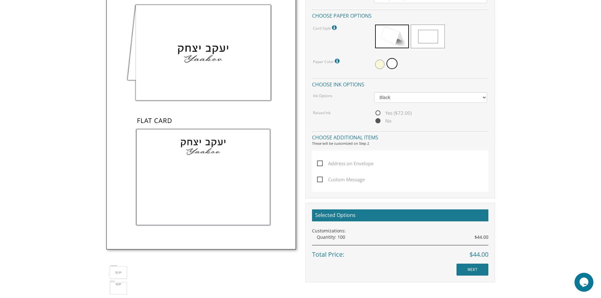
click at [320, 180] on span "Custom Message" at bounding box center [341, 180] width 48 height 8
click at [320, 180] on input "Custom Message" at bounding box center [319, 179] width 4 height 4
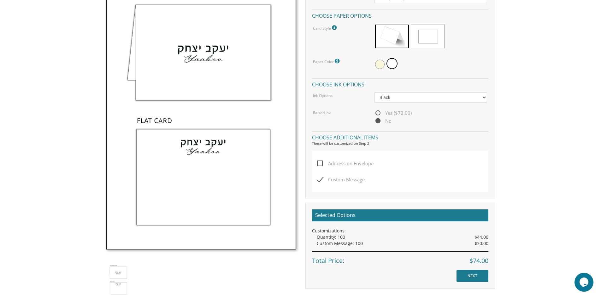
click at [322, 179] on span "Custom Message" at bounding box center [341, 180] width 48 height 8
click at [321, 179] on input "Custom Message" at bounding box center [319, 179] width 4 height 4
checkbox input "false"
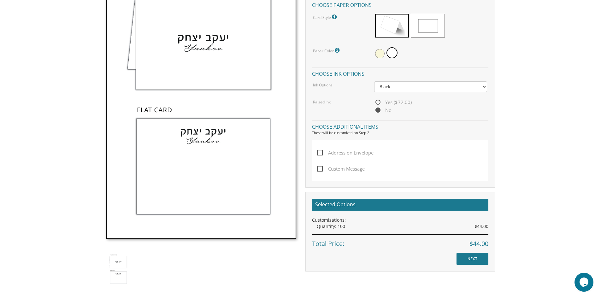
scroll to position [284, 0]
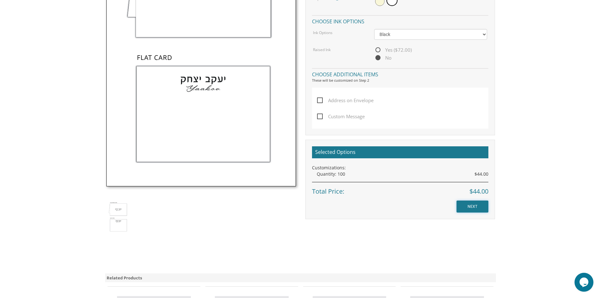
click at [477, 205] on input "NEXT" at bounding box center [472, 207] width 32 height 12
